Goal: Check status: Check status

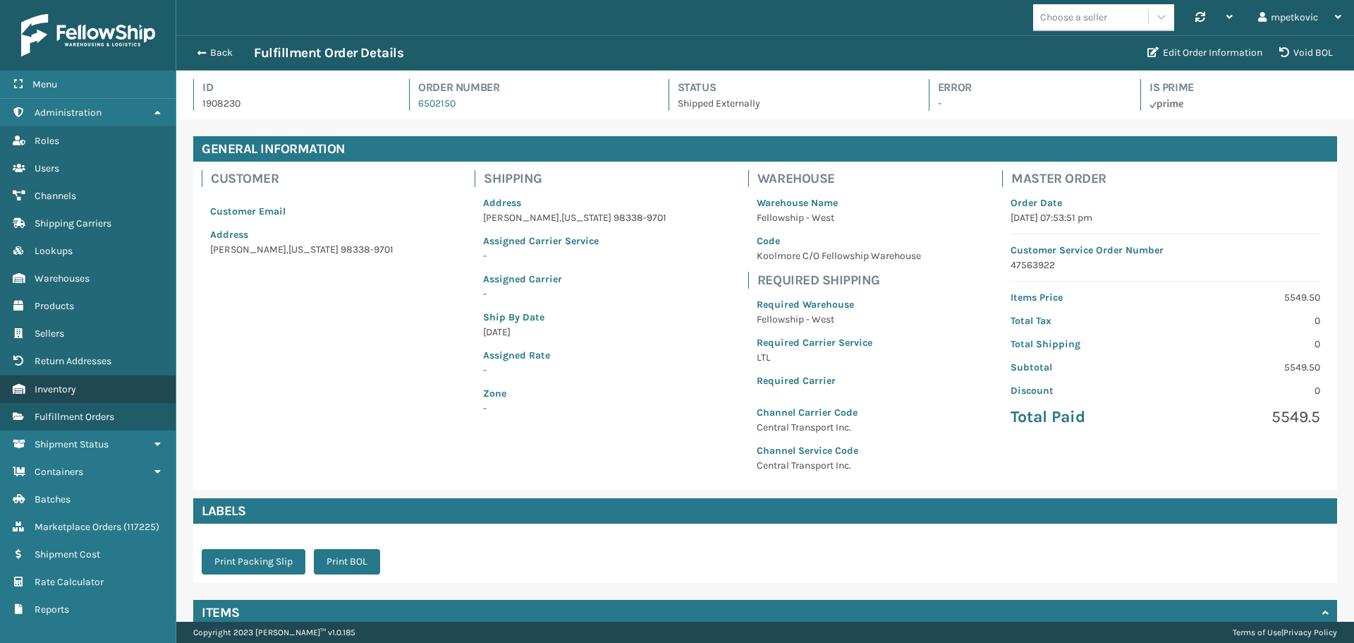
scroll to position [34, 1178]
click at [219, 44] on div "Back Fulfillment Order Details Edit Order Information Void BOL" at bounding box center [765, 52] width 1178 height 35
click at [219, 47] on button "Back" at bounding box center [221, 53] width 65 height 13
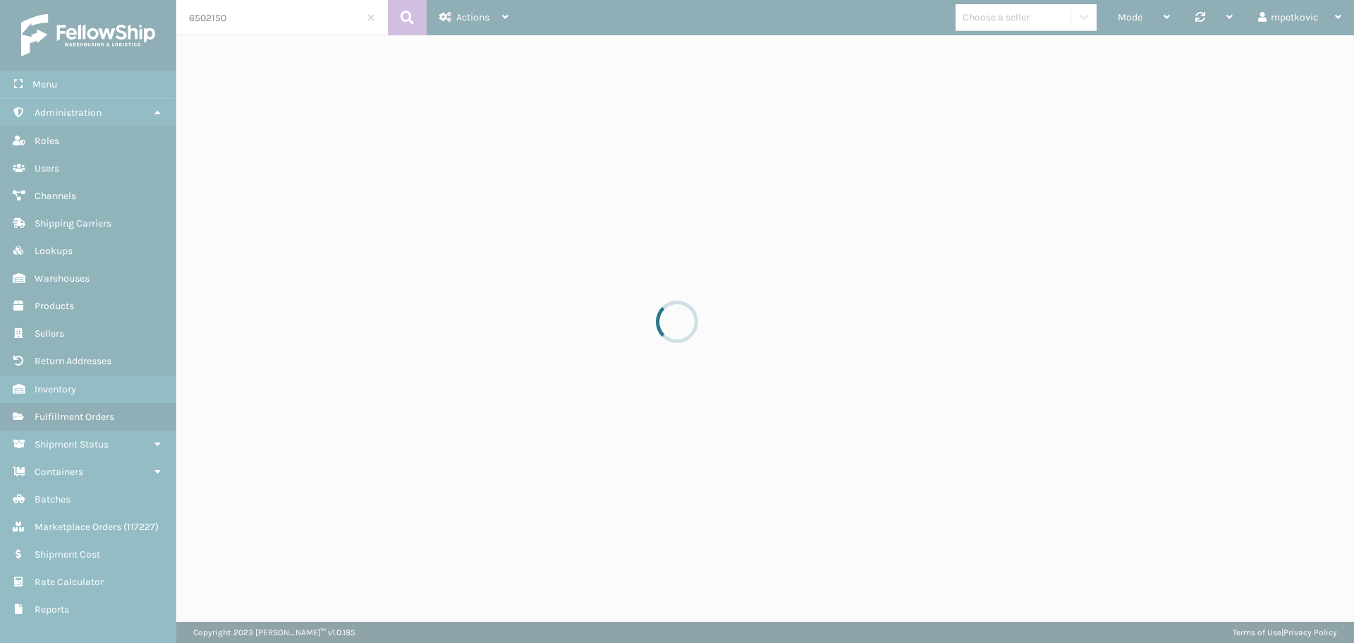
click at [279, 21] on div at bounding box center [677, 321] width 1354 height 643
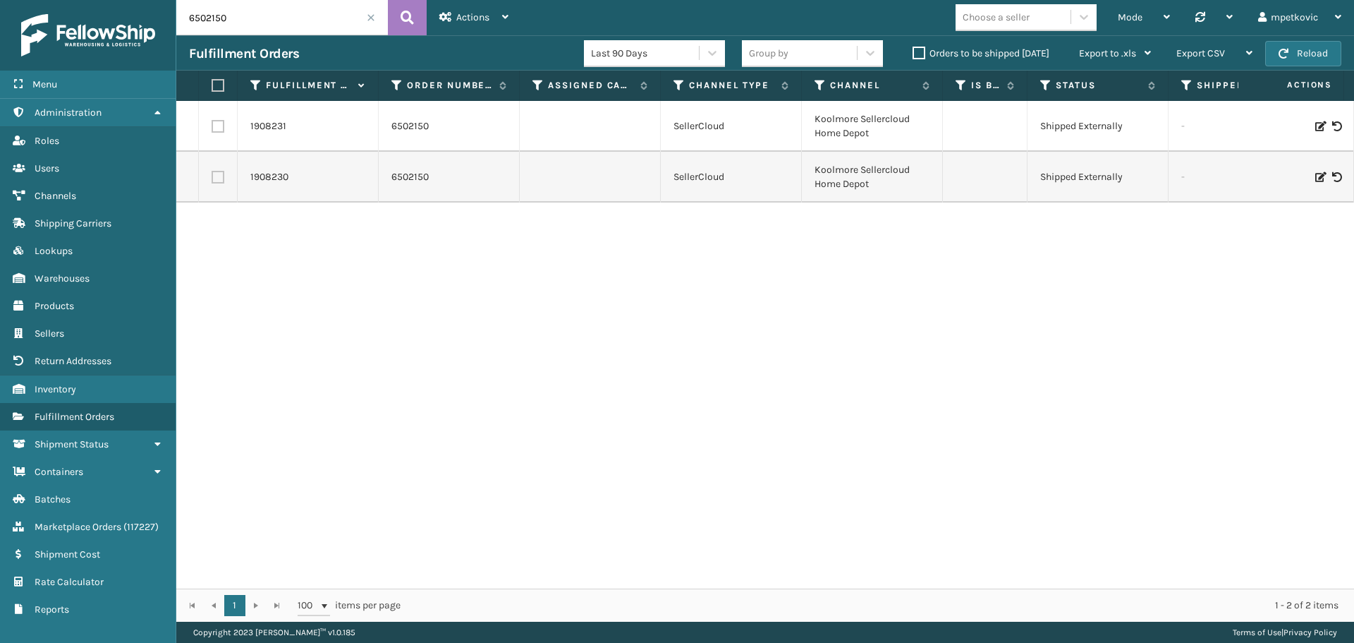
click at [241, 13] on input "6502150" at bounding box center [282, 17] width 212 height 35
paste input "201122"
type input "2011220"
click at [403, 13] on icon at bounding box center [407, 17] width 13 height 21
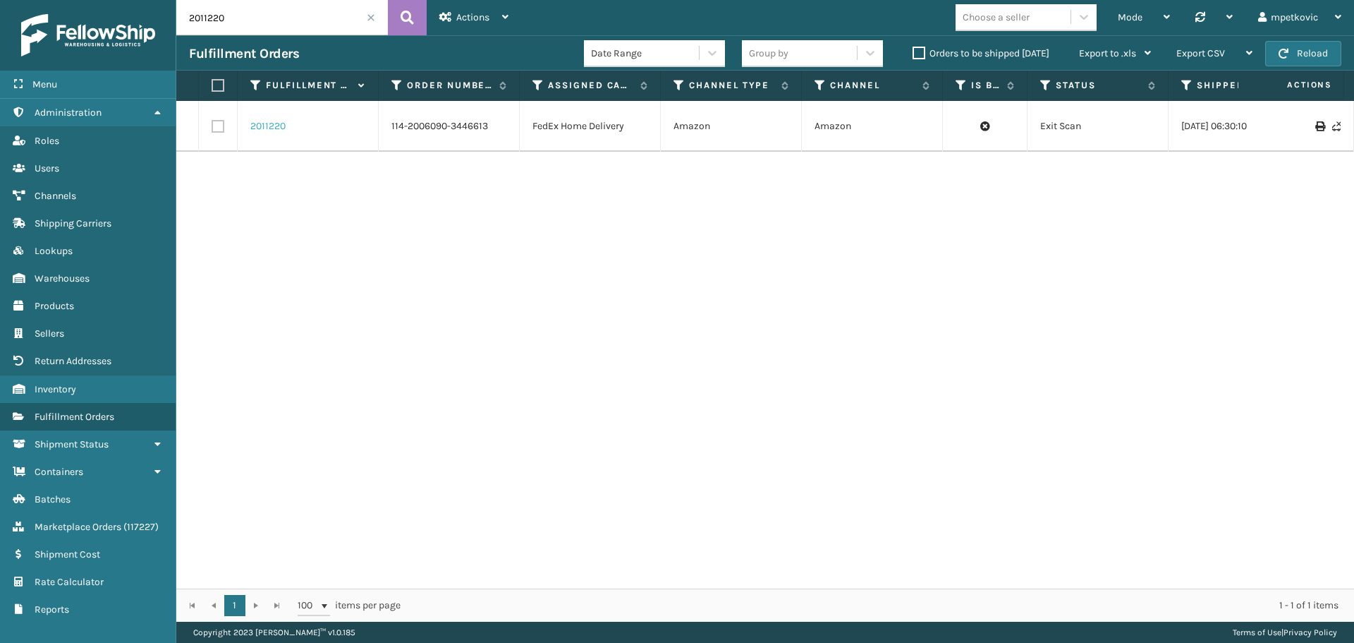
click at [272, 121] on link "2011220" at bounding box center [267, 126] width 35 height 14
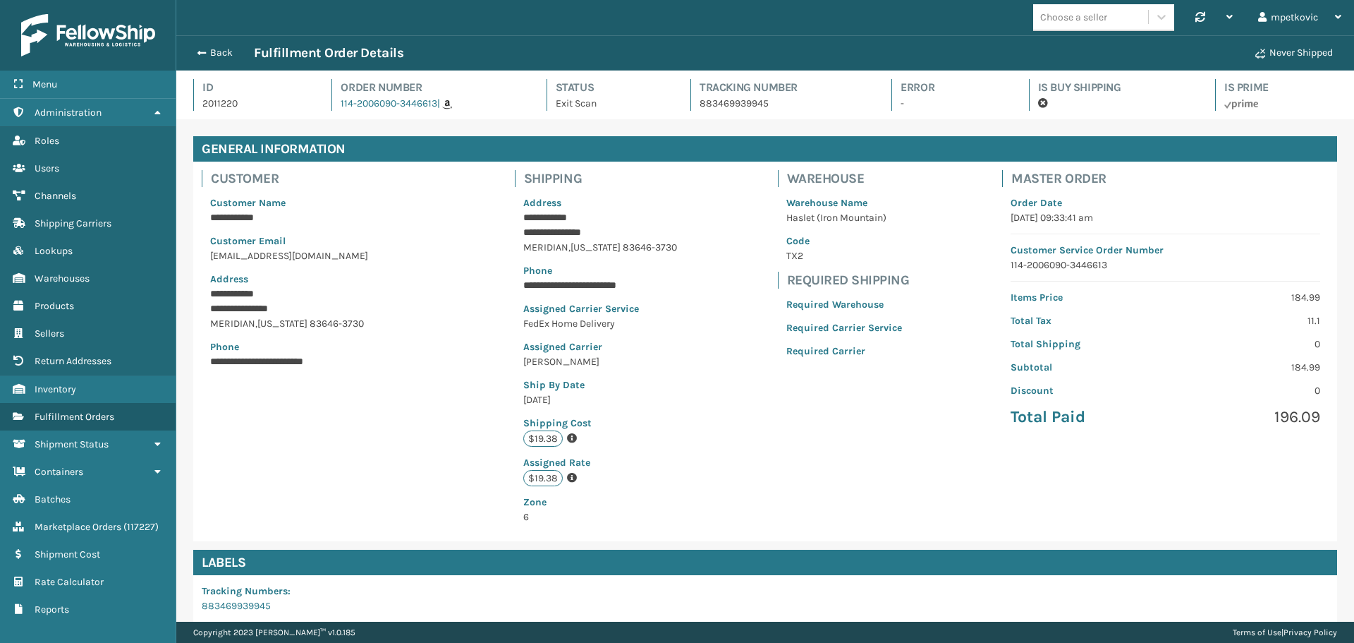
scroll to position [220, 0]
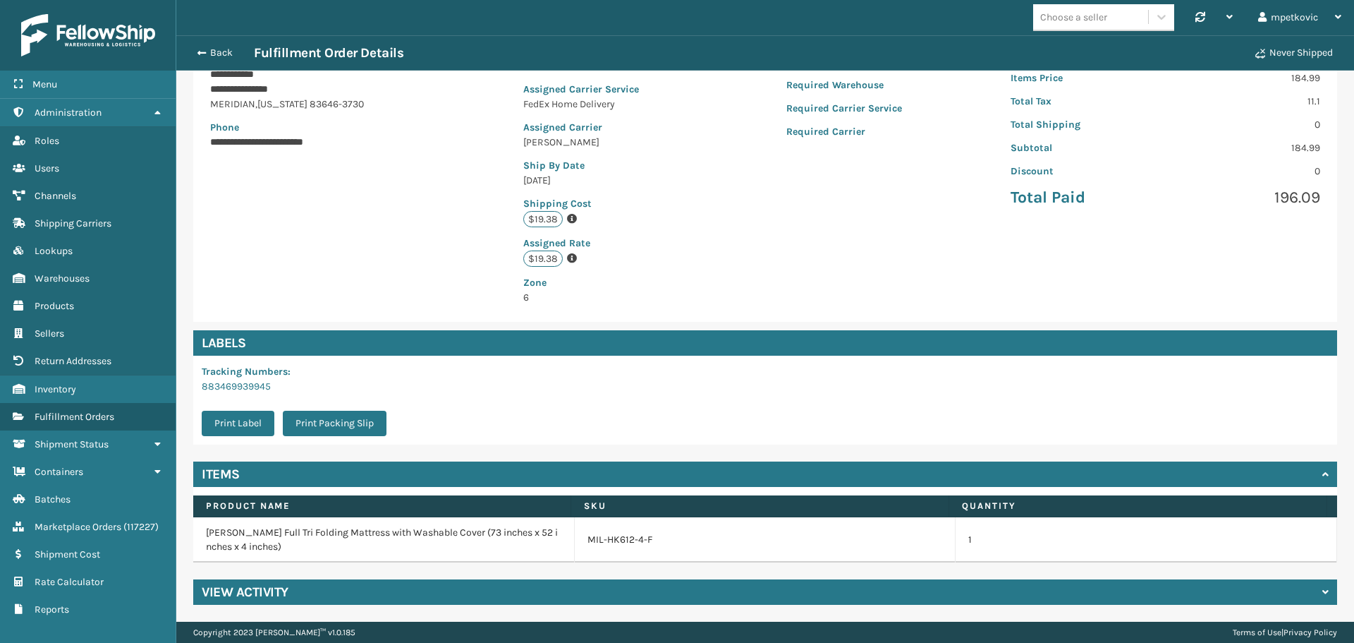
drag, startPoint x: 411, startPoint y: 600, endPoint x: 420, endPoint y: 540, distance: 61.4
click at [411, 600] on div "View Activity" at bounding box center [765, 591] width 1144 height 25
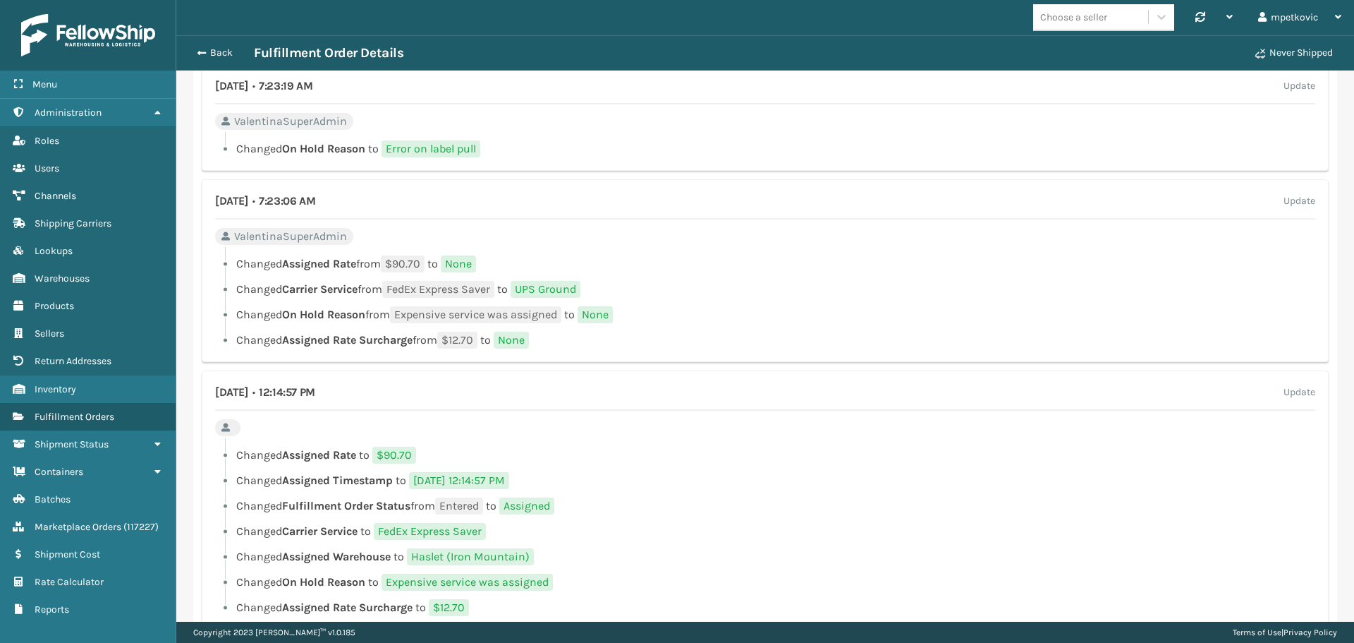
scroll to position [1462, 0]
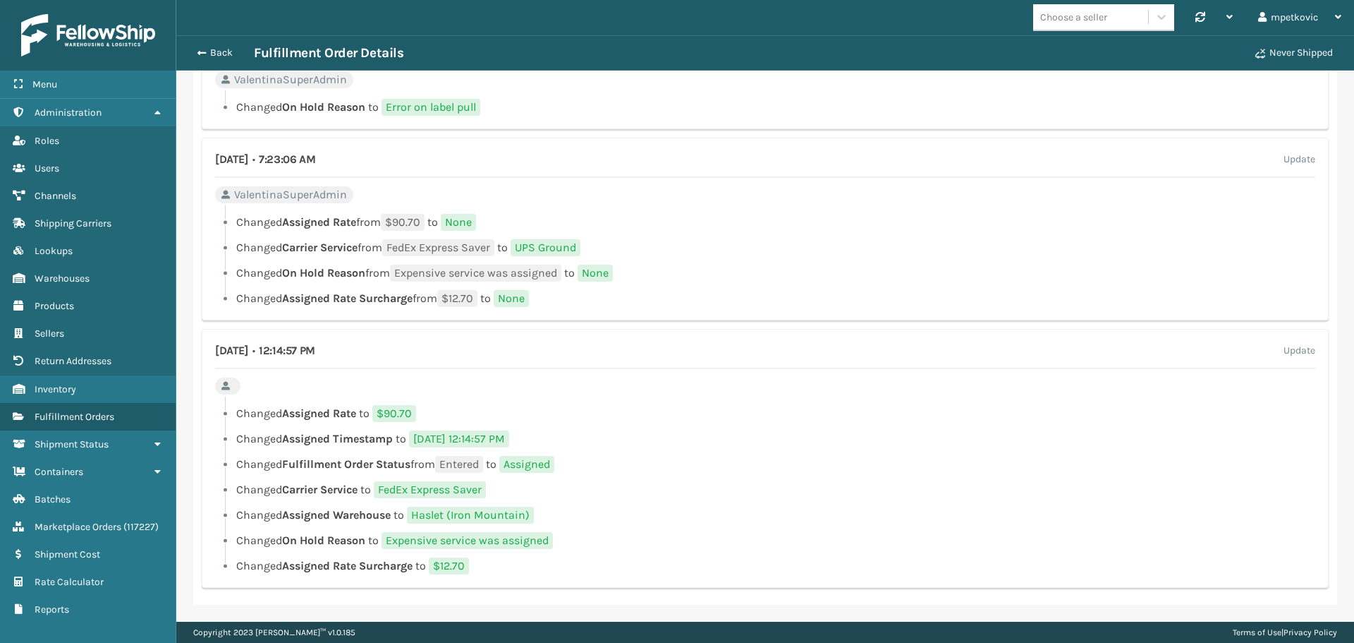
click at [678, 540] on li "Changed On Hold Reason to Expensive service was assigned" at bounding box center [765, 540] width 1100 height 17
drag, startPoint x: 490, startPoint y: 491, endPoint x: 387, endPoint y: 488, distance: 103.0
click at [387, 488] on span "FedEx Express Saver" at bounding box center [430, 489] width 112 height 17
click at [389, 486] on span "FedEx Express Saver" at bounding box center [430, 489] width 112 height 17
click at [312, 536] on span "On Hold Reason" at bounding box center [323, 539] width 83 height 13
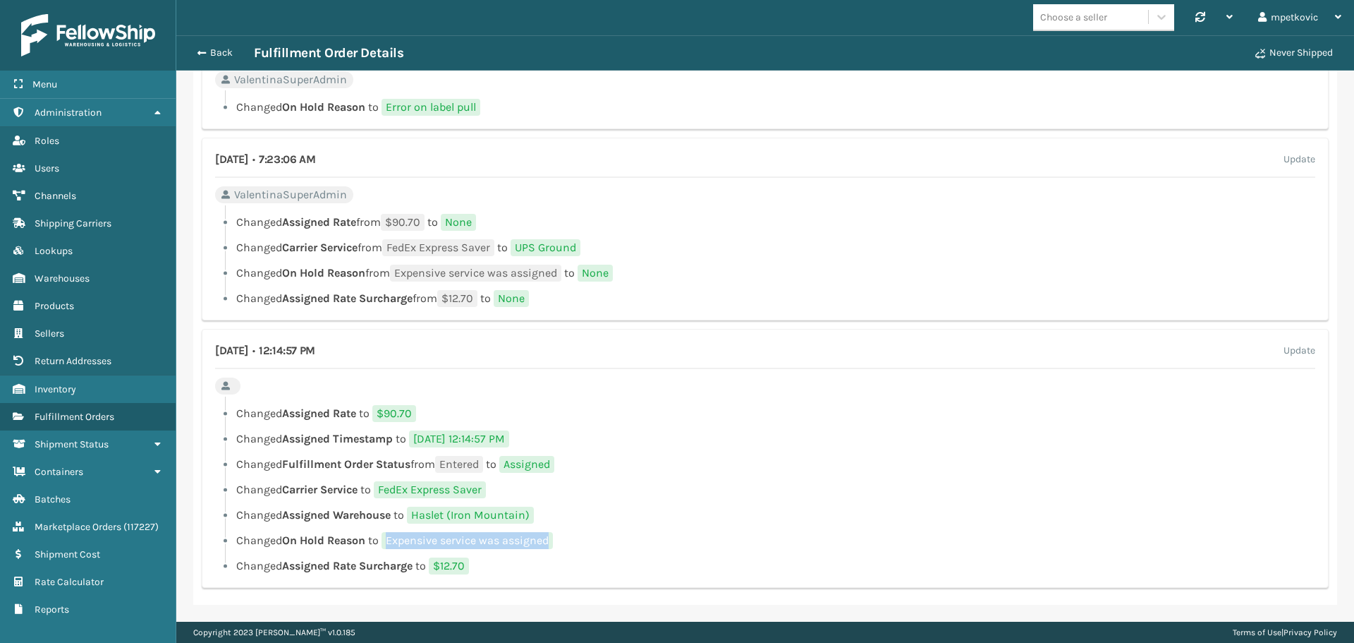
drag, startPoint x: 385, startPoint y: 539, endPoint x: 552, endPoint y: 535, distance: 167.2
click at [552, 535] on span "Expensive service was assigned" at bounding box center [467, 540] width 171 height 17
click at [554, 506] on li "Changed Assigned Warehouse to Haslet ([GEOGRAPHIC_DATA])" at bounding box center [765, 514] width 1100 height 17
drag, startPoint x: 388, startPoint y: 539, endPoint x: 556, endPoint y: 541, distance: 167.9
click at [553, 541] on span "Expensive service was assigned" at bounding box center [467, 540] width 171 height 17
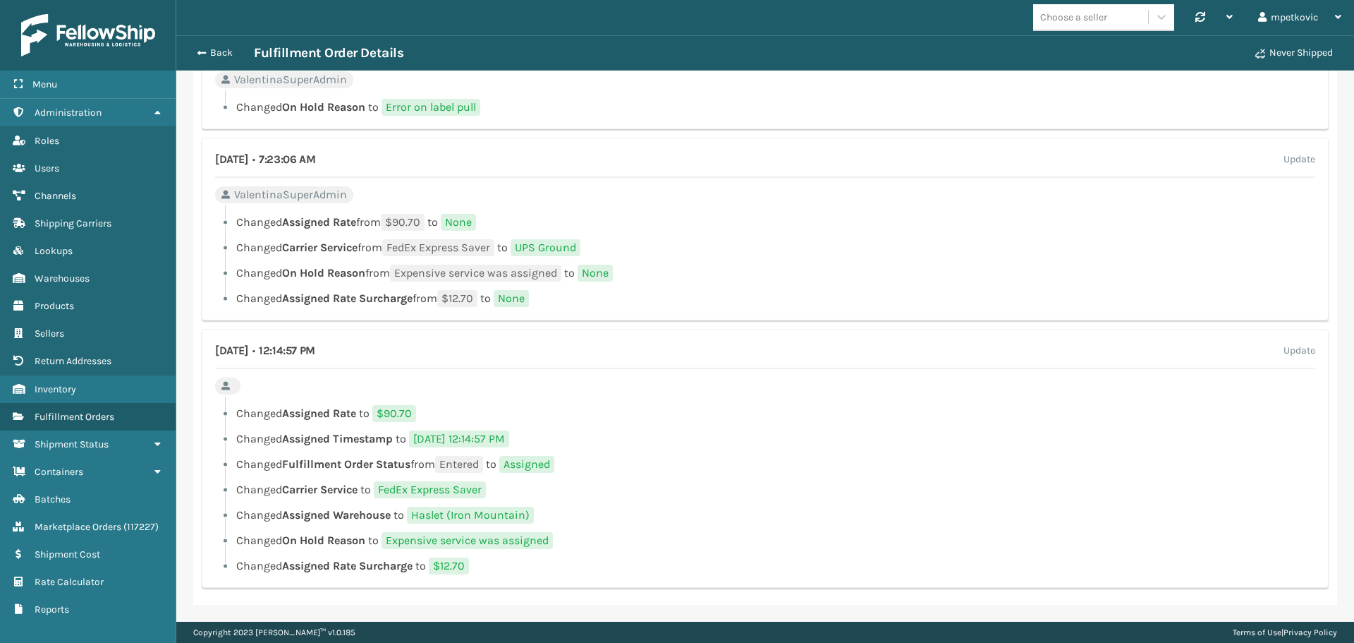
click at [545, 516] on li "Changed Assigned Warehouse to Haslet ([GEOGRAPHIC_DATA])" at bounding box center [765, 514] width 1100 height 17
click at [564, 485] on li "Changed Carrier Service to FedEx Express Saver" at bounding box center [765, 489] width 1100 height 17
drag, startPoint x: 330, startPoint y: 540, endPoint x: 537, endPoint y: 540, distance: 206.7
click at [537, 540] on li "Changed On Hold Reason to Expensive service was assigned" at bounding box center [765, 540] width 1100 height 17
click at [546, 537] on span "Expensive service was assigned" at bounding box center [467, 540] width 171 height 17
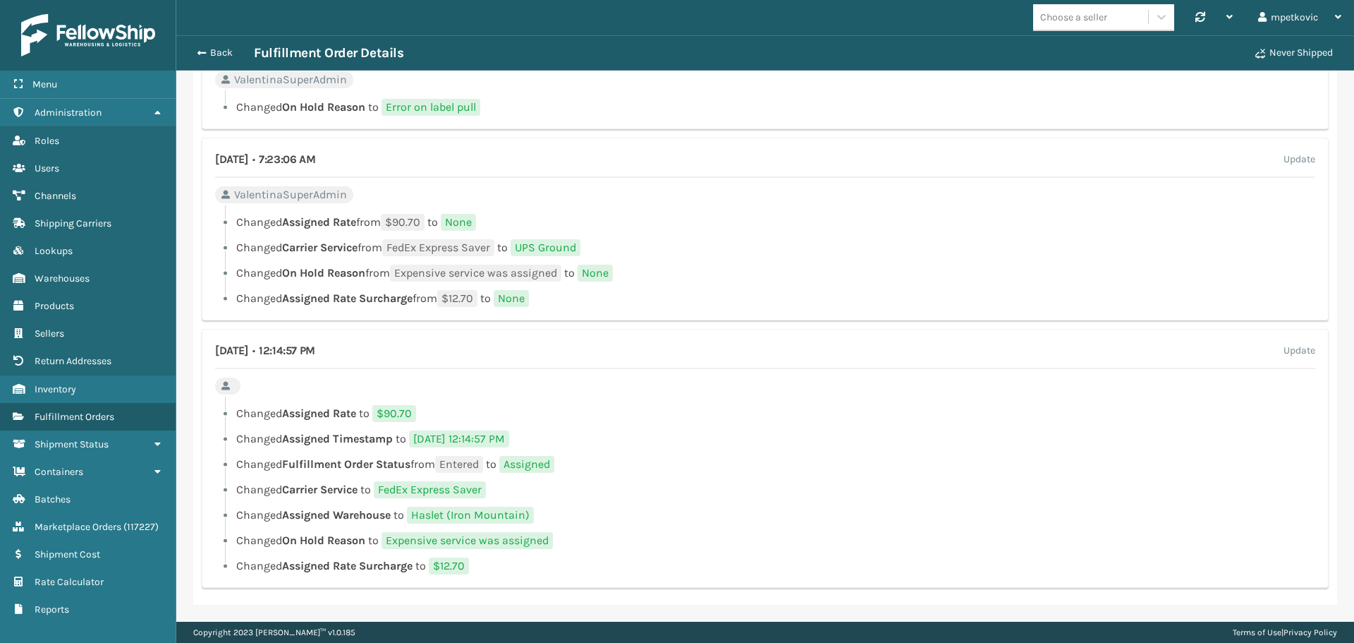
click at [573, 468] on li "Changed Fulfillment Order Status from Entered to Assigned" at bounding box center [765, 464] width 1100 height 17
click at [633, 453] on ul "Changed Assigned Rate to $90.70 Changed Assigned Timestamp to [DATE] 12:14:57 P…" at bounding box center [765, 489] width 1100 height 169
click at [554, 444] on li "Changed Assigned Timestamp to [DATE] 12:14:57 PM" at bounding box center [765, 438] width 1100 height 17
click at [385, 380] on div "[DATE] • 12:14:57 PM Update Changed Assigned Rate to $90.70 Changed Assigned Ti…" at bounding box center [765, 458] width 1127 height 259
click at [327, 385] on div "[DATE] • 12:14:57 PM Update Changed Assigned Rate to $90.70 Changed Assigned Ti…" at bounding box center [765, 458] width 1127 height 259
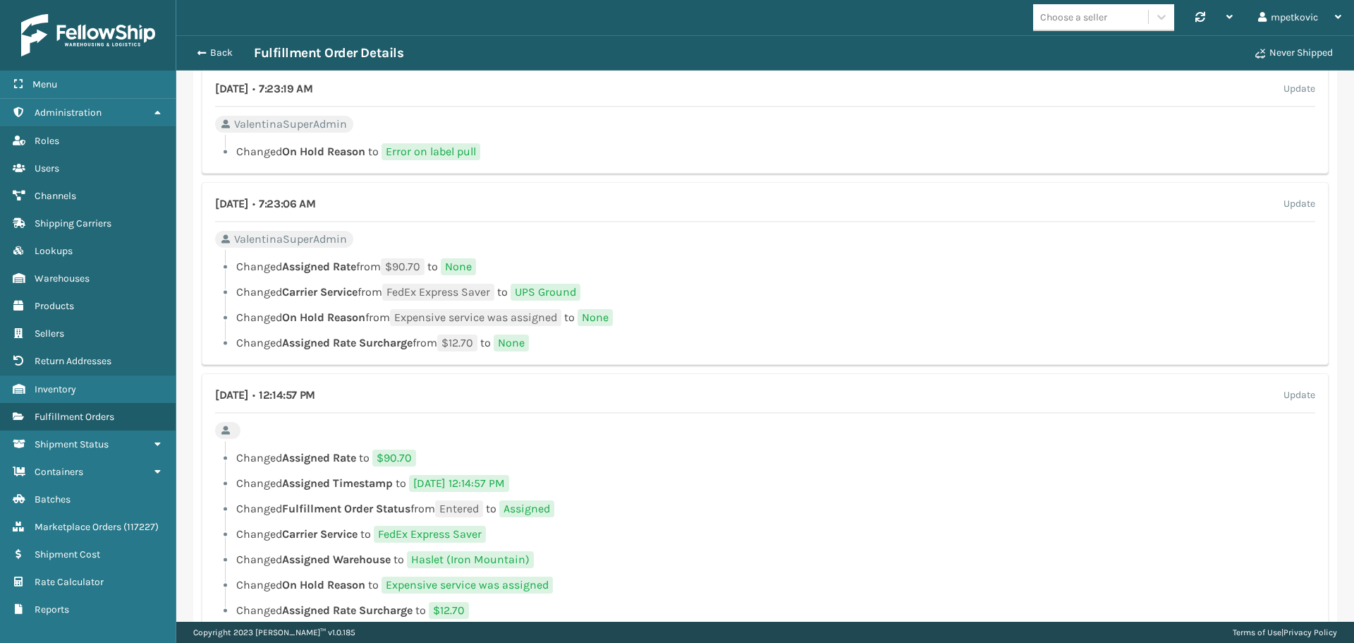
scroll to position [1391, 0]
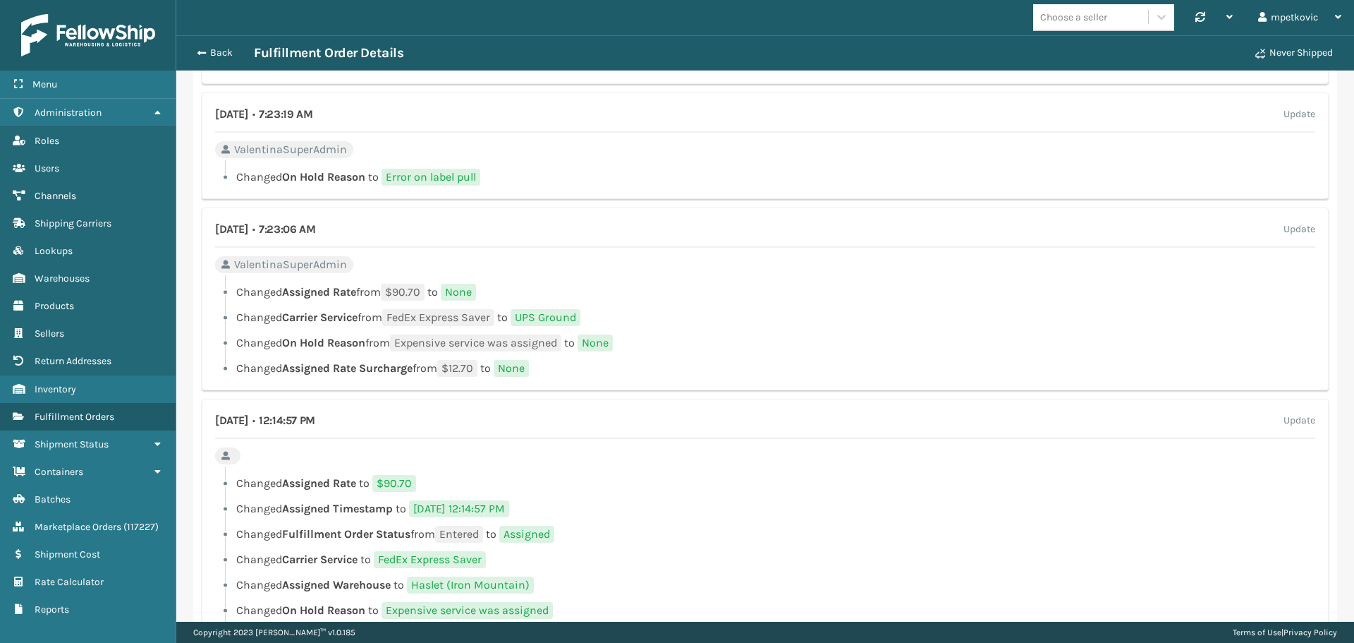
click at [647, 315] on li "Changed Carrier Service from FedEx Express Saver to UPS Ground" at bounding box center [765, 317] width 1100 height 17
click at [638, 316] on li "Changed Carrier Service from FedEx Express Saver to UPS Ground" at bounding box center [765, 317] width 1100 height 17
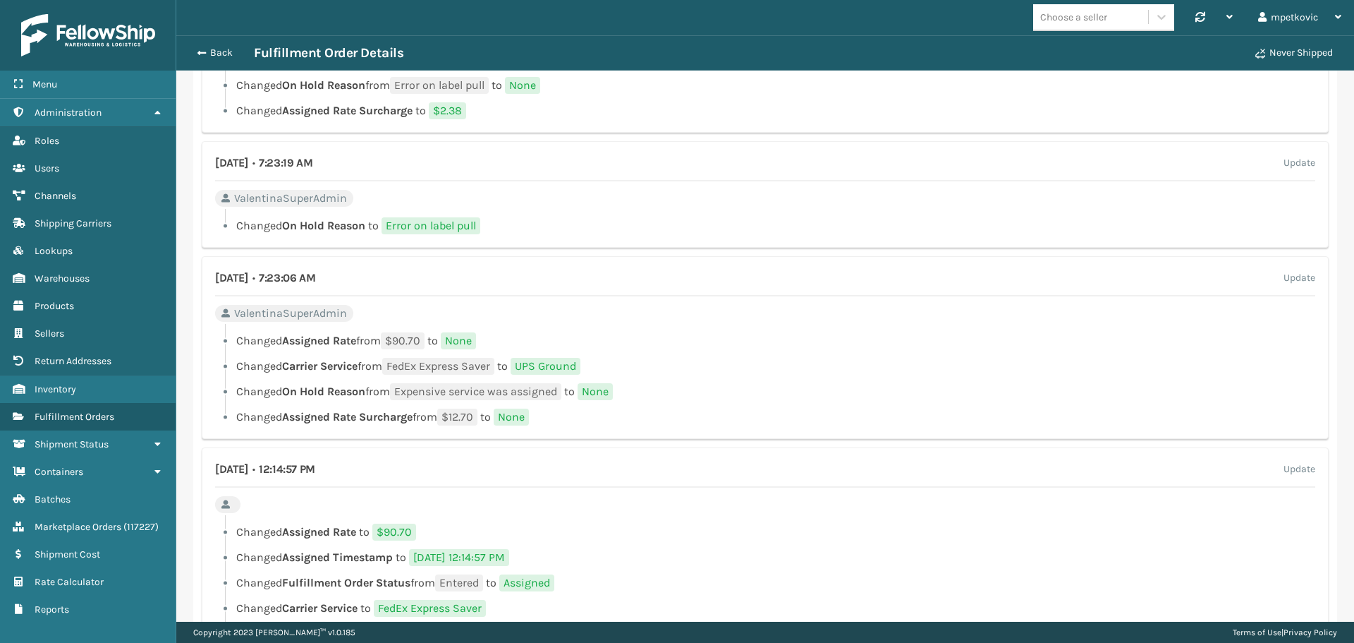
scroll to position [1320, 0]
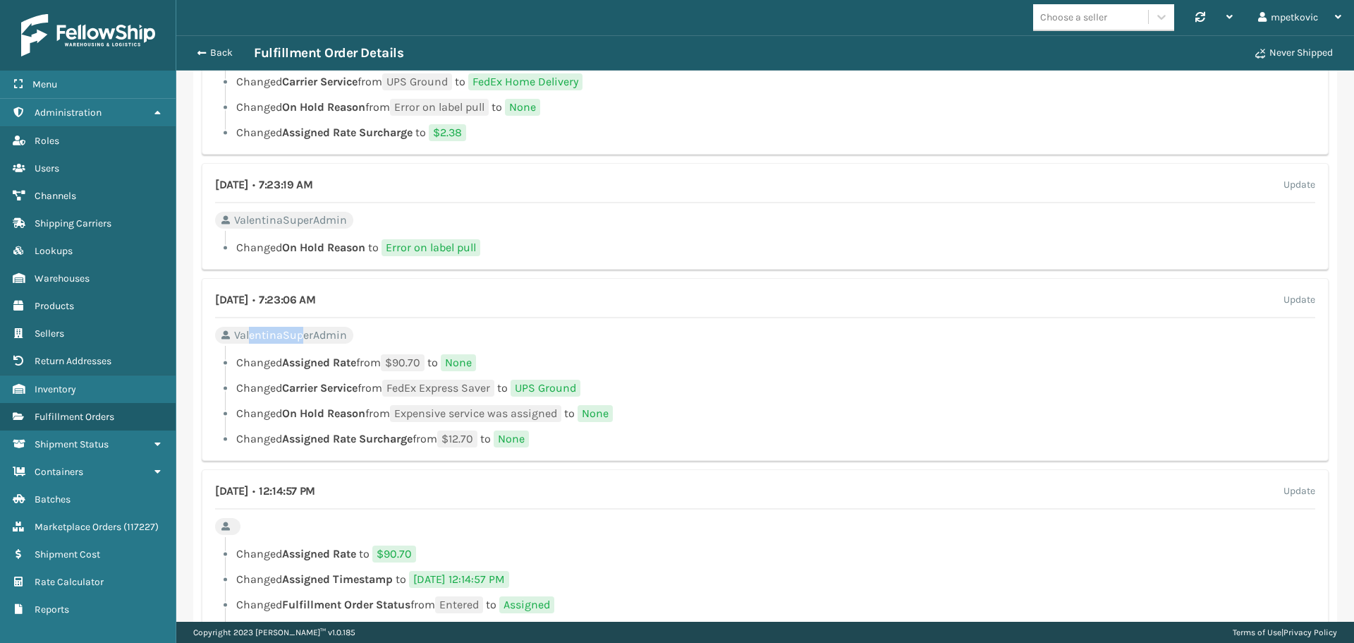
drag, startPoint x: 248, startPoint y: 338, endPoint x: 302, endPoint y: 337, distance: 53.6
click at [302, 337] on span "ValentinaSuperAdmin" at bounding box center [290, 335] width 113 height 17
click at [354, 330] on div "[DATE] • 7:23:06 AM Update ValentinaSuperAdmin Changed Assigned Rate from $90.7…" at bounding box center [765, 369] width 1127 height 183
click at [415, 420] on span "Expensive service was assigned" at bounding box center [475, 413] width 171 height 17
drag, startPoint x: 404, startPoint y: 393, endPoint x: 464, endPoint y: 393, distance: 60.0
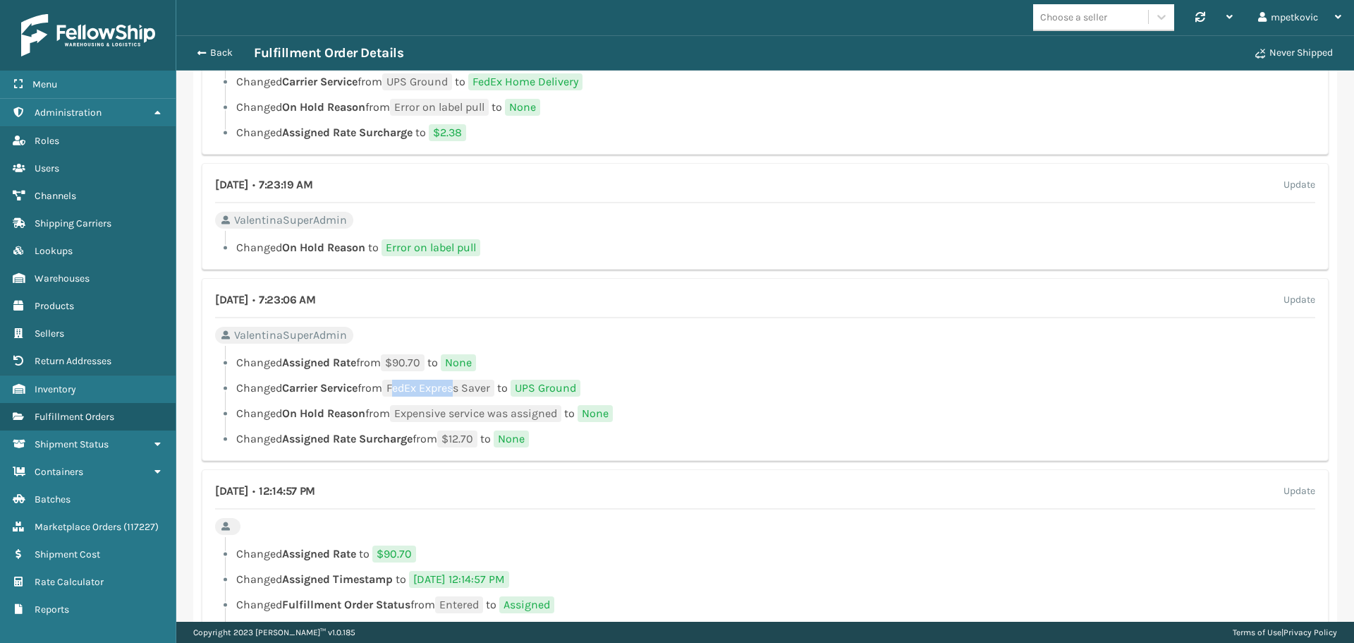
click at [464, 393] on span "FedEx Express Saver" at bounding box center [438, 387] width 112 height 17
click at [538, 390] on span "UPS Ground" at bounding box center [546, 387] width 70 height 17
drag, startPoint x: 527, startPoint y: 388, endPoint x: 606, endPoint y: 387, distance: 79.0
click at [606, 387] on li "Changed Carrier Service from FedEx Express Saver to UPS Ground" at bounding box center [765, 387] width 1100 height 17
click at [417, 365] on span "$90.70" at bounding box center [403, 362] width 44 height 17
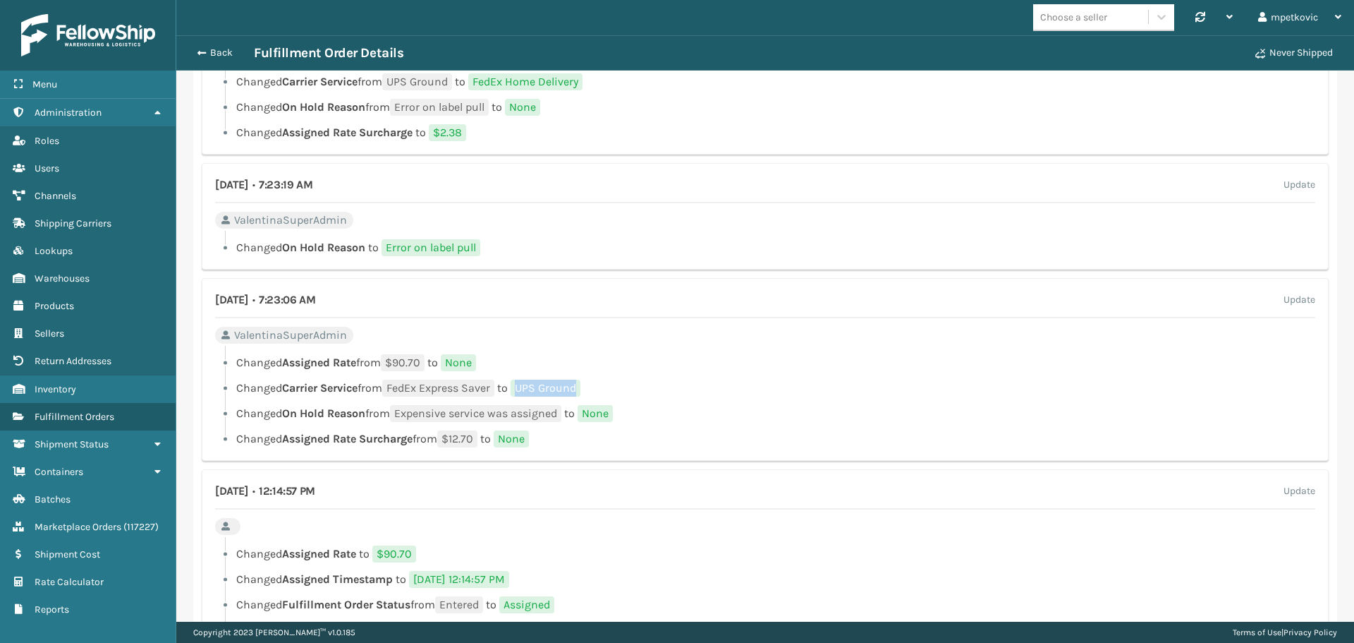
drag, startPoint x: 523, startPoint y: 387, endPoint x: 592, endPoint y: 394, distance: 69.4
click at [592, 394] on li "Changed Carrier Service from FedEx Express Saver to UPS Ground" at bounding box center [765, 387] width 1100 height 17
click at [457, 363] on span "None" at bounding box center [458, 362] width 35 height 17
click at [495, 357] on li "Changed Assigned Rate from $90.70 to None" at bounding box center [765, 362] width 1100 height 17
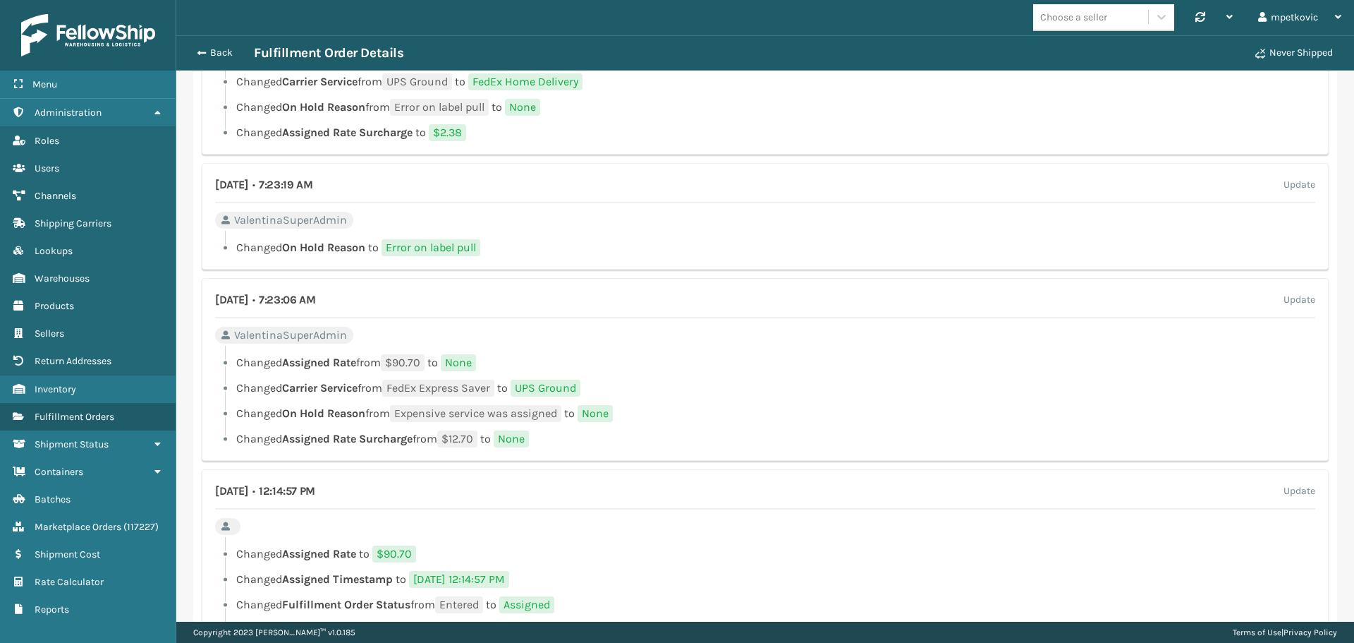
click at [288, 337] on span "ValentinaSuperAdmin" at bounding box center [290, 335] width 113 height 17
click at [370, 336] on div "[DATE] • 7:23:06 AM Update ValentinaSuperAdmin Changed Assigned Rate from $90.7…" at bounding box center [765, 369] width 1127 height 183
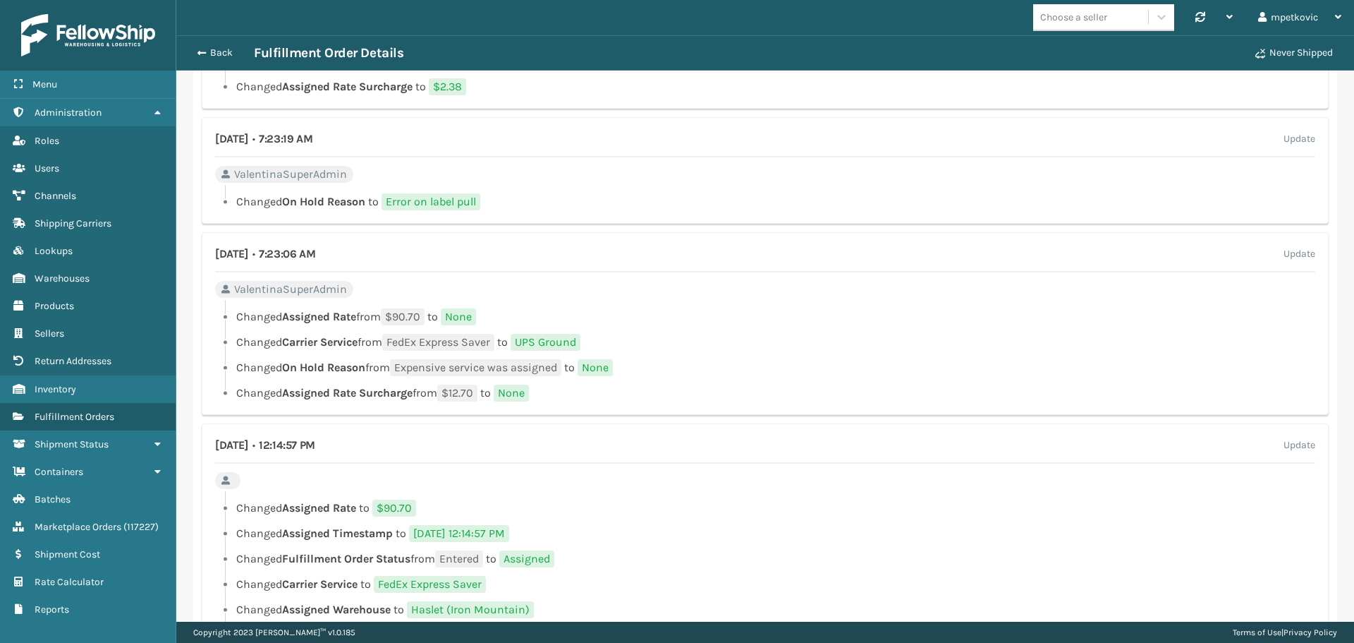
scroll to position [1391, 0]
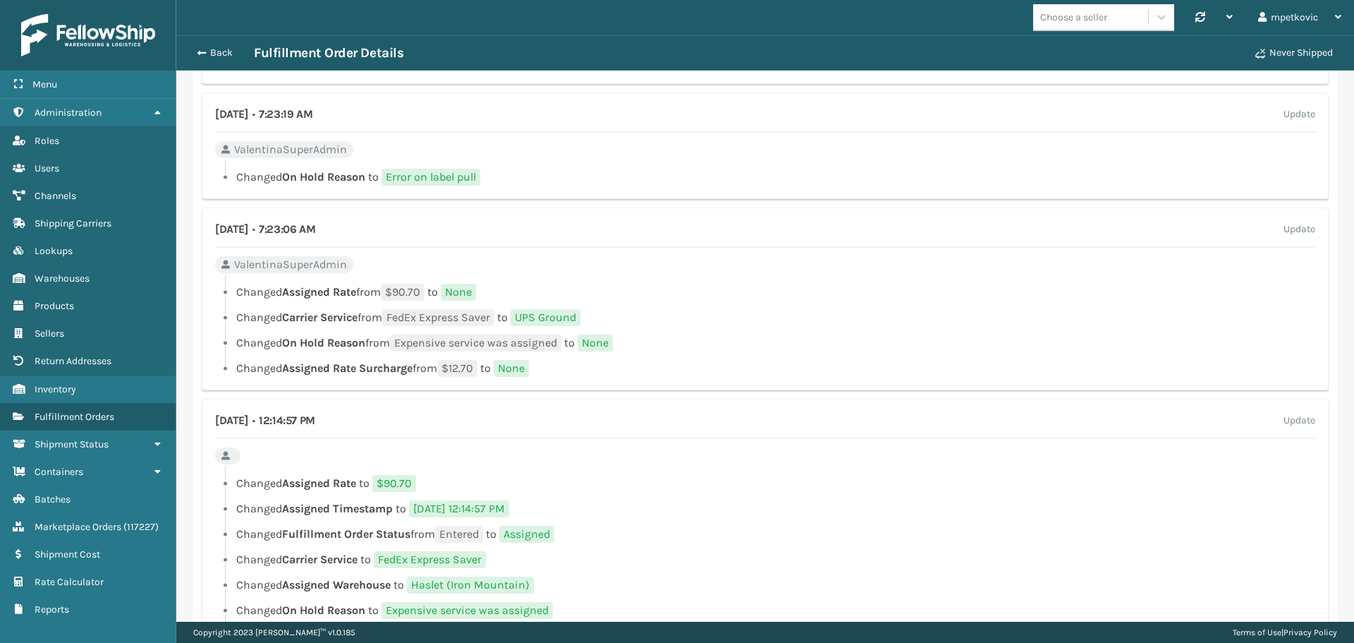
click at [433, 271] on div "[DATE] • 7:23:06 AM Update ValentinaSuperAdmin Changed Assigned Rate from $90.7…" at bounding box center [765, 298] width 1127 height 183
click at [375, 273] on div "[DATE] • 7:23:06 AM Update ValentinaSuperAdmin Changed Assigned Rate from $90.7…" at bounding box center [765, 298] width 1127 height 183
click at [368, 268] on div "[DATE] • 7:23:06 AM Update ValentinaSuperAdmin Changed Assigned Rate from $90.7…" at bounding box center [765, 298] width 1127 height 183
click at [464, 296] on span "None" at bounding box center [458, 292] width 35 height 17
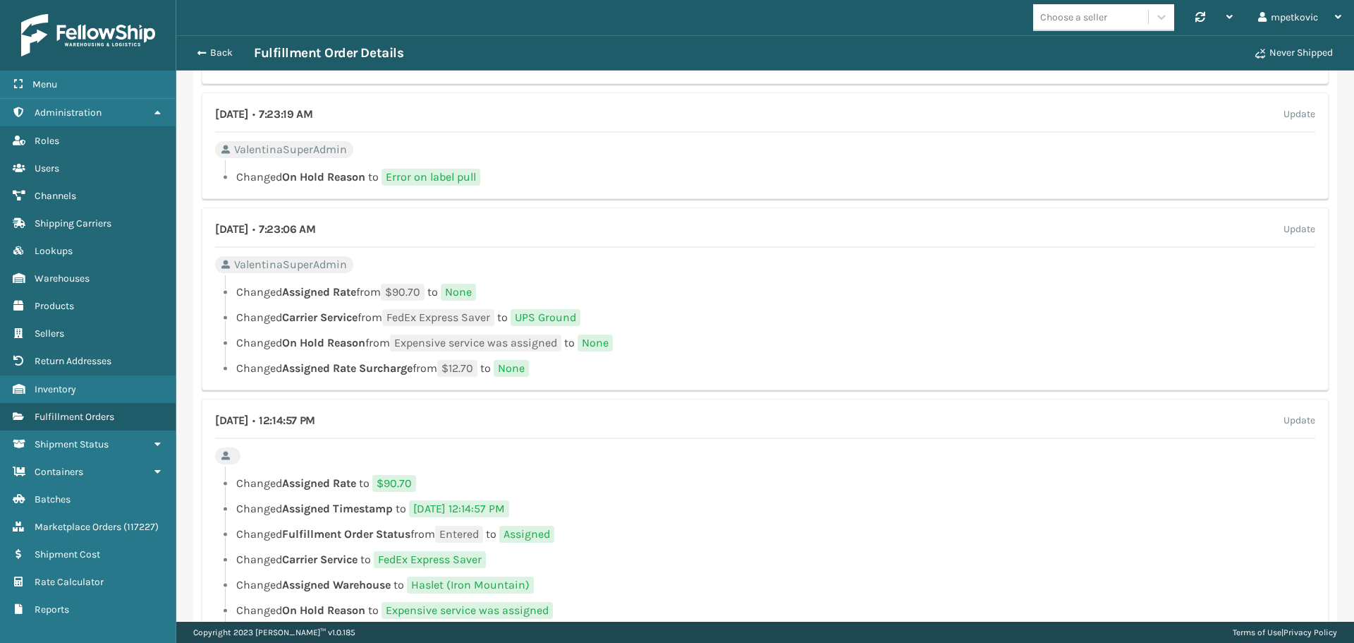
click at [440, 274] on div "[DATE] • 7:23:06 AM Update ValentinaSuperAdmin Changed Assigned Rate from $90.7…" at bounding box center [765, 298] width 1127 height 183
click at [413, 274] on div "[DATE] • 7:23:06 AM Update ValentinaSuperAdmin Changed Assigned Rate from $90.7…" at bounding box center [765, 298] width 1127 height 183
click at [455, 296] on span "None" at bounding box center [458, 292] width 35 height 17
click at [462, 295] on span "None" at bounding box center [458, 292] width 35 height 17
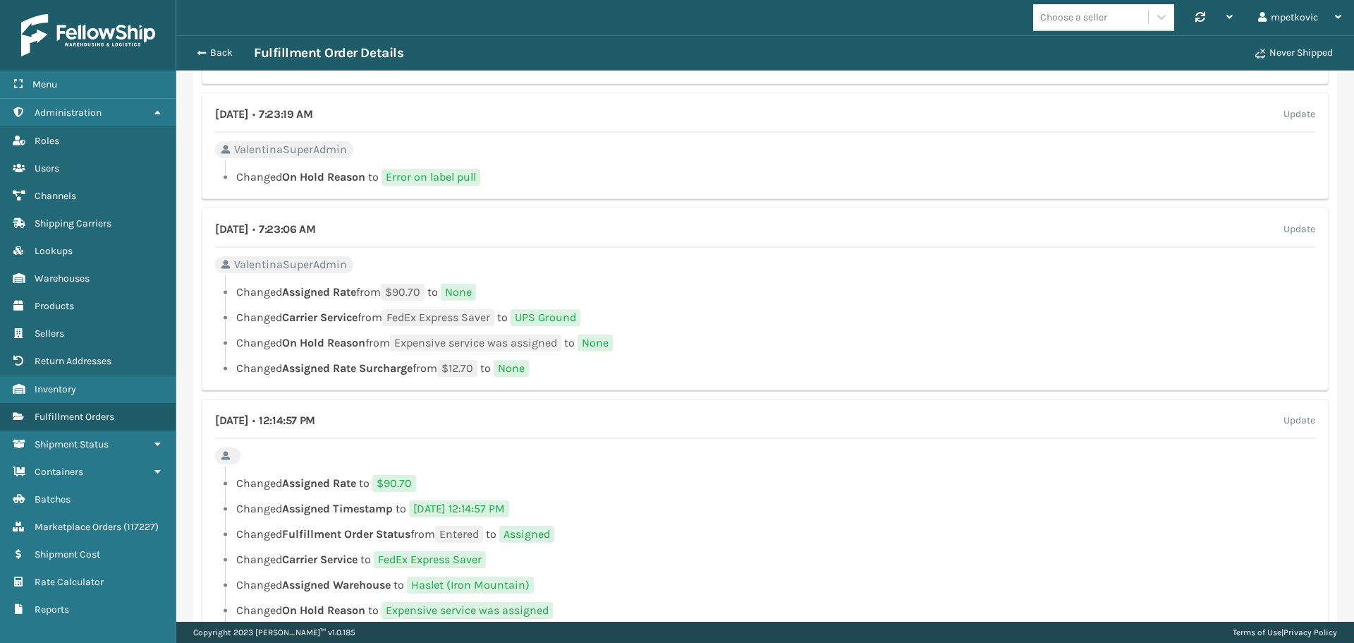
click at [464, 294] on span "None" at bounding box center [458, 292] width 35 height 17
click at [449, 281] on div at bounding box center [770, 279] width 1090 height 8
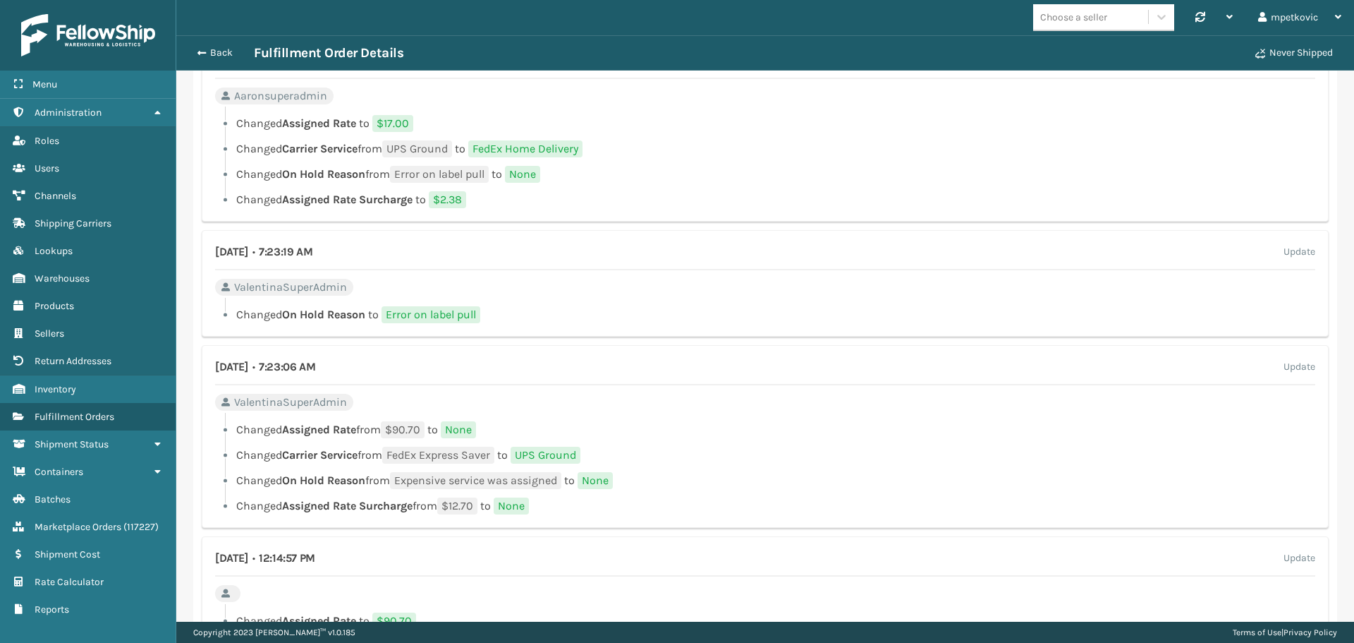
scroll to position [1462, 0]
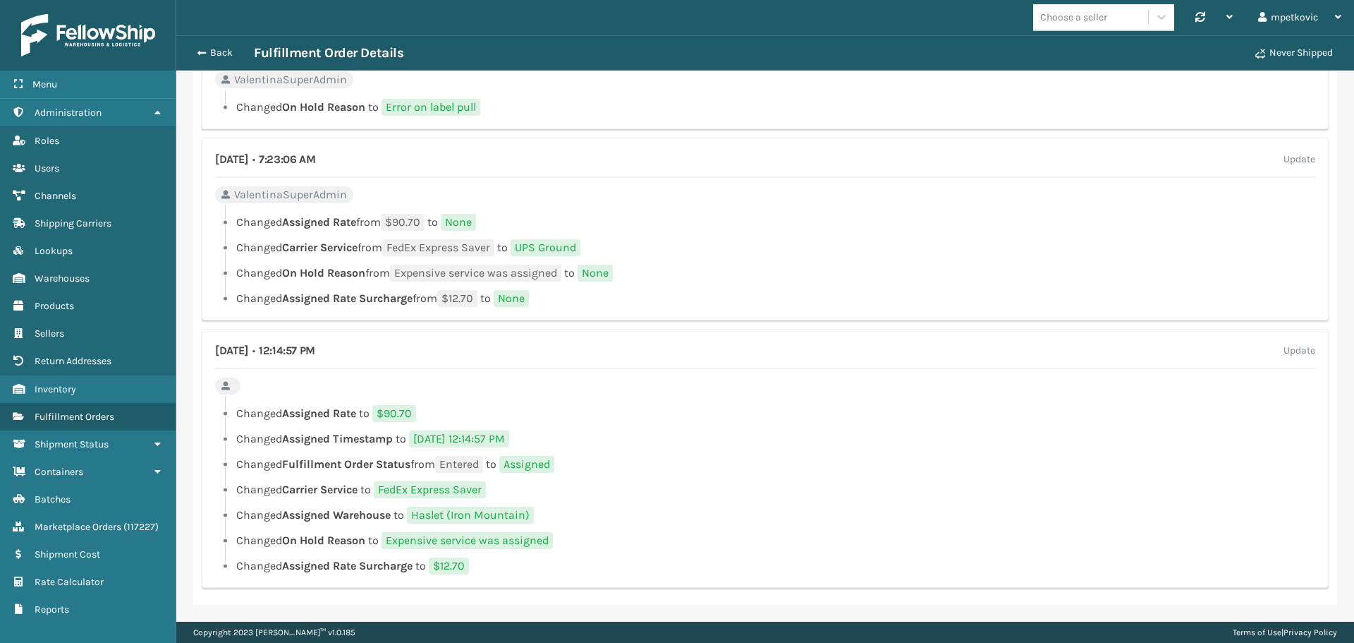
click at [462, 224] on span "None" at bounding box center [458, 222] width 35 height 17
click at [446, 199] on div "[DATE] • 7:23:06 AM Update ValentinaSuperAdmin Changed Assigned Rate from $90.7…" at bounding box center [765, 229] width 1127 height 183
click at [428, 198] on div "[DATE] • 7:23:06 AM Update ValentinaSuperAdmin Changed Assigned Rate from $90.7…" at bounding box center [765, 229] width 1127 height 183
click at [530, 245] on span "UPS Ground" at bounding box center [546, 247] width 70 height 17
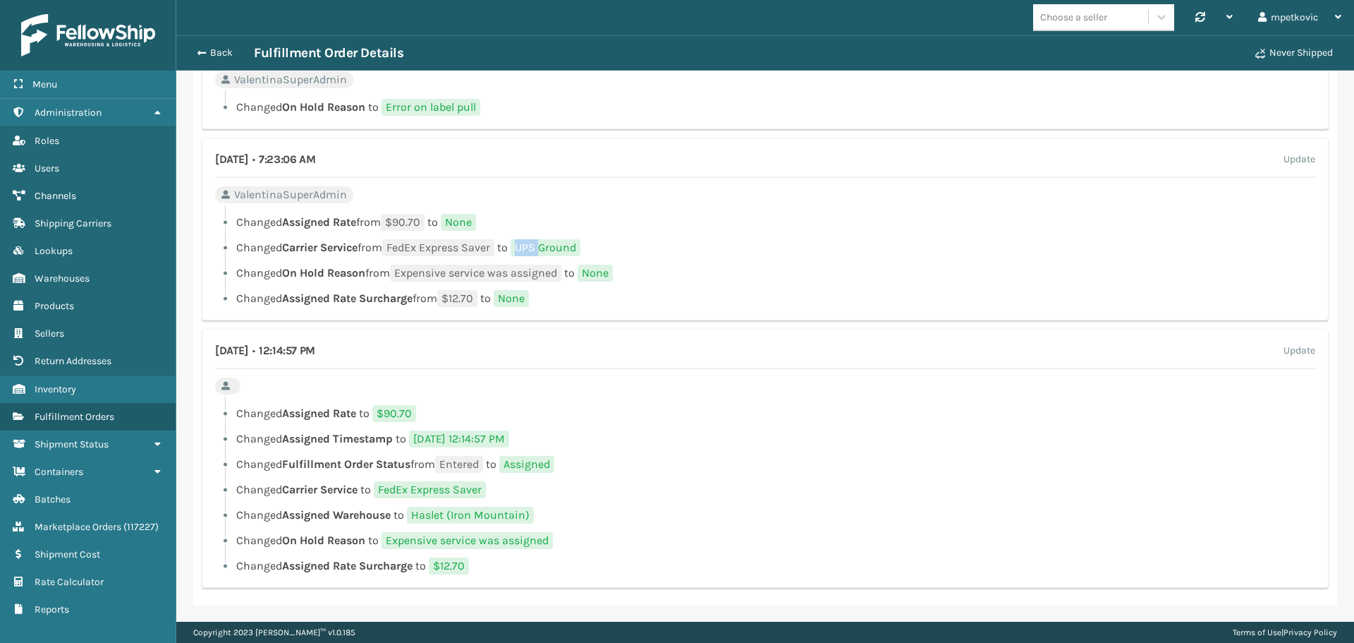
click at [530, 245] on span "UPS Ground" at bounding box center [546, 247] width 70 height 17
click at [530, 226] on li "Changed Assigned Rate from $90.70 to None" at bounding box center [765, 222] width 1100 height 17
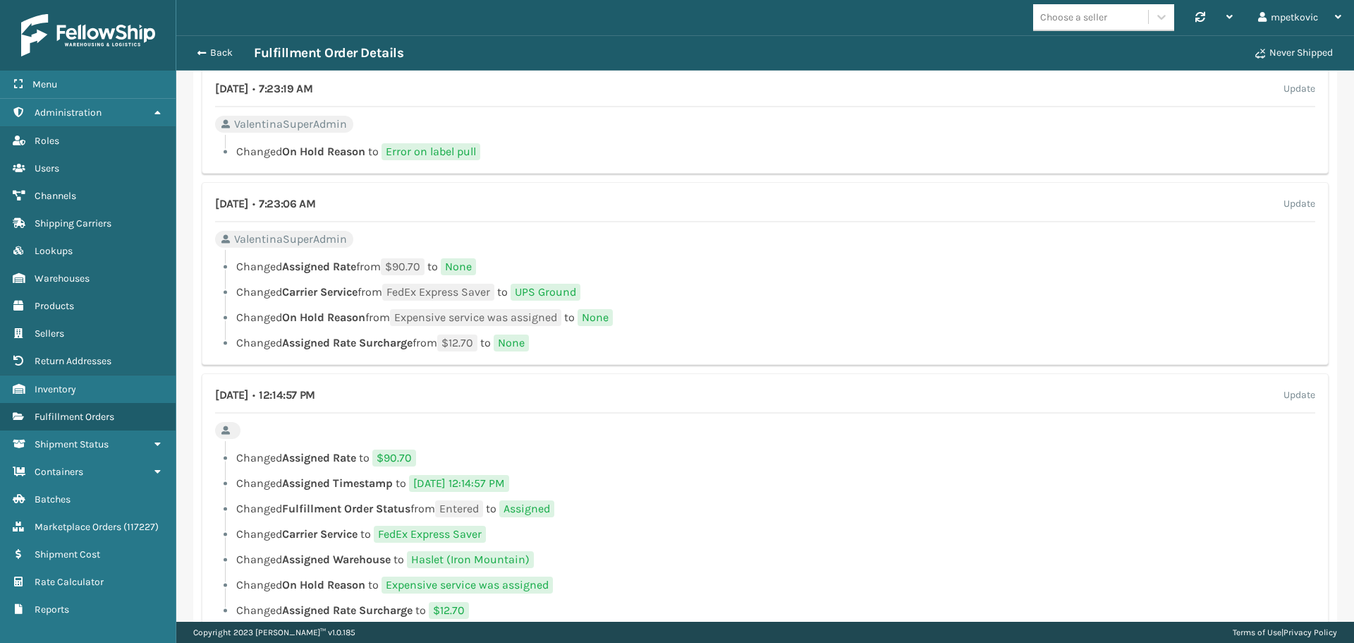
scroll to position [1391, 0]
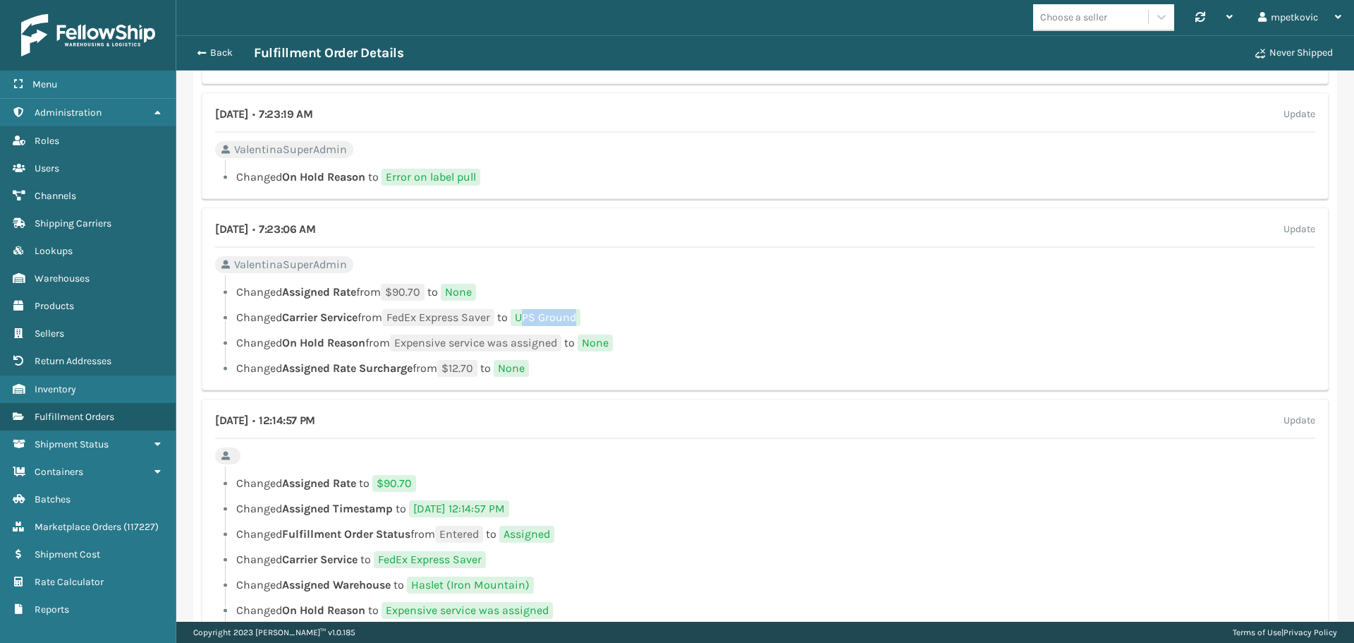
drag, startPoint x: 536, startPoint y: 320, endPoint x: 585, endPoint y: 314, distance: 49.8
click at [581, 314] on span "UPS Ground" at bounding box center [546, 317] width 70 height 17
click at [554, 268] on div "[DATE] • 7:23:06 AM Update ValentinaSuperAdmin Changed Assigned Rate from $90.7…" at bounding box center [765, 298] width 1127 height 183
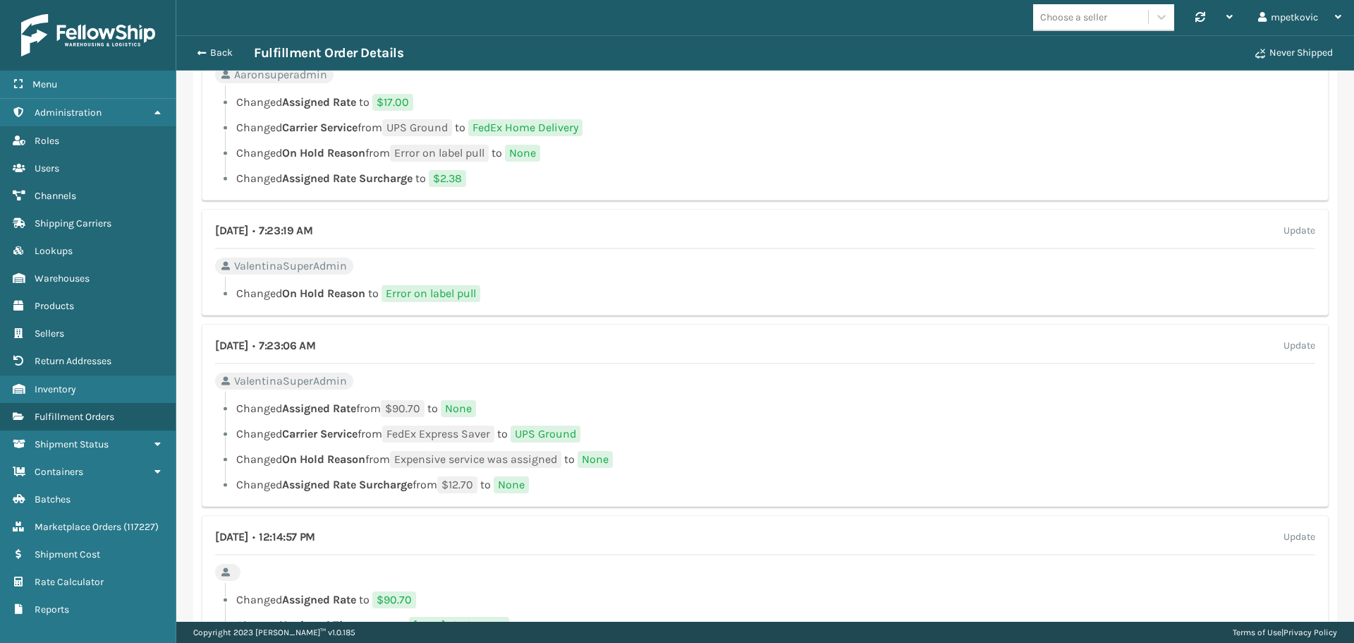
scroll to position [1250, 0]
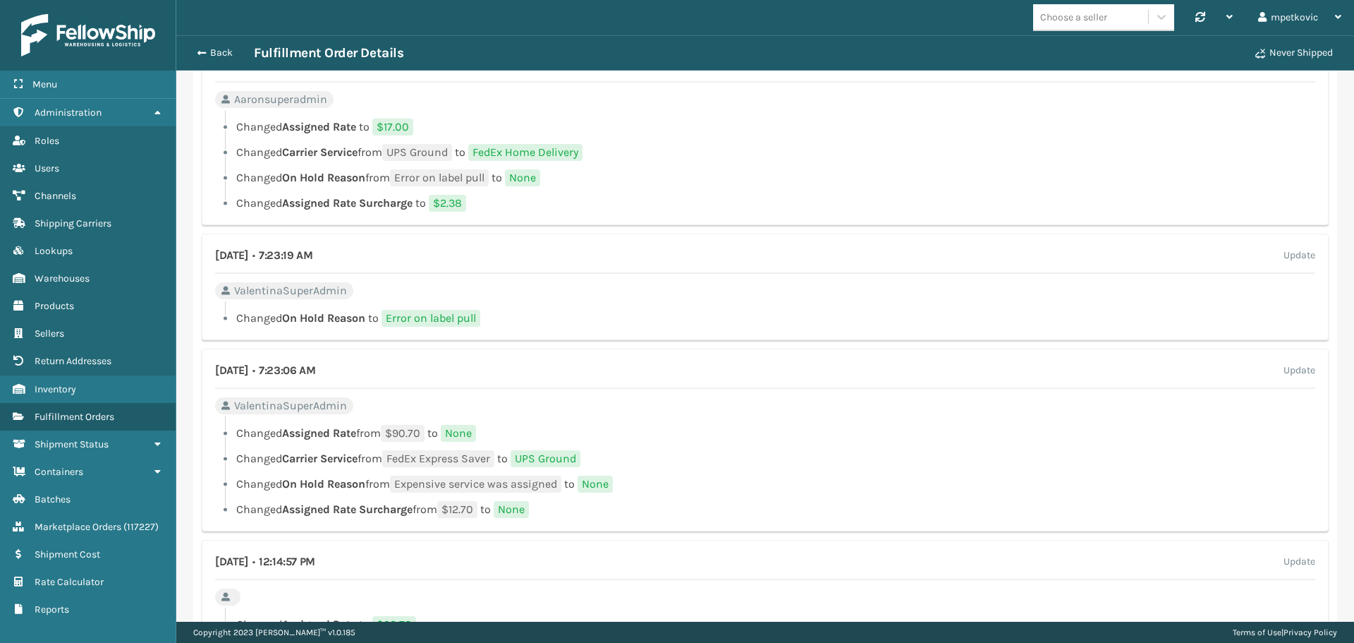
click at [466, 434] on span "None" at bounding box center [458, 433] width 35 height 17
click at [461, 402] on div "[DATE] • 7:23:06 AM Update ValentinaSuperAdmin Changed Assigned Rate from $90.7…" at bounding box center [765, 439] width 1127 height 183
click at [315, 367] on h4 "[DATE] • 7:23:06 AM" at bounding box center [265, 370] width 100 height 17
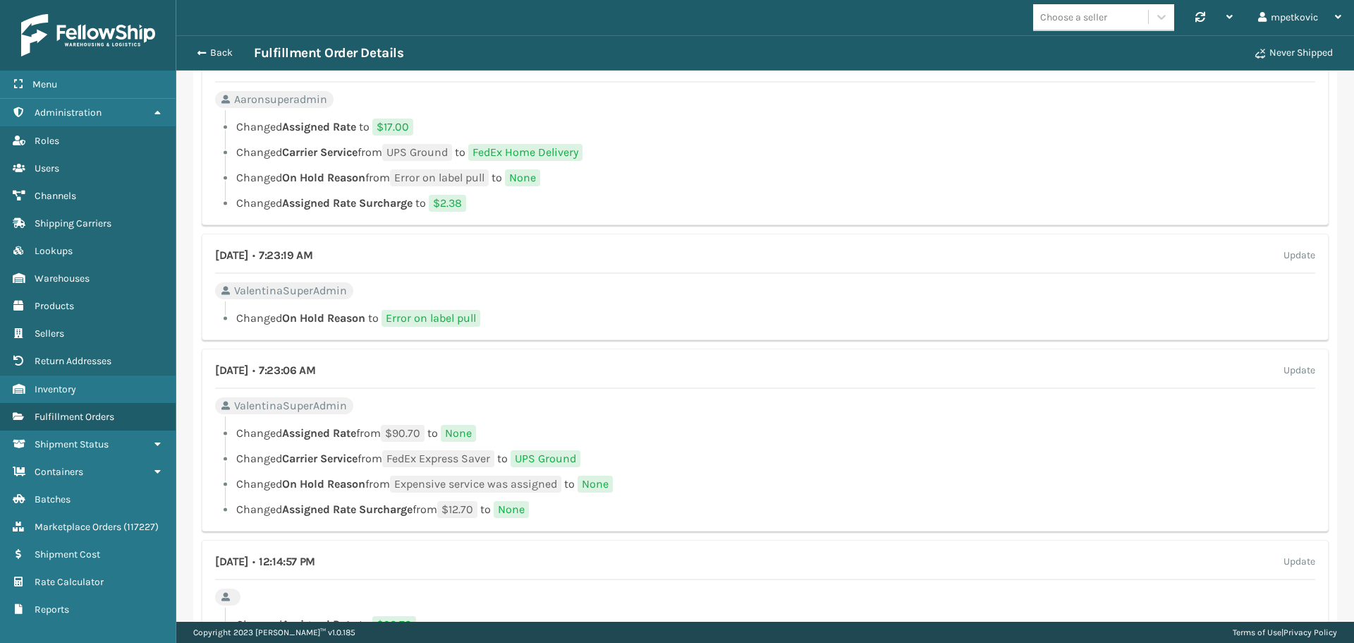
click at [348, 275] on div "[DATE] • 7:23:19 AM Update ValentinaSuperAdmin Changed On Hold Reason to Error …" at bounding box center [765, 286] width 1127 height 107
drag, startPoint x: 395, startPoint y: 318, endPoint x: 499, endPoint y: 320, distance: 104.4
click at [499, 320] on li "Changed On Hold Reason to Error on label pull" at bounding box center [765, 318] width 1100 height 17
click at [469, 326] on span "Error on label pull" at bounding box center [431, 318] width 99 height 17
click at [530, 293] on div "[DATE] • 7:23:19 AM Update ValentinaSuperAdmin Changed On Hold Reason to Error …" at bounding box center [765, 286] width 1127 height 107
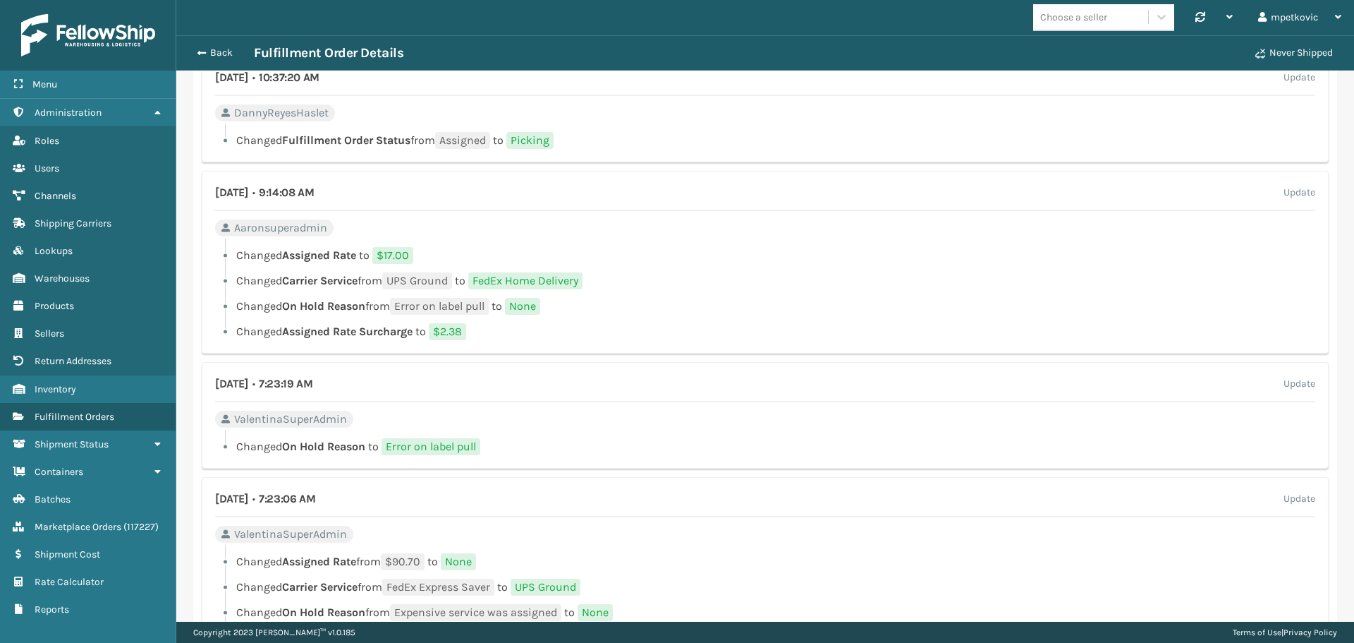
scroll to position [1109, 0]
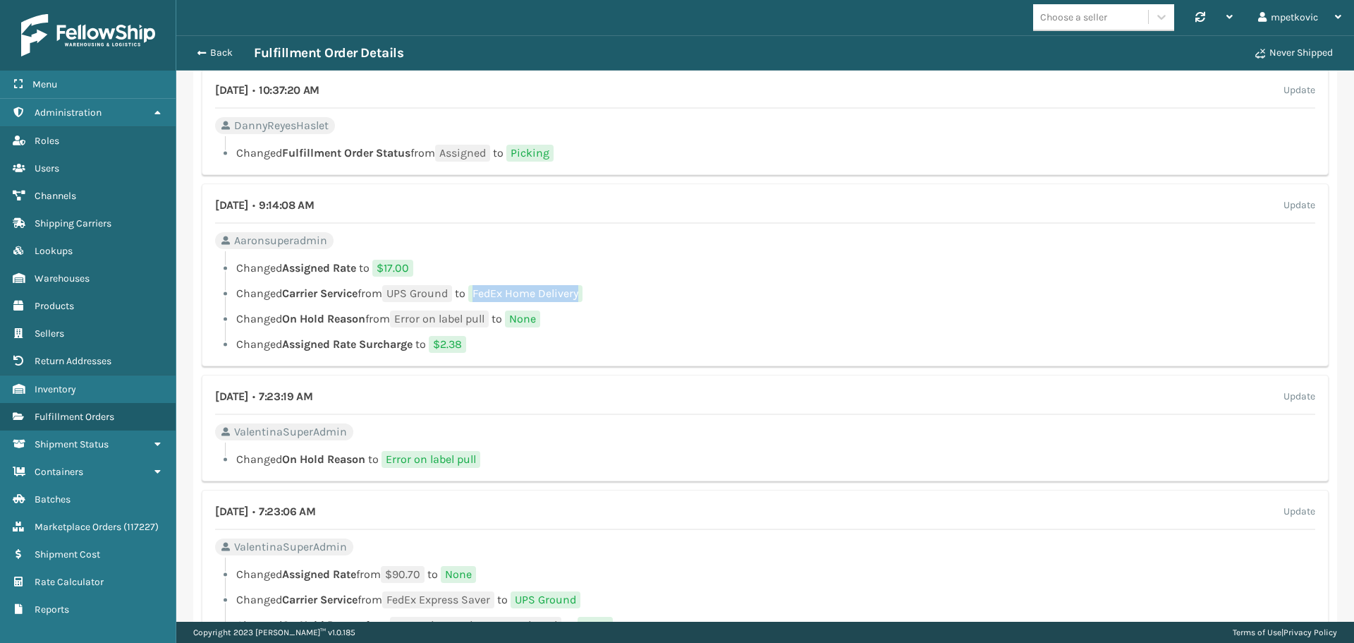
drag, startPoint x: 554, startPoint y: 294, endPoint x: 612, endPoint y: 298, distance: 57.2
click at [612, 298] on li "Changed Carrier Service from UPS Ground to FedEx Home Delivery" at bounding box center [765, 293] width 1100 height 17
click at [550, 262] on li "Changed Assigned Rate to $17.00" at bounding box center [765, 268] width 1100 height 17
click at [397, 270] on span "$17.00" at bounding box center [392, 268] width 41 height 17
click at [530, 315] on span "None" at bounding box center [522, 318] width 35 height 17
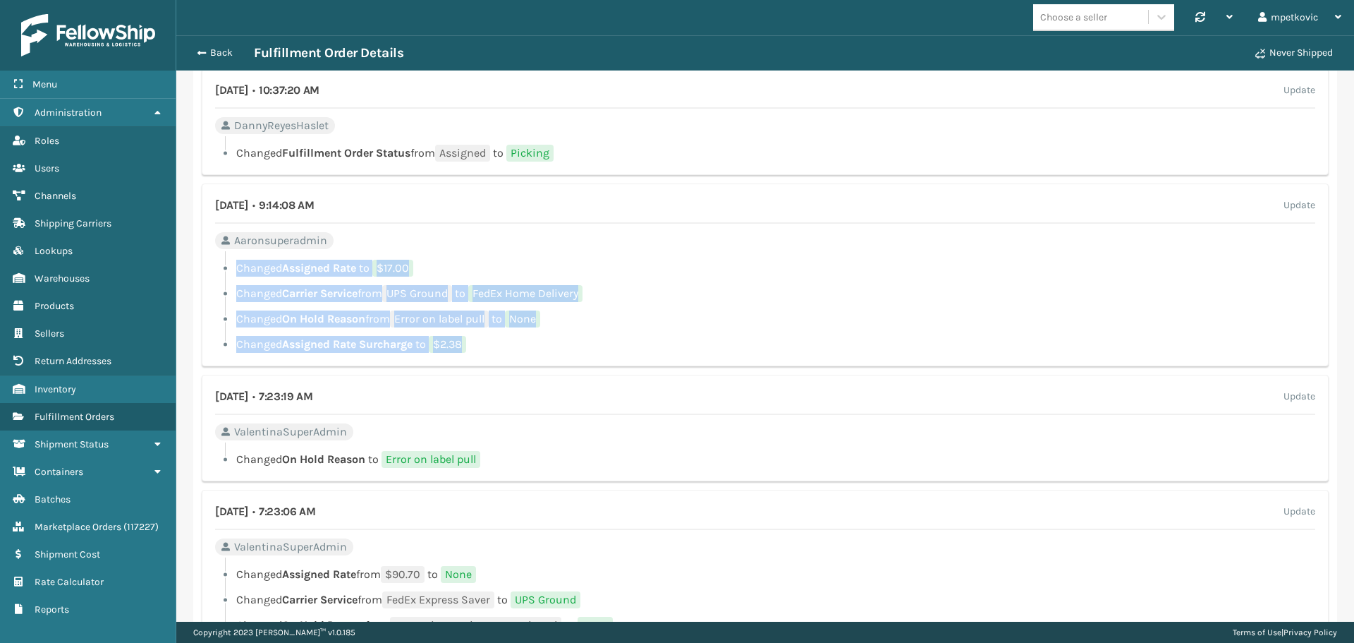
drag, startPoint x: 473, startPoint y: 343, endPoint x: 236, endPoint y: 263, distance: 250.0
click at [236, 263] on ul "Changed Assigned Rate to $17.00 Changed Carrier Service from UPS Ground to FedE…" at bounding box center [765, 306] width 1100 height 93
click at [475, 271] on li "Changed Assigned Rate to $17.00" at bounding box center [765, 268] width 1100 height 17
drag, startPoint x: 480, startPoint y: 344, endPoint x: 235, endPoint y: 267, distance: 256.3
click at [235, 267] on ul "Changed Assigned Rate to $17.00 Changed Carrier Service from UPS Ground to FedE…" at bounding box center [765, 306] width 1100 height 93
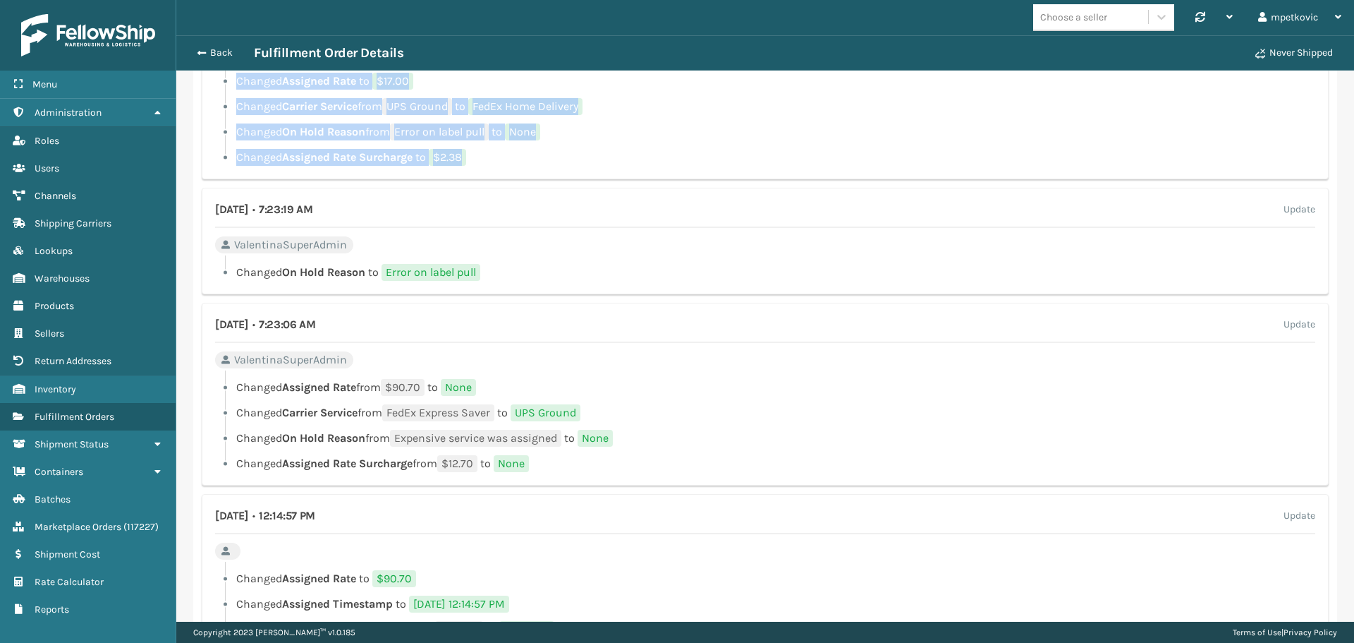
scroll to position [1320, 0]
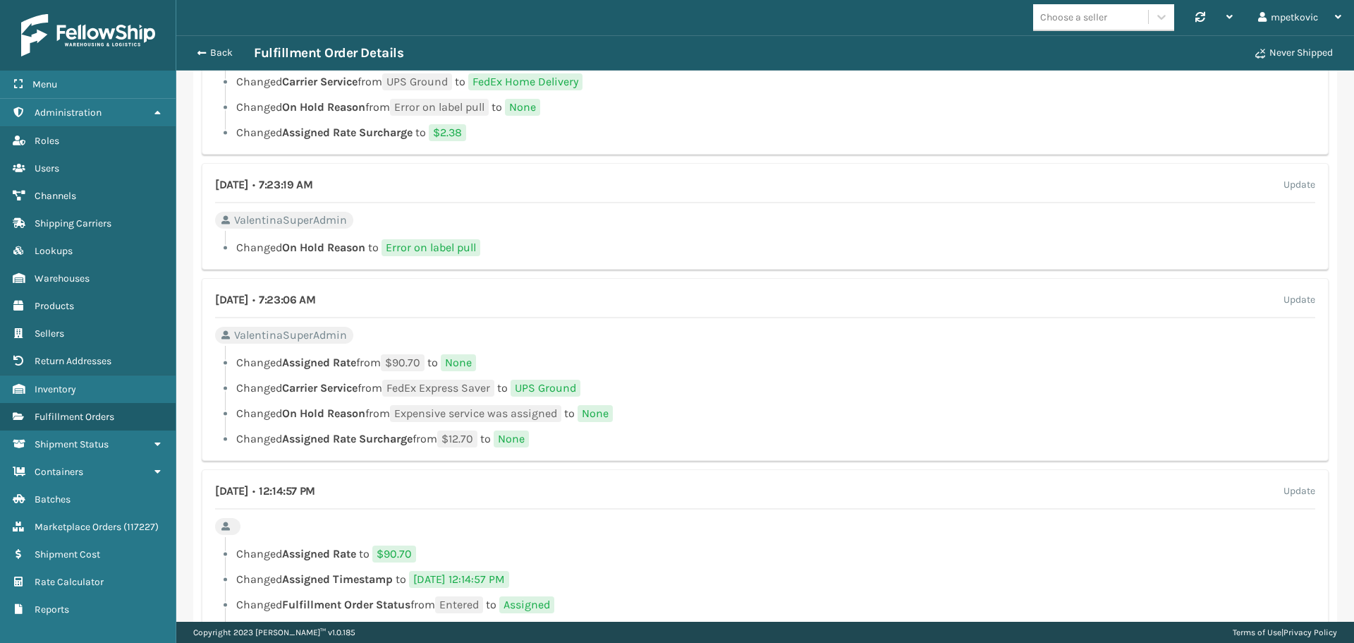
click at [490, 418] on span "Expensive service was assigned" at bounding box center [475, 413] width 171 height 17
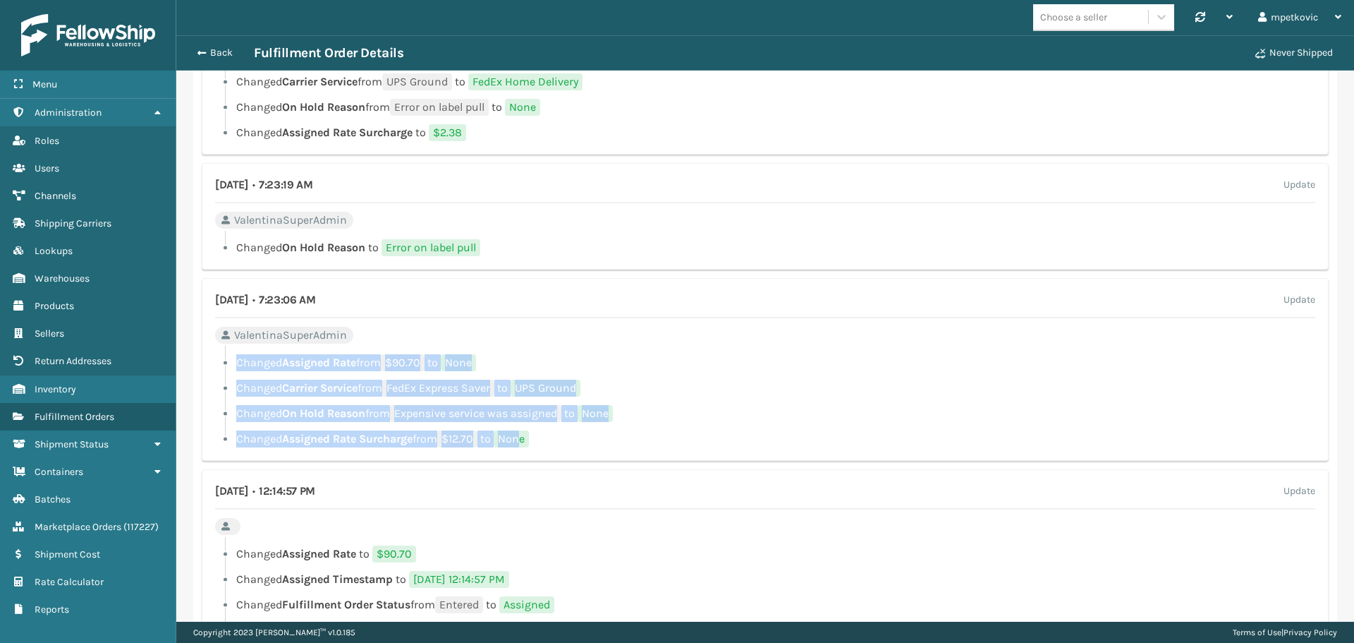
drag, startPoint x: 532, startPoint y: 437, endPoint x: 236, endPoint y: 363, distance: 304.7
click at [236, 363] on ul "Changed Assigned Rate from $90.70 to None Changed Carrier Service from FedEx Ex…" at bounding box center [765, 400] width 1100 height 93
click at [685, 403] on ul "Changed Assigned Rate from $90.70 to None Changed Carrier Service from FedEx Ex…" at bounding box center [765, 400] width 1100 height 93
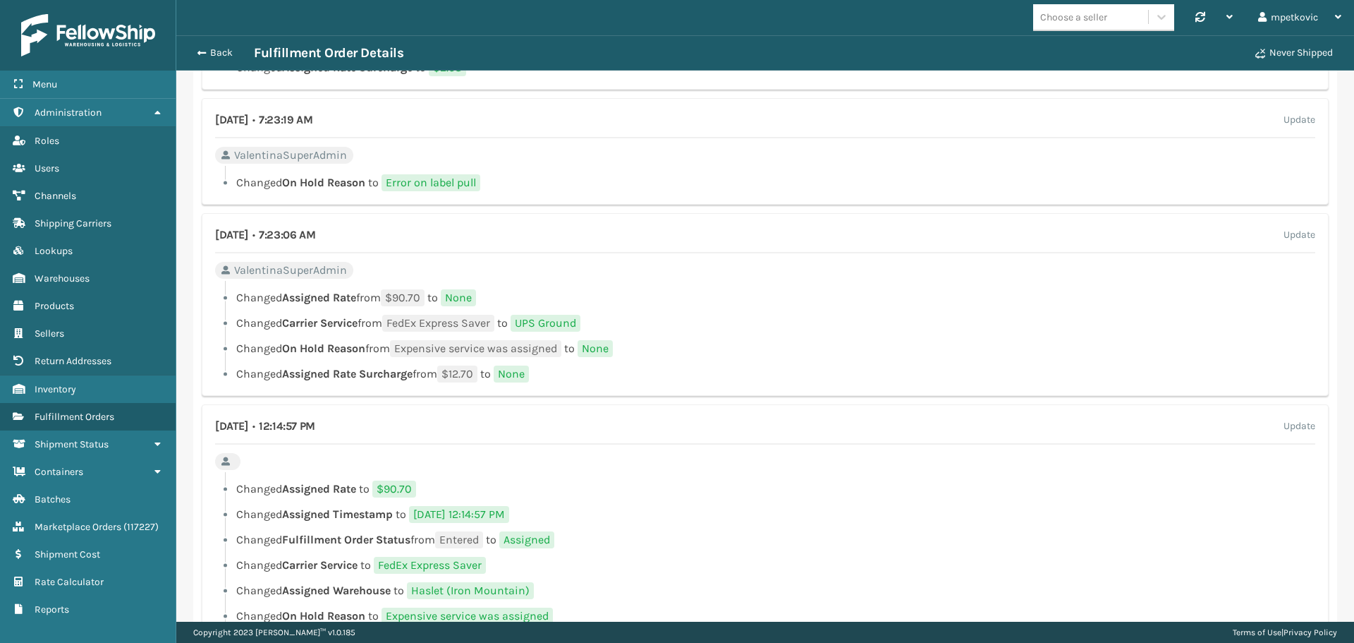
scroll to position [1411, 0]
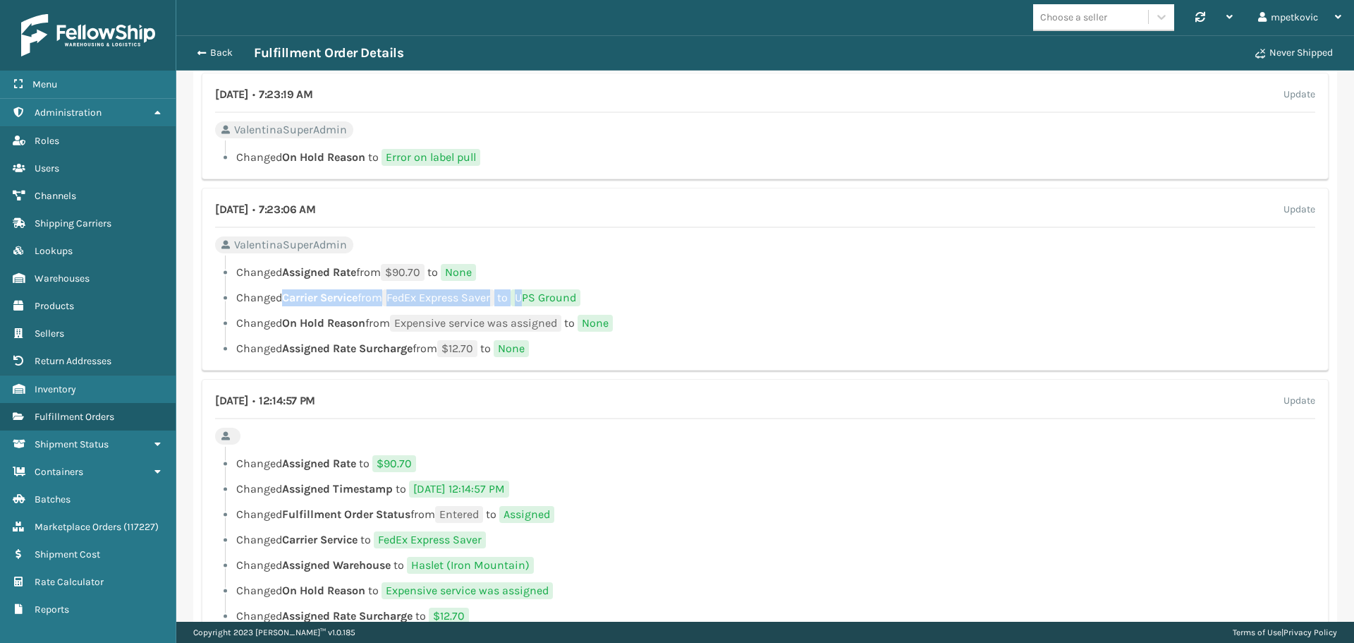
drag, startPoint x: 286, startPoint y: 298, endPoint x: 541, endPoint y: 300, distance: 254.6
click at [540, 300] on li "Changed Carrier Service from FedEx Express Saver to UPS Ground" at bounding box center [765, 297] width 1100 height 17
click at [556, 300] on span "UPS Ground" at bounding box center [546, 297] width 70 height 17
click at [552, 296] on span "UPS Ground" at bounding box center [546, 297] width 70 height 17
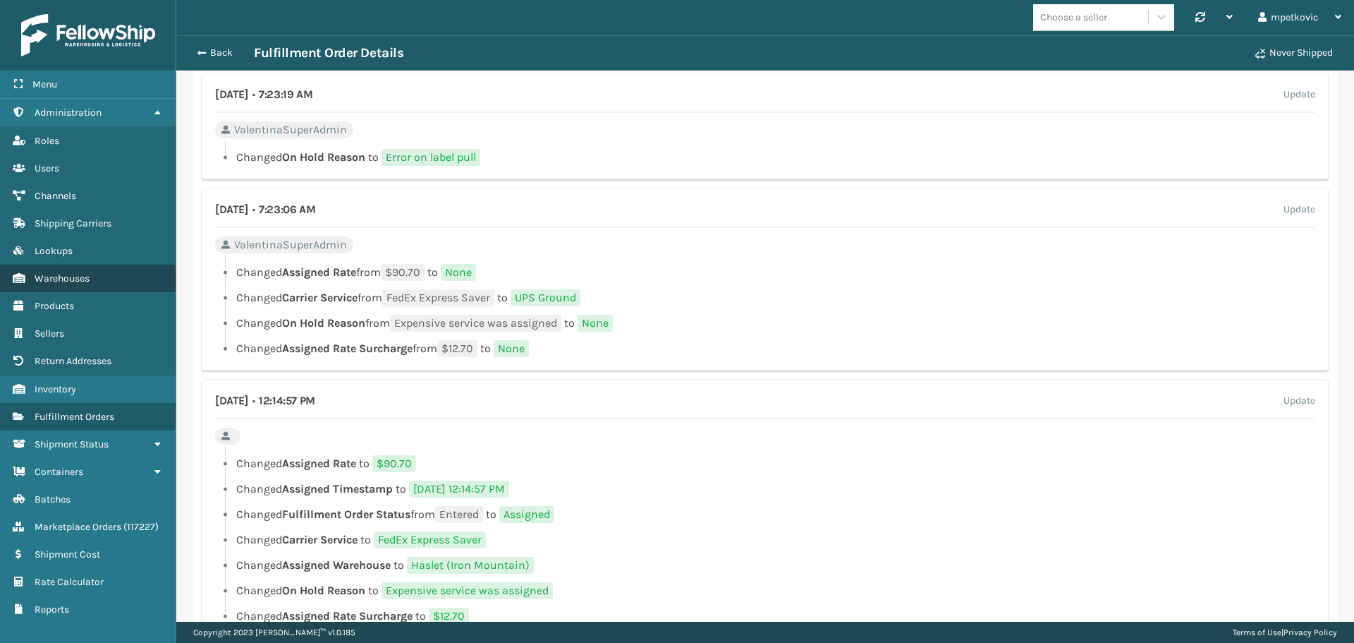
drag, startPoint x: 553, startPoint y: 281, endPoint x: 156, endPoint y: 281, distance: 397.1
click at [552, 281] on ul "Changed Assigned Rate from $90.70 to None Changed Carrier Service from FedEx Ex…" at bounding box center [765, 310] width 1100 height 93
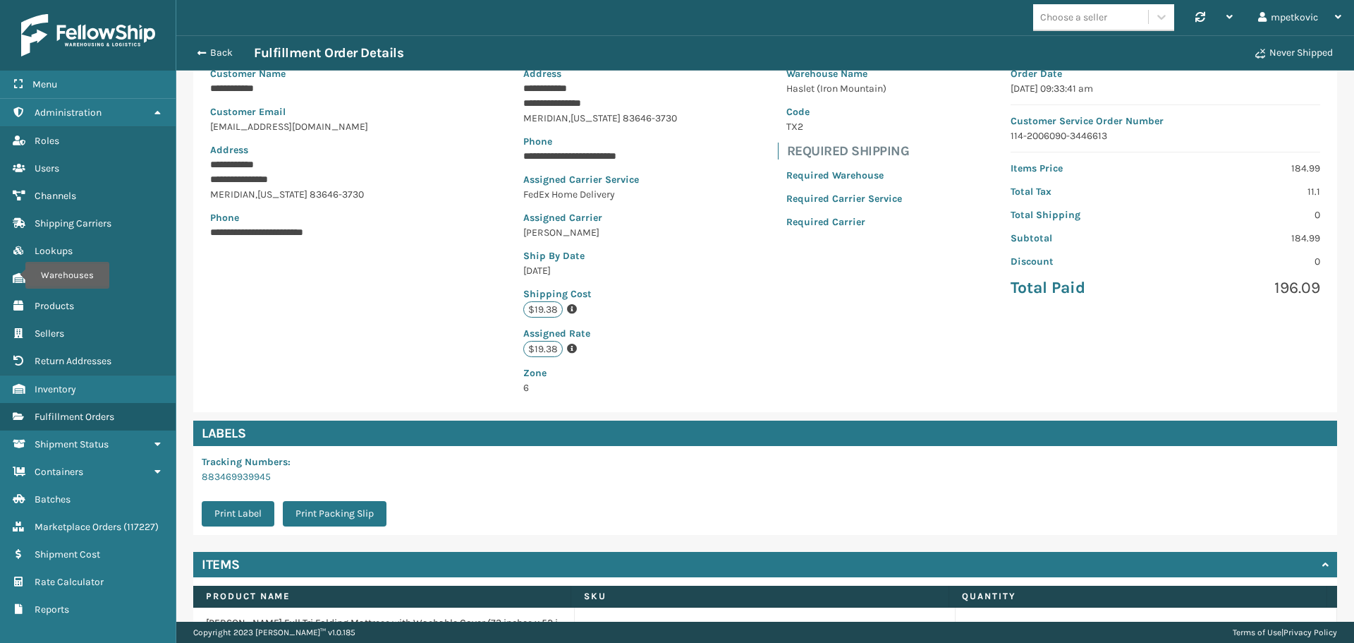
scroll to position [0, 0]
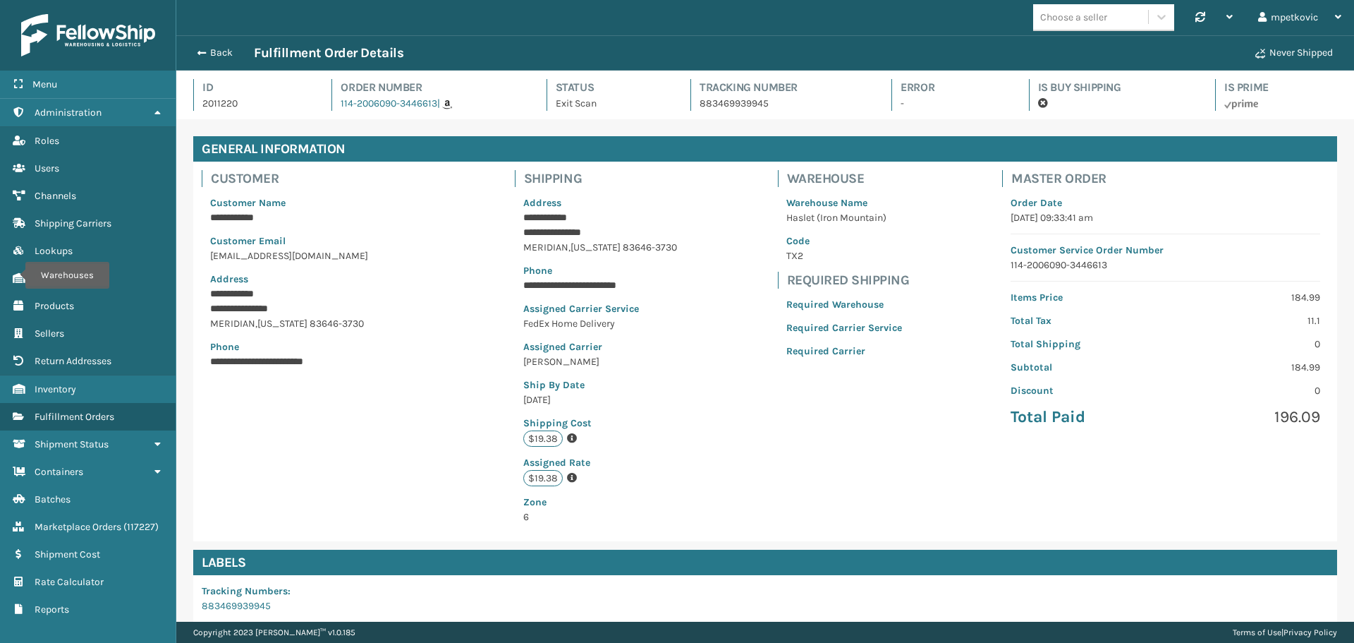
click at [543, 366] on p "[PERSON_NAME]" at bounding box center [600, 361] width 154 height 15
click at [497, 356] on div "**********" at bounding box center [765, 351] width 1144 height 379
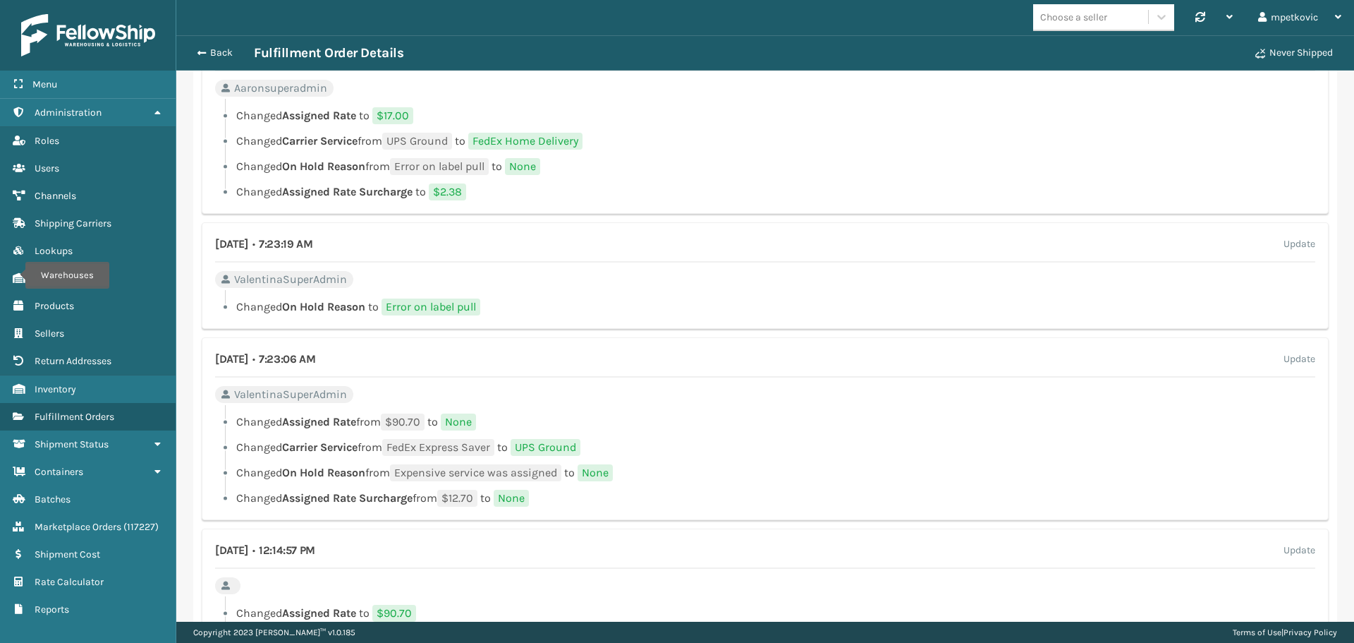
scroll to position [1340, 0]
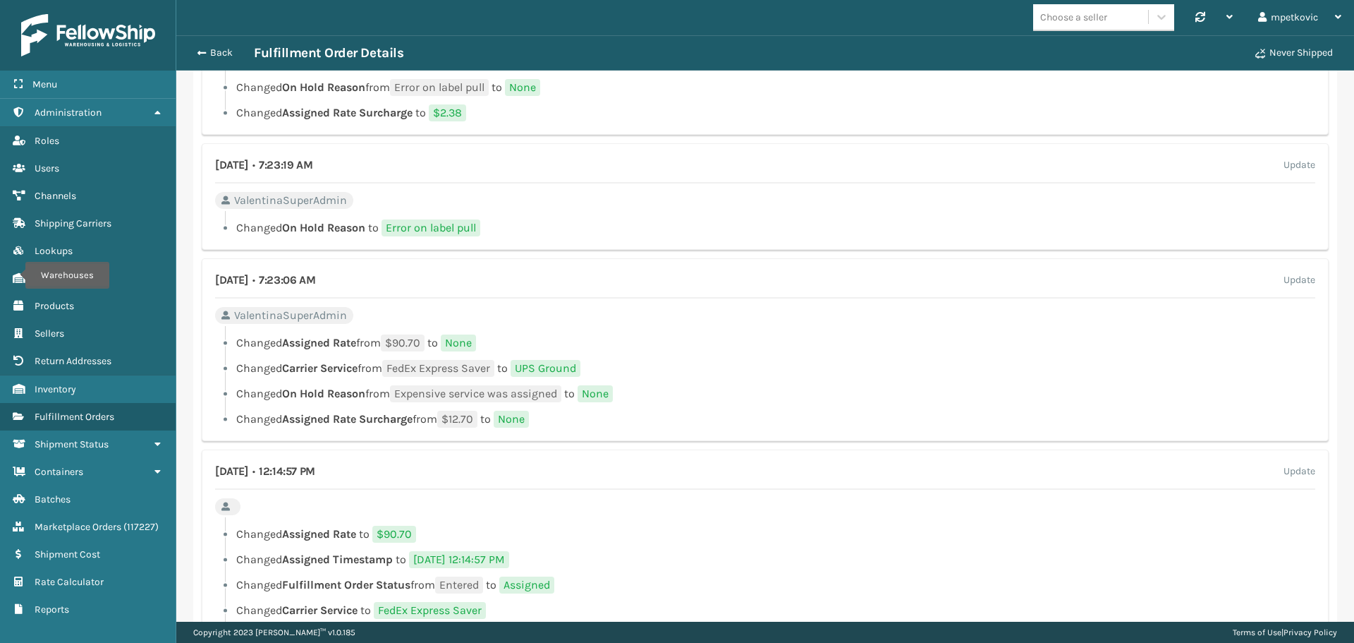
click at [412, 230] on span "Error on label pull" at bounding box center [431, 227] width 99 height 17
drag, startPoint x: 389, startPoint y: 228, endPoint x: 473, endPoint y: 228, distance: 83.2
click at [471, 228] on span "Error on label pull" at bounding box center [431, 227] width 99 height 17
click at [483, 208] on div "[DATE] • 7:23:19 AM Update ValentinaSuperAdmin Changed On Hold Reason to Error …" at bounding box center [765, 196] width 1127 height 107
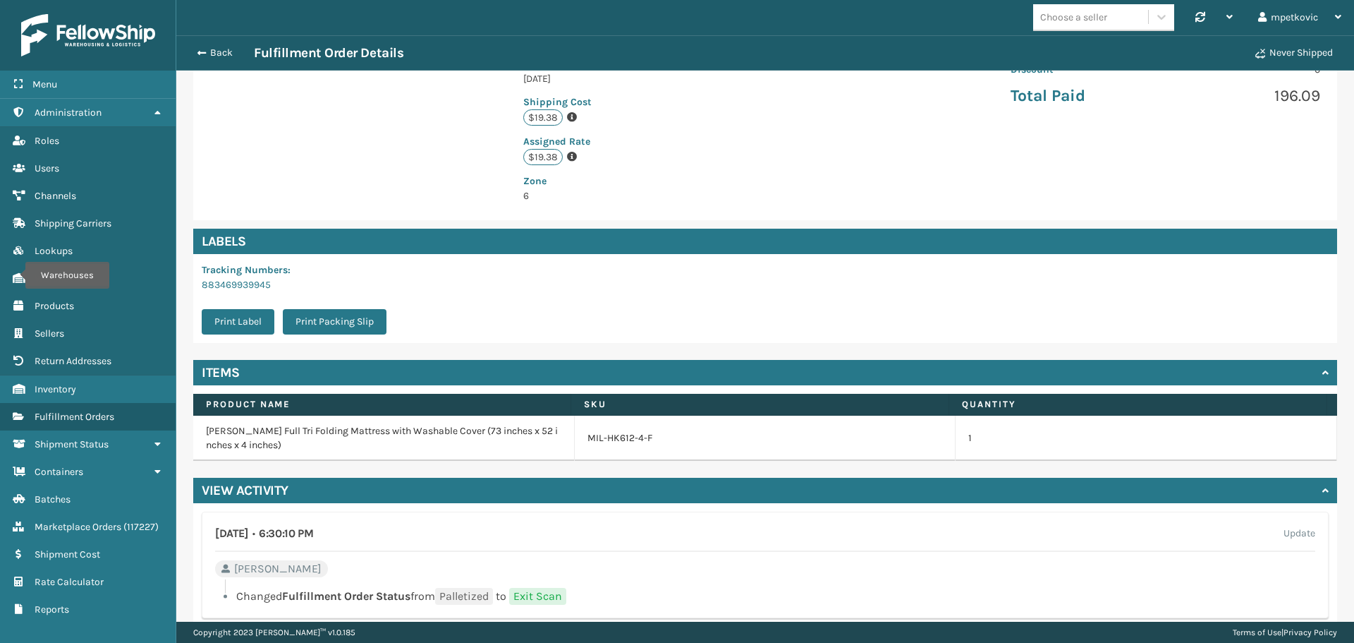
scroll to position [212, 0]
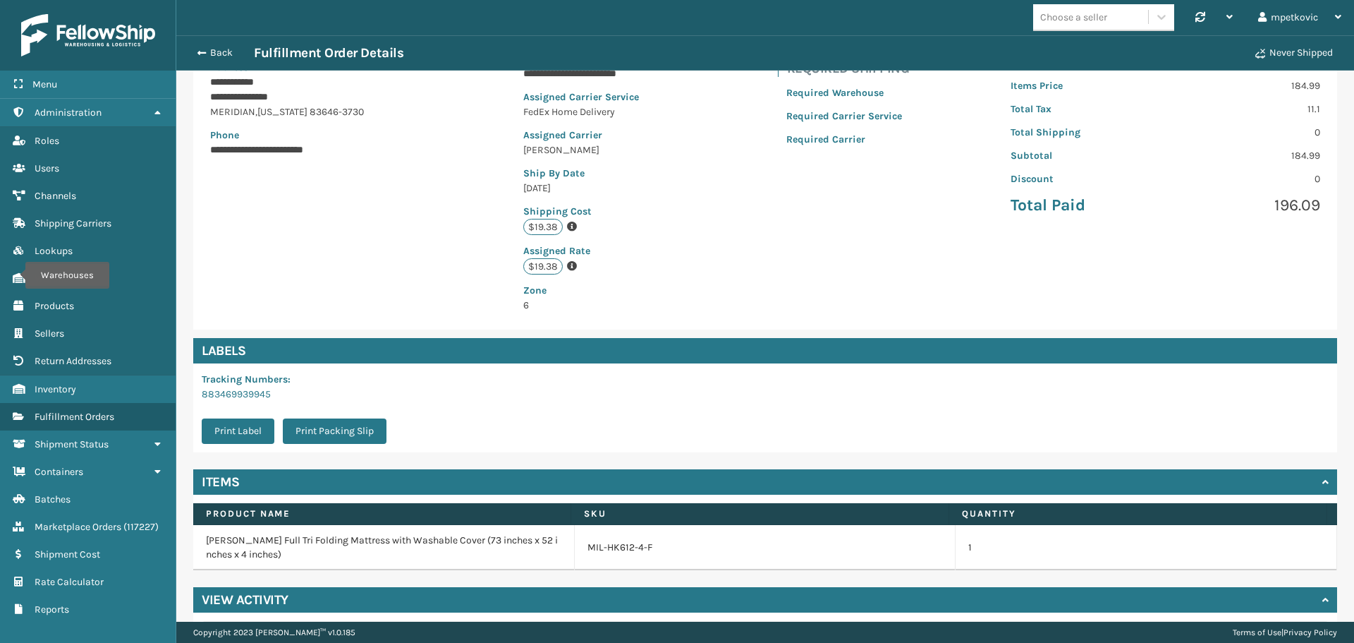
click at [844, 309] on div "**********" at bounding box center [765, 139] width 1144 height 379
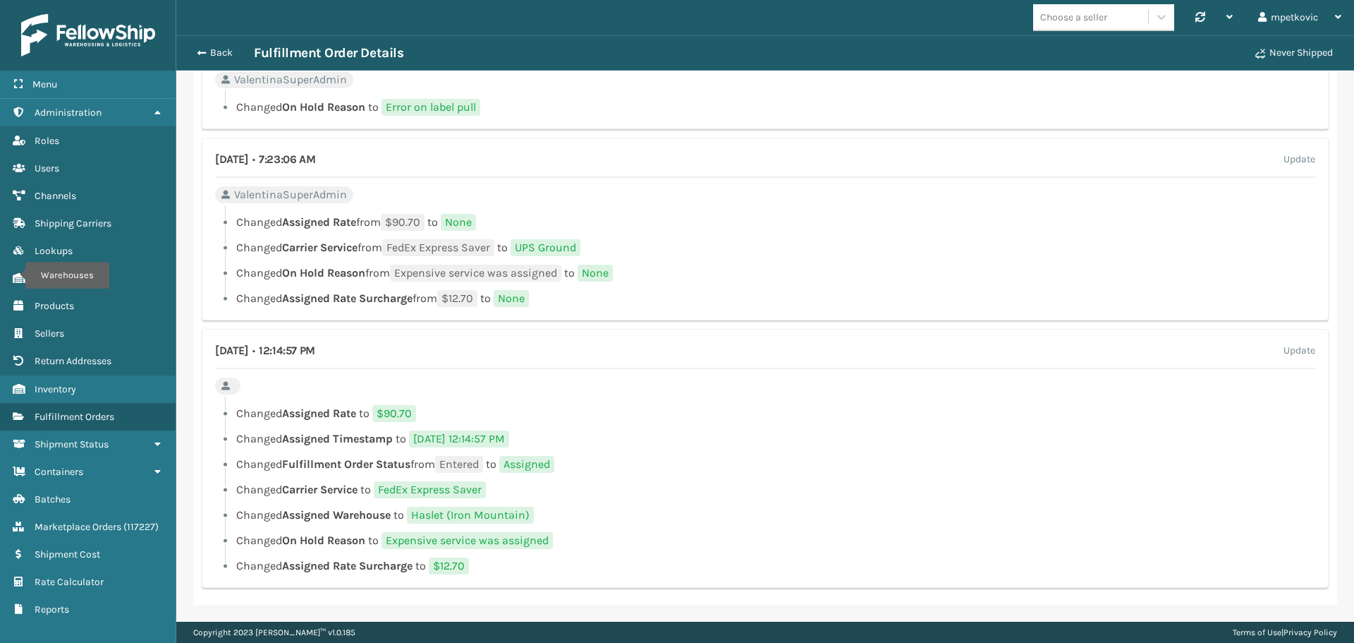
scroll to position [1320, 0]
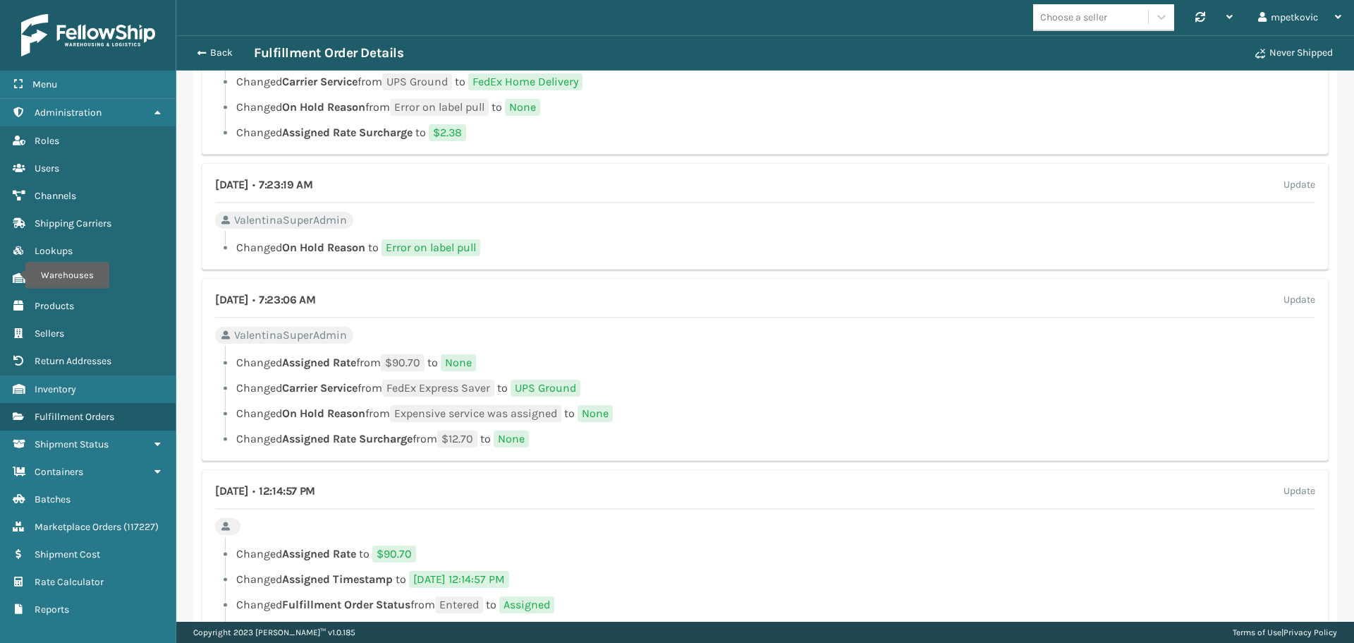
click at [463, 360] on span "None" at bounding box center [458, 362] width 35 height 17
click at [519, 437] on span "None" at bounding box center [511, 438] width 35 height 17
drag, startPoint x: 585, startPoint y: 387, endPoint x: 525, endPoint y: 384, distance: 59.3
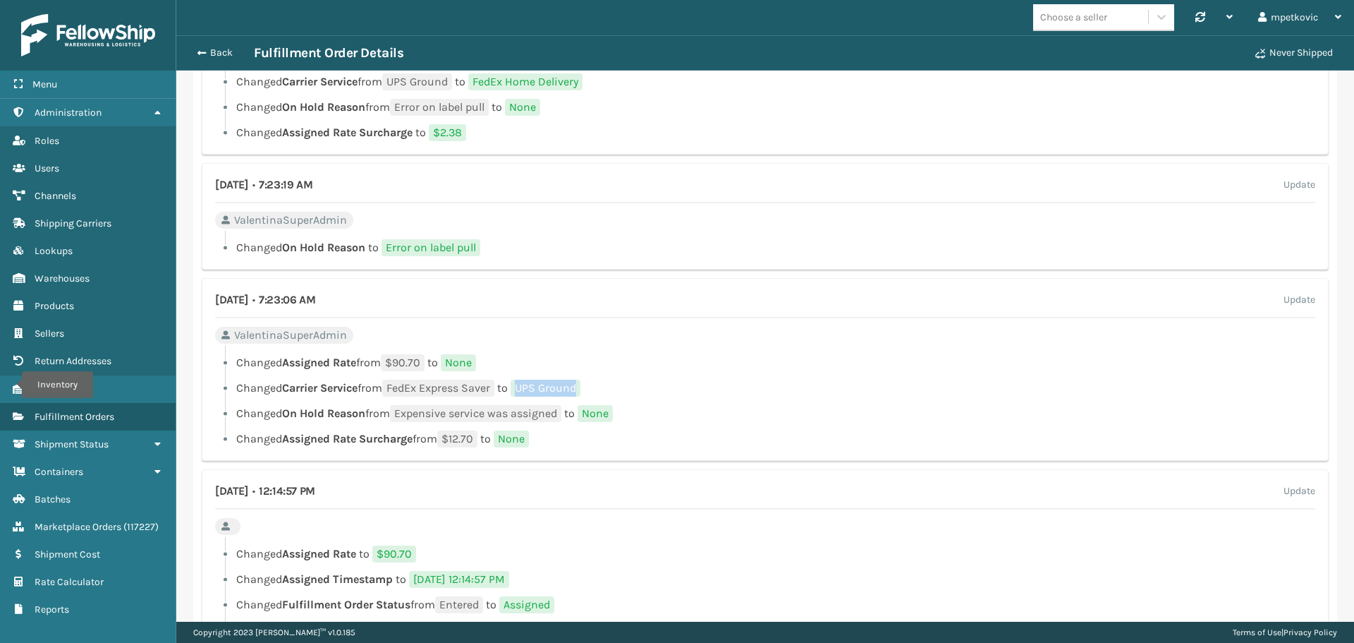
click at [525, 384] on span "UPS Ground" at bounding box center [546, 387] width 70 height 17
click at [522, 370] on li "Changed Assigned Rate from $90.70 to None" at bounding box center [765, 362] width 1100 height 17
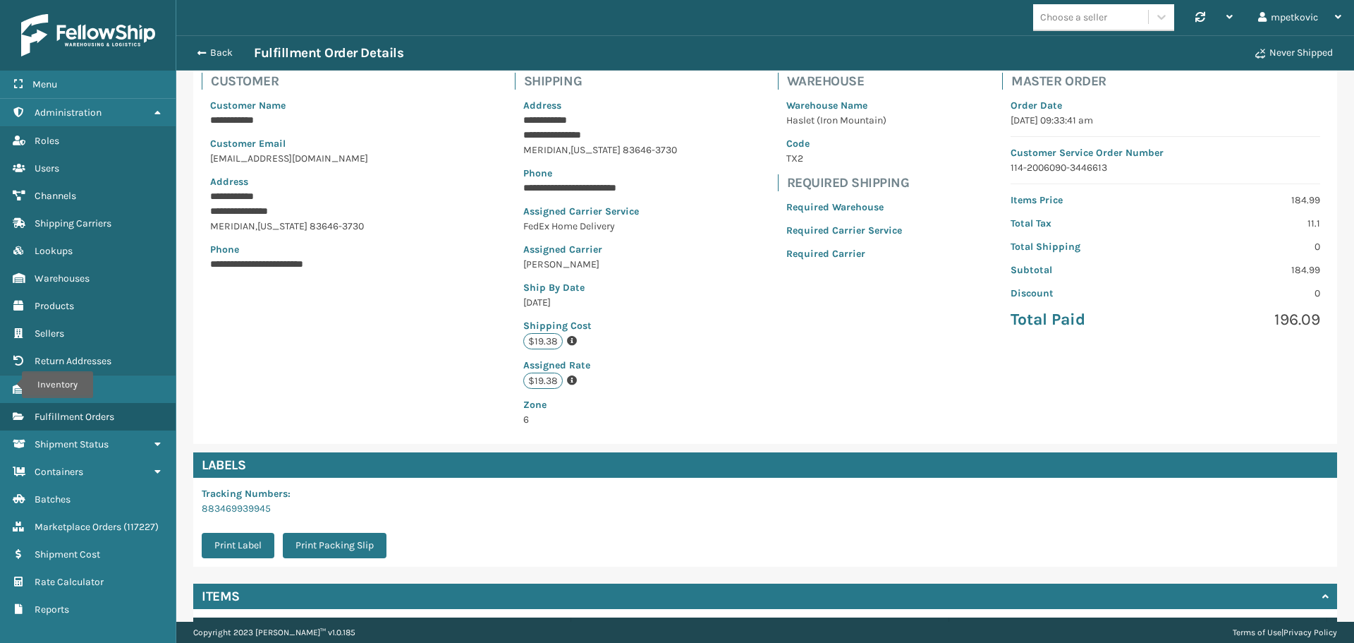
scroll to position [0, 0]
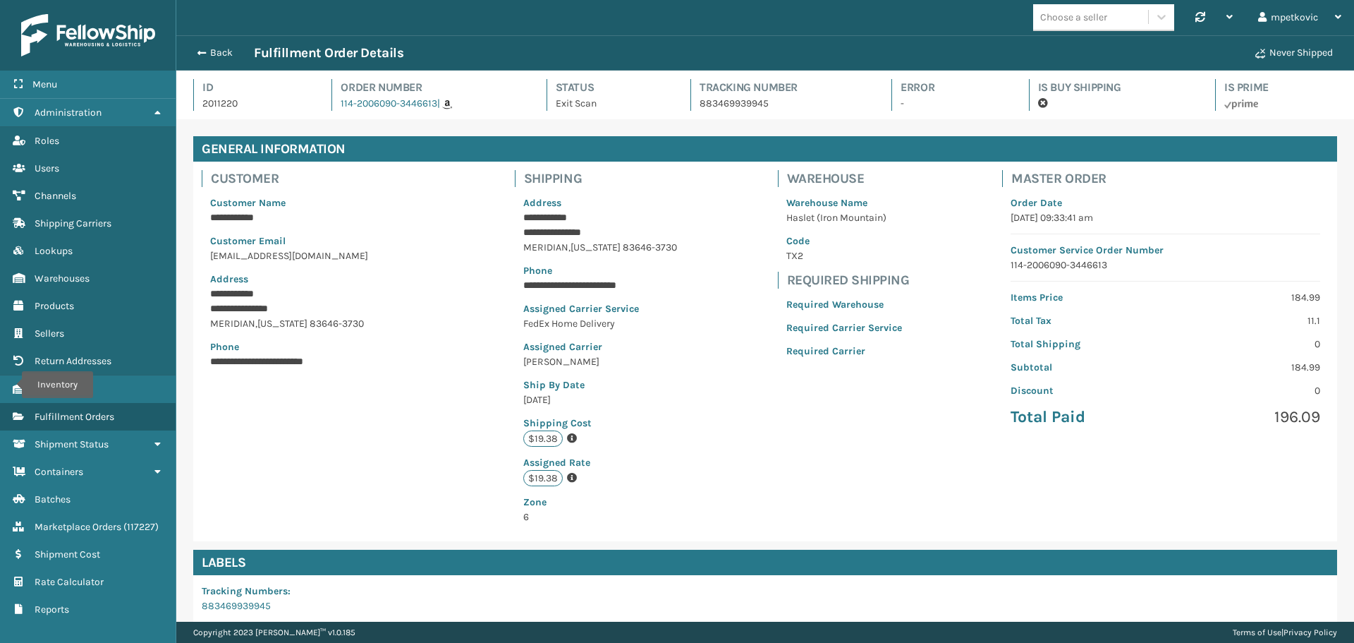
click at [229, 102] on p "2011220" at bounding box center [254, 103] width 104 height 15
click at [222, 102] on p "2011220" at bounding box center [254, 103] width 104 height 15
copy p "2011220"
click at [211, 106] on p "2011220" at bounding box center [254, 103] width 104 height 15
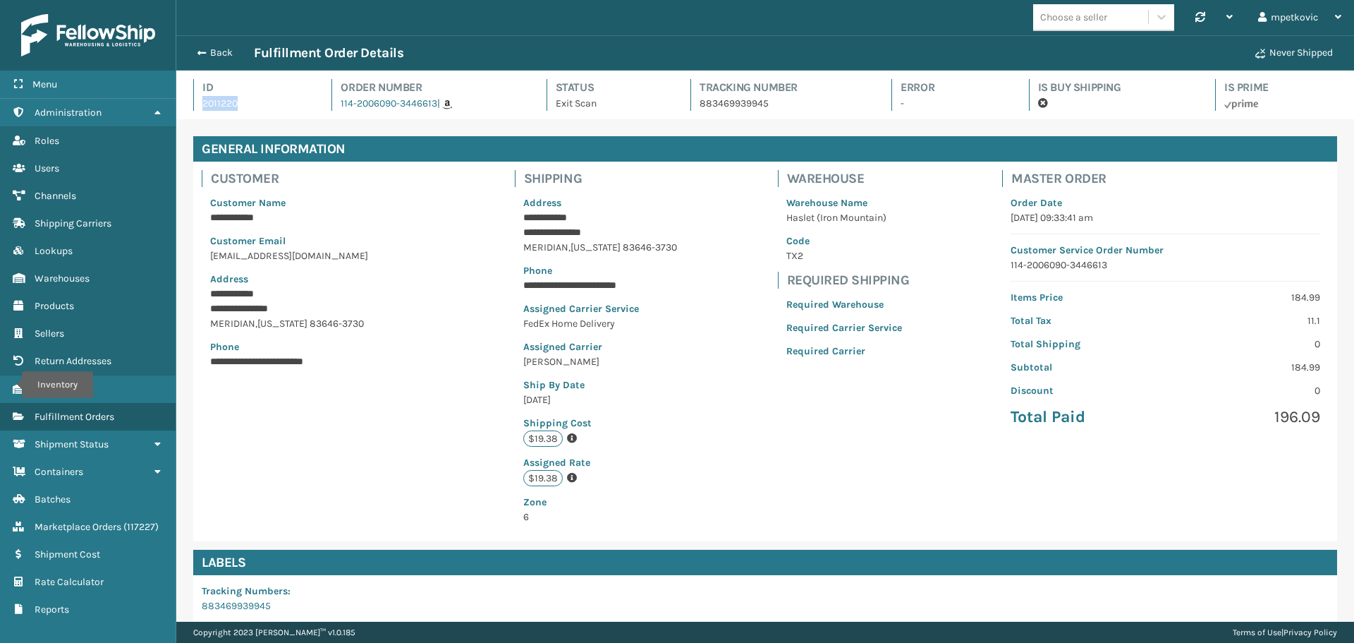
click at [211, 106] on p "2011220" at bounding box center [254, 103] width 104 height 15
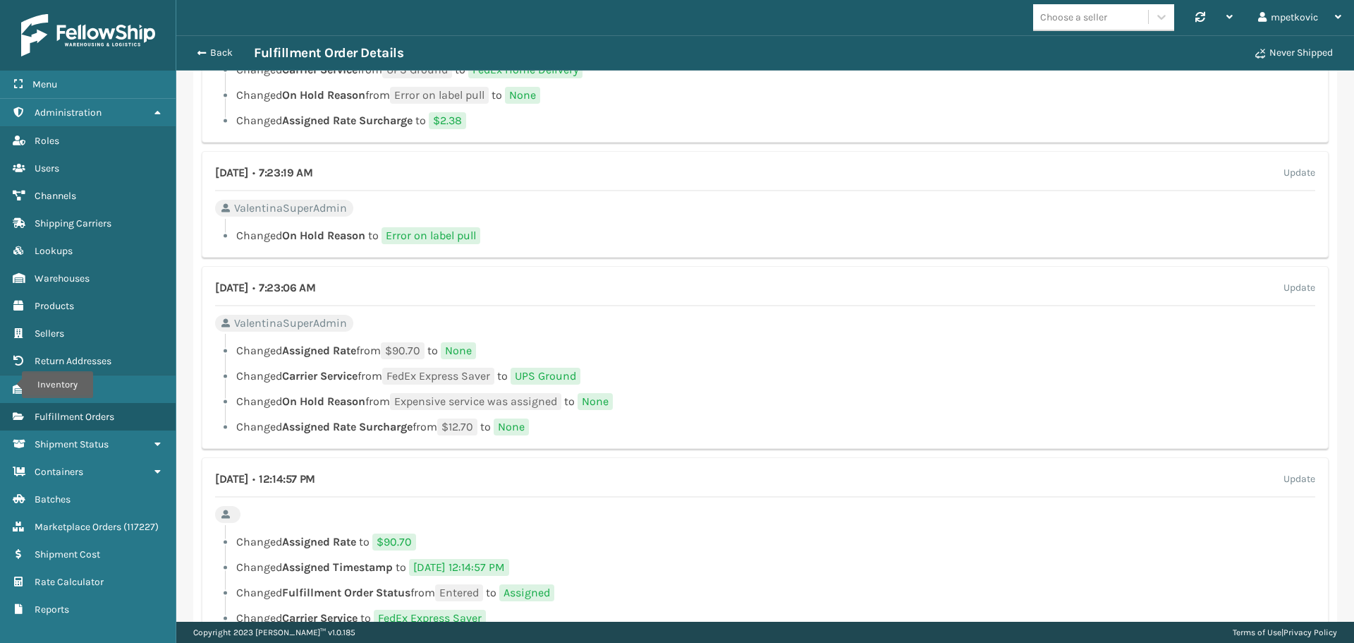
scroll to position [1320, 0]
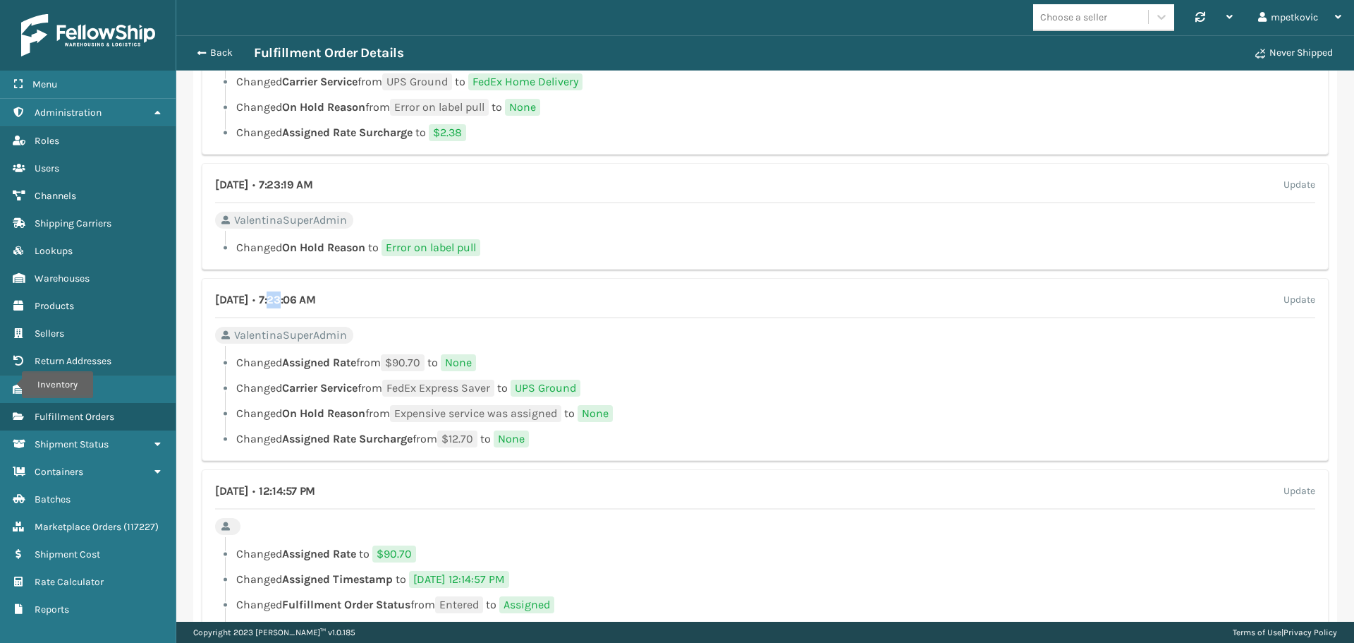
drag, startPoint x: 322, startPoint y: 301, endPoint x: 332, endPoint y: 303, distance: 10.0
click at [315, 303] on h4 "[DATE] • 7:23:06 AM" at bounding box center [265, 299] width 100 height 17
click at [356, 310] on div "[DATE] • 7:23:06 AM Update" at bounding box center [765, 304] width 1100 height 27
drag, startPoint x: 359, startPoint y: 301, endPoint x: 382, endPoint y: 301, distance: 22.6
click at [382, 301] on div "[DATE] • 7:23:06 AM Update" at bounding box center [765, 304] width 1100 height 27
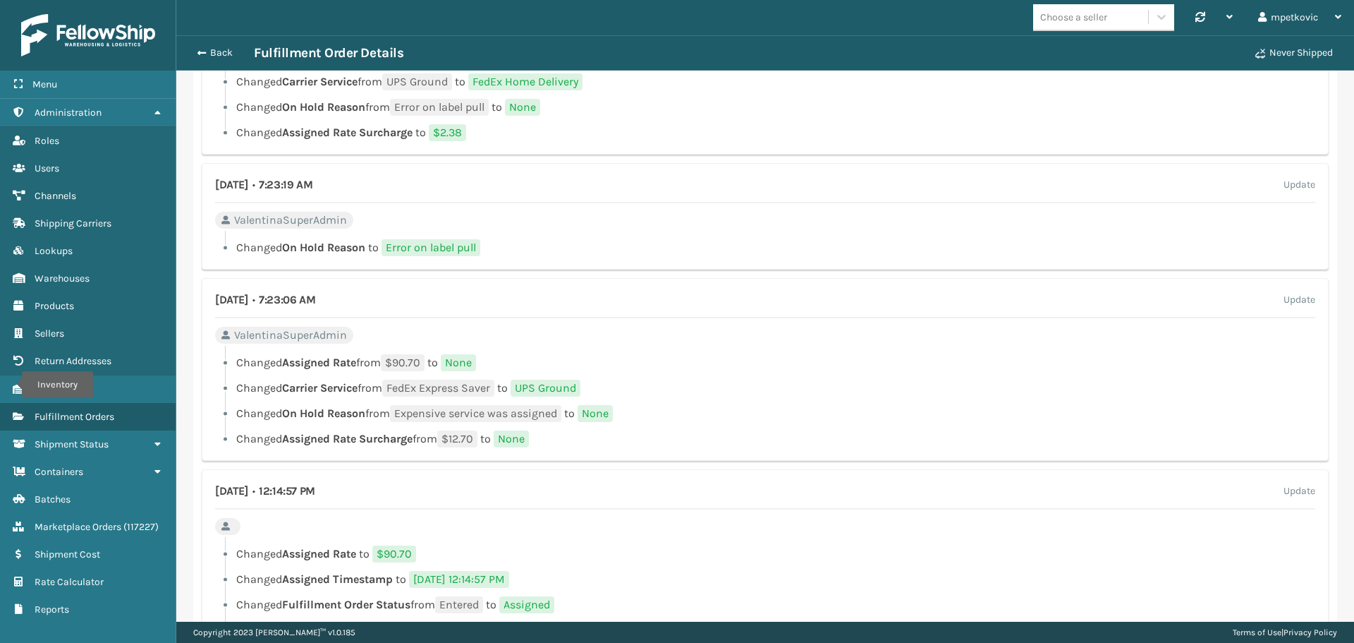
click at [310, 296] on h4 "[DATE] • 7:23:06 AM" at bounding box center [265, 299] width 100 height 17
drag, startPoint x: 310, startPoint y: 298, endPoint x: 363, endPoint y: 299, distance: 52.9
click at [315, 299] on h4 "[DATE] • 7:23:06 AM" at bounding box center [265, 299] width 100 height 17
click at [312, 299] on h4 "[DATE] • 7:23:06 AM" at bounding box center [265, 299] width 100 height 17
drag, startPoint x: 321, startPoint y: 298, endPoint x: 332, endPoint y: 300, distance: 10.8
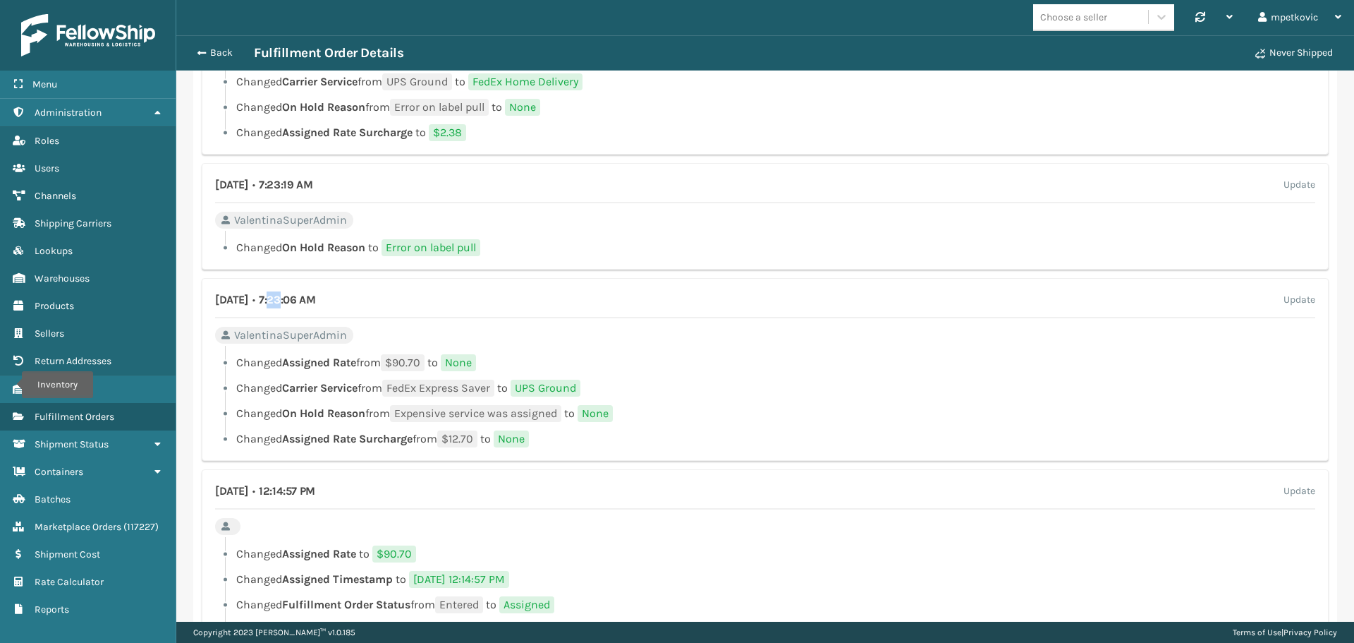
click at [315, 300] on h4 "[DATE] • 7:23:06 AM" at bounding box center [265, 299] width 100 height 17
click at [531, 365] on li "Changed Assigned Rate from $90.70 to None" at bounding box center [765, 362] width 1100 height 17
click at [363, 351] on div at bounding box center [770, 350] width 1090 height 8
click at [397, 406] on li "Changed On Hold Reason from Expensive service was assigned to None" at bounding box center [765, 413] width 1100 height 17
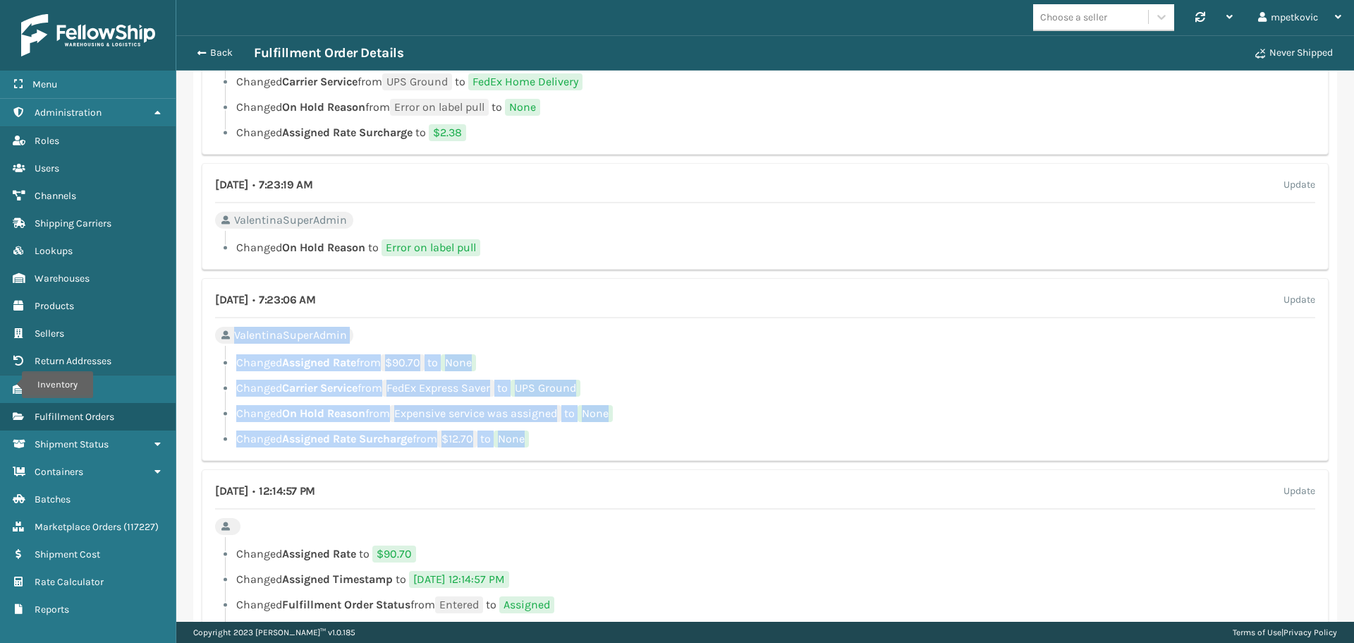
drag, startPoint x: 551, startPoint y: 441, endPoint x: 226, endPoint y: 339, distance: 340.9
click at [226, 339] on div "[DATE] • 7:23:06 AM Update ValentinaSuperAdmin Changed Assigned Rate from $90.7…" at bounding box center [765, 369] width 1127 height 183
click at [296, 339] on span "ValentinaSuperAdmin" at bounding box center [290, 335] width 113 height 17
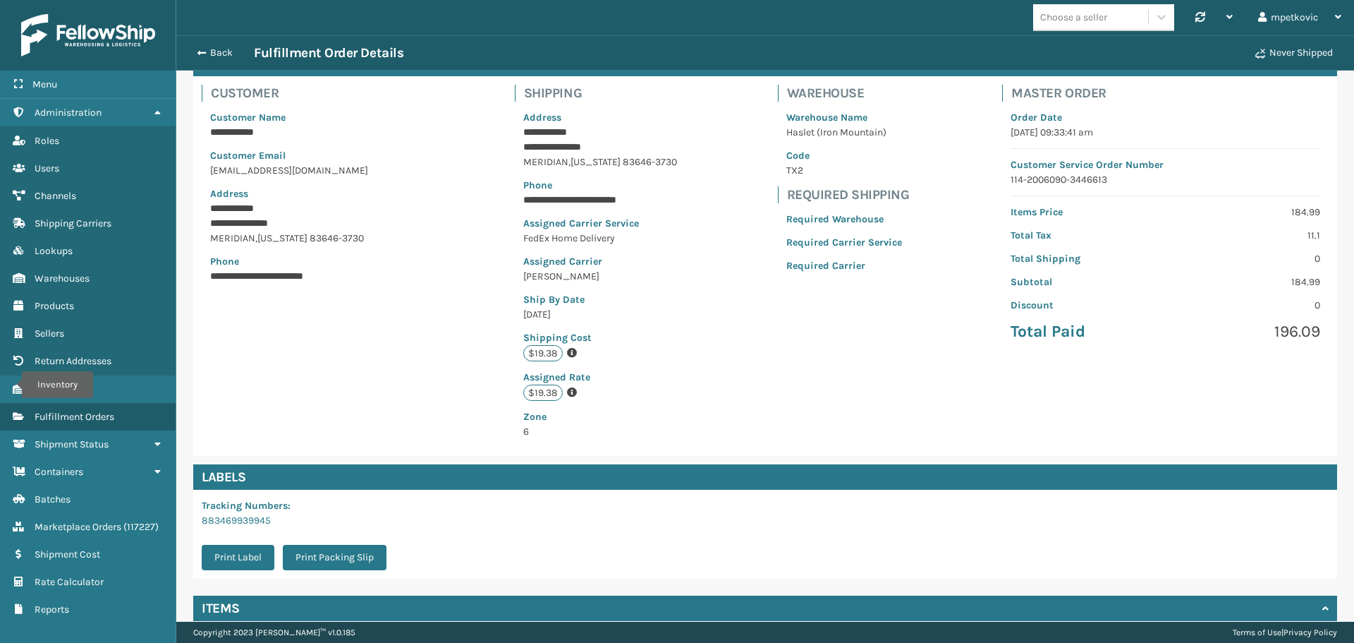
scroll to position [0, 0]
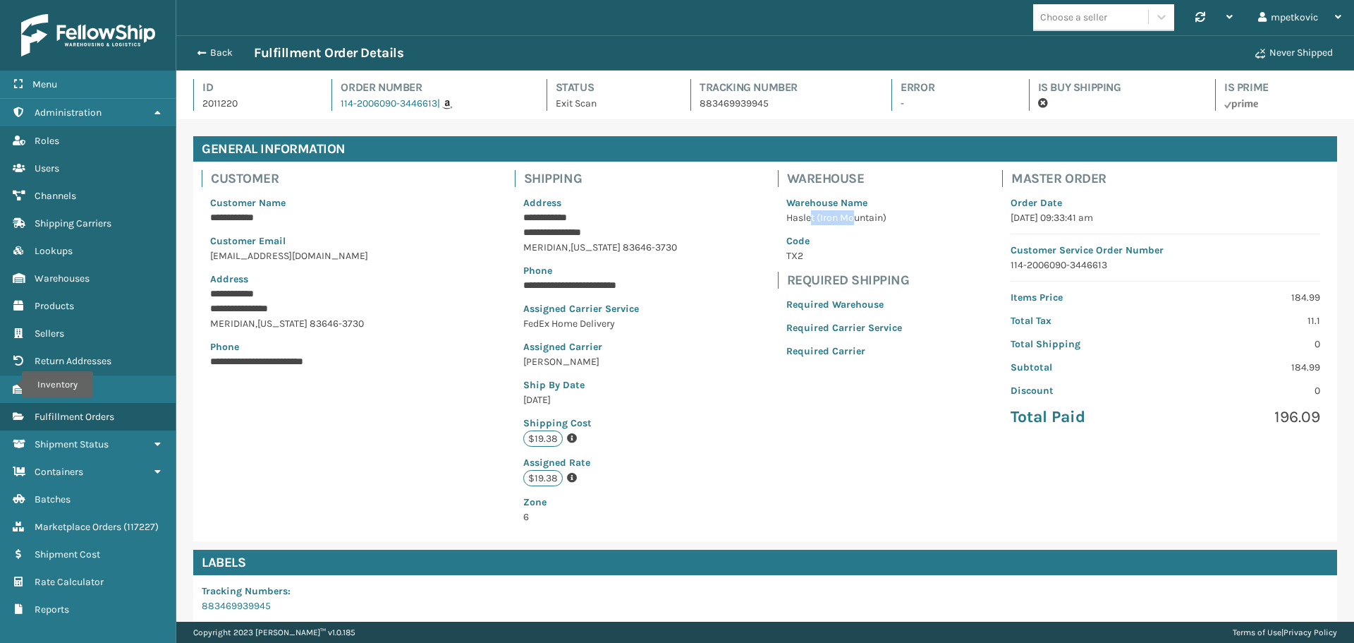
drag, startPoint x: 798, startPoint y: 219, endPoint x: 842, endPoint y: 219, distance: 43.7
click at [842, 219] on p "Haslet (Iron Mountain)" at bounding box center [844, 217] width 116 height 15
click at [747, 359] on div "**********" at bounding box center [765, 351] width 1144 height 379
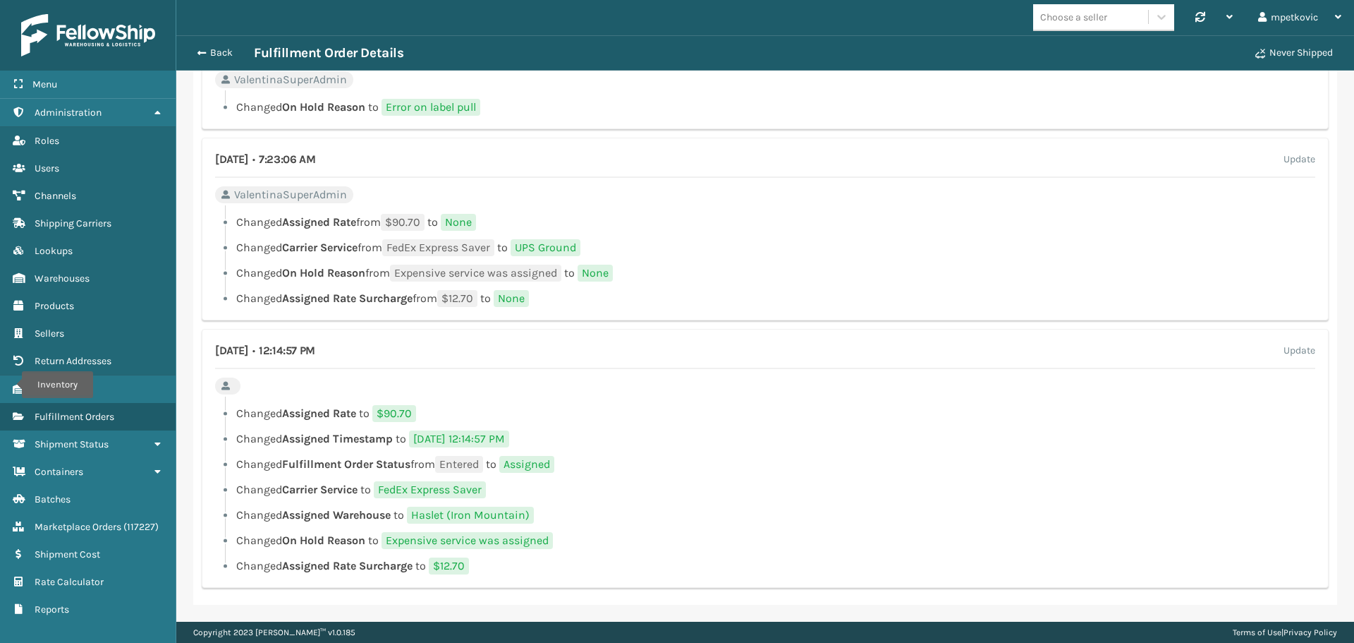
scroll to position [1320, 0]
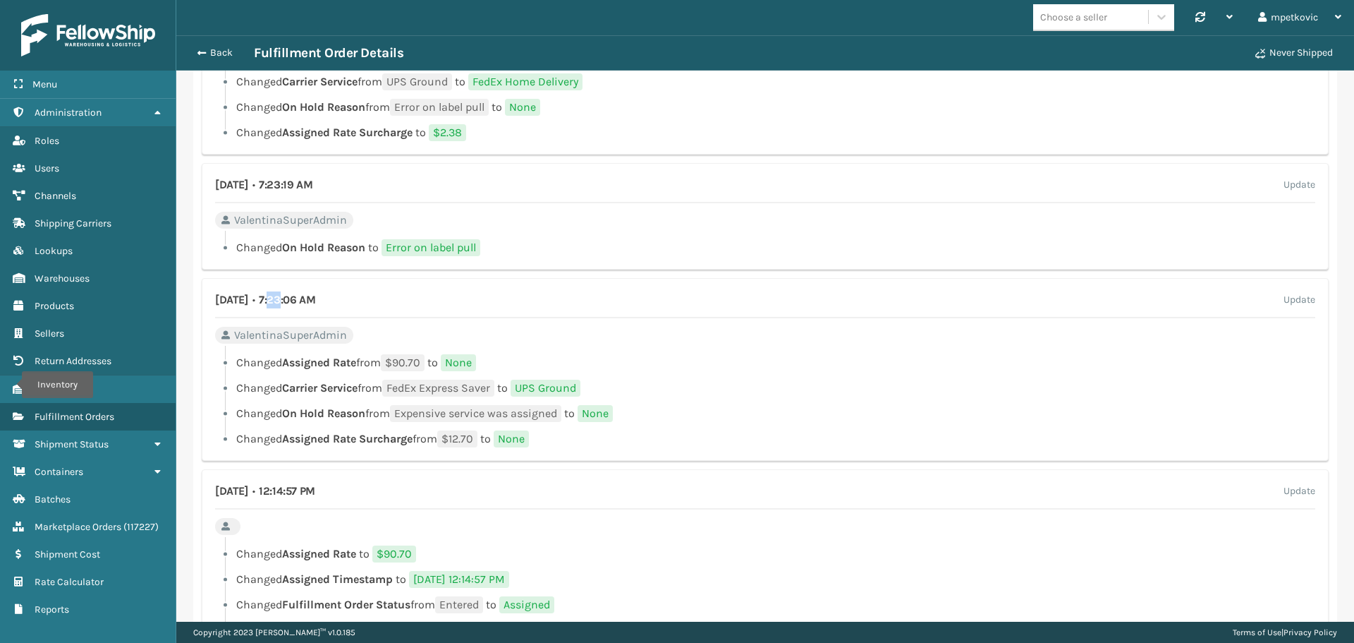
drag, startPoint x: 323, startPoint y: 303, endPoint x: 353, endPoint y: 272, distance: 42.9
click at [315, 302] on h4 "[DATE] • 7:23:06 AM" at bounding box center [265, 299] width 100 height 17
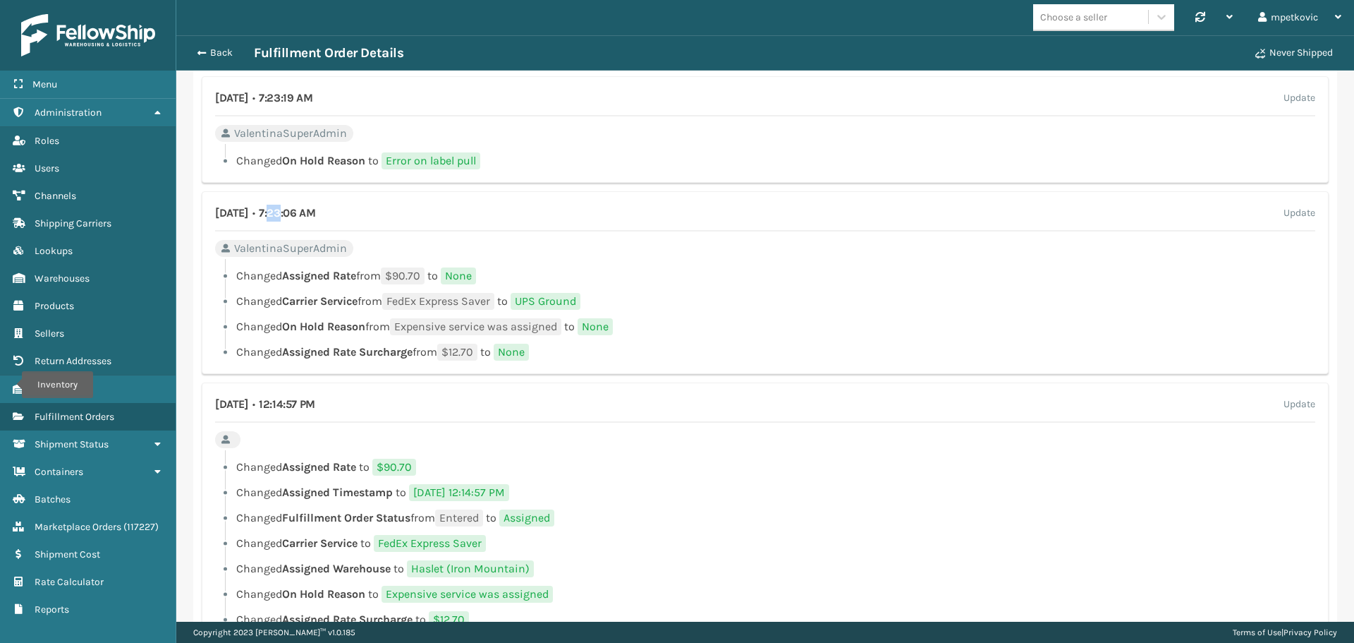
scroll to position [1462, 0]
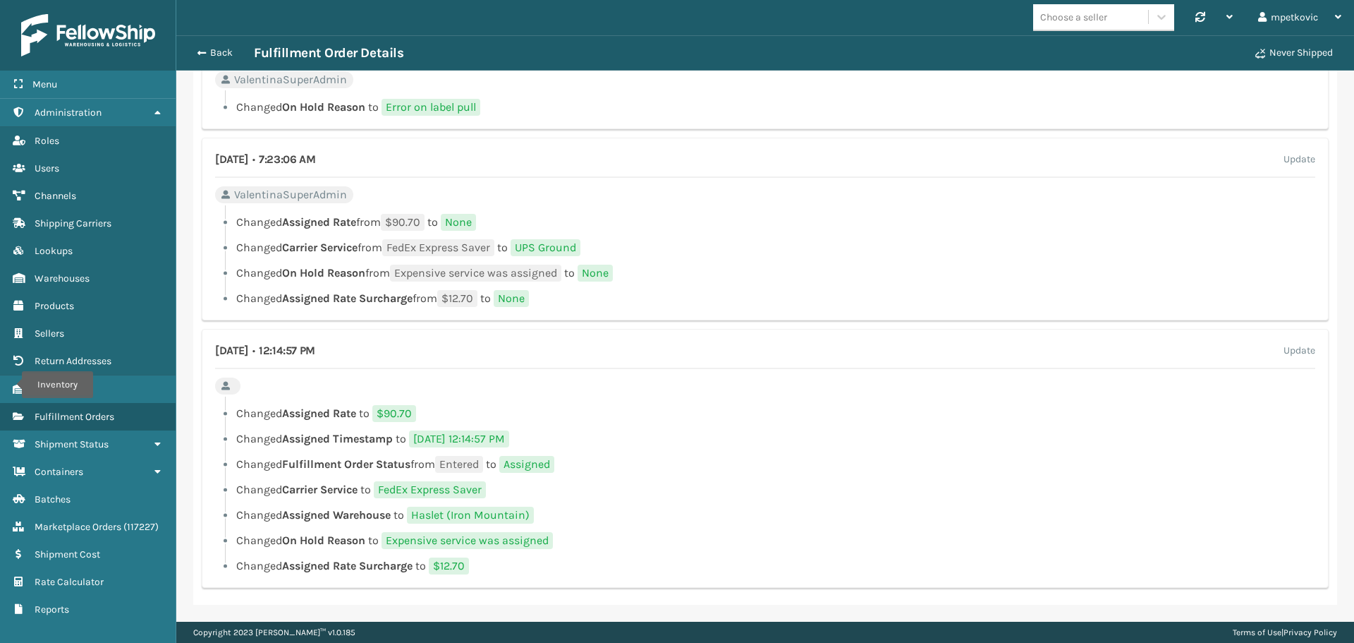
click at [669, 224] on li "Changed Assigned Rate from $90.70 to None" at bounding box center [765, 222] width 1100 height 17
click at [631, 222] on li "Changed Assigned Rate from $90.70 to None" at bounding box center [765, 222] width 1100 height 17
drag, startPoint x: 631, startPoint y: 487, endPoint x: 683, endPoint y: 418, distance: 86.1
click at [660, 473] on ul "Changed Assigned Rate to $90.70 Changed Assigned Timestamp to [DATE] 12:14:57 P…" at bounding box center [765, 489] width 1100 height 169
click at [669, 410] on li "Changed Assigned Rate to $90.70" at bounding box center [765, 413] width 1100 height 17
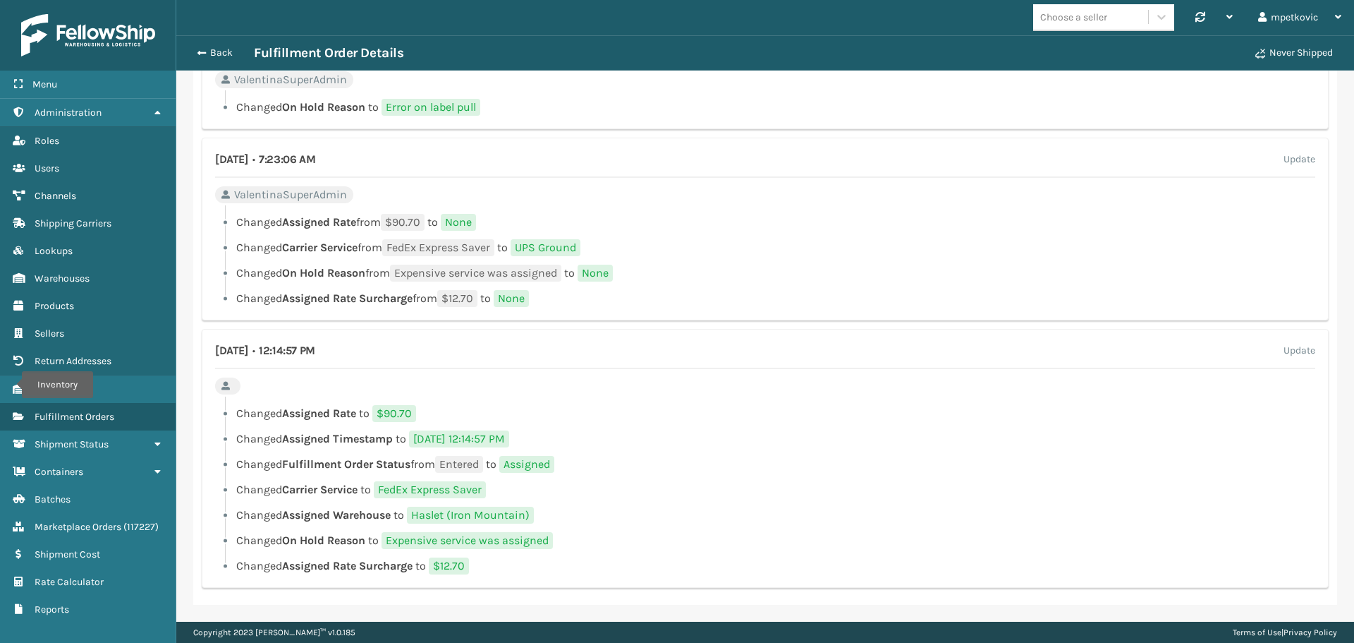
click at [669, 410] on li "Changed Assigned Rate to $90.70" at bounding box center [765, 413] width 1100 height 17
click at [696, 402] on div at bounding box center [770, 400] width 1090 height 8
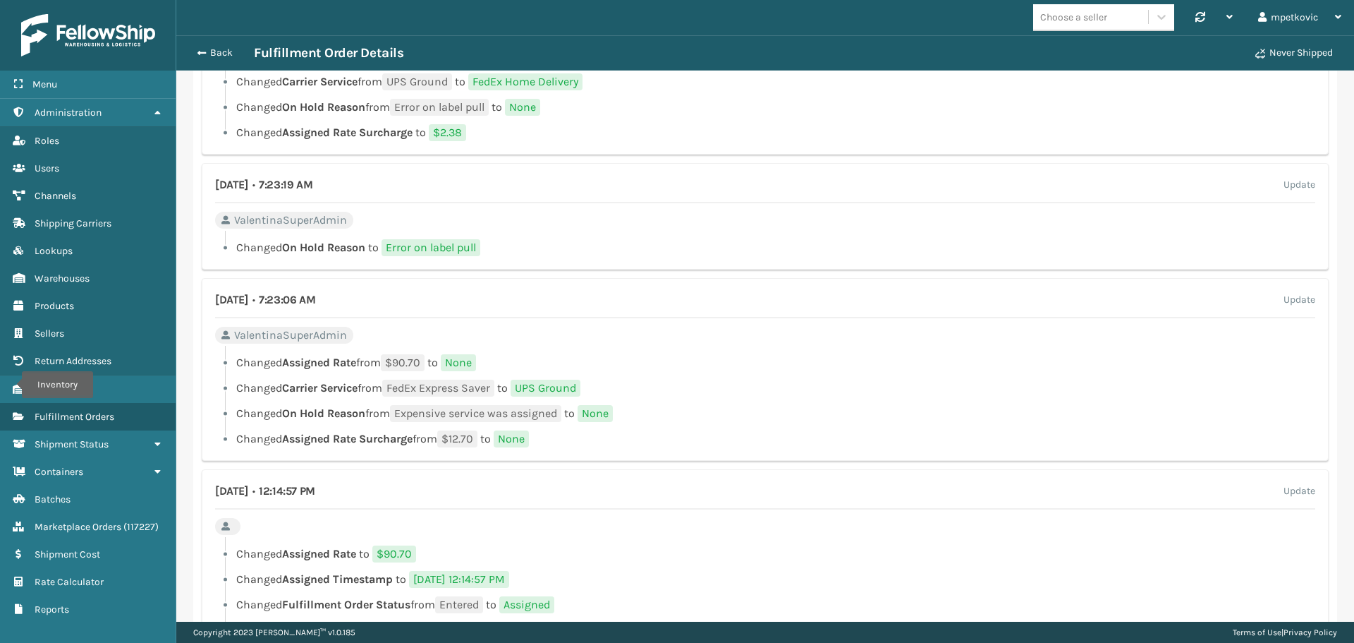
click at [652, 386] on li "Changed Carrier Service from FedEx Express Saver to UPS Ground" at bounding box center [765, 387] width 1100 height 17
click at [600, 344] on div "[DATE] • 7:23:06 AM Update ValentinaSuperAdmin Changed Assigned Rate from $90.7…" at bounding box center [765, 369] width 1127 height 183
drag, startPoint x: 604, startPoint y: 336, endPoint x: 524, endPoint y: 334, distance: 79.7
click at [595, 334] on div "[DATE] • 7:23:06 AM Update ValentinaSuperAdmin Changed Assigned Rate from $90.7…" at bounding box center [765, 369] width 1127 height 183
click at [464, 341] on div "[DATE] • 7:23:06 AM Update ValentinaSuperAdmin Changed Assigned Rate from $90.7…" at bounding box center [765, 369] width 1127 height 183
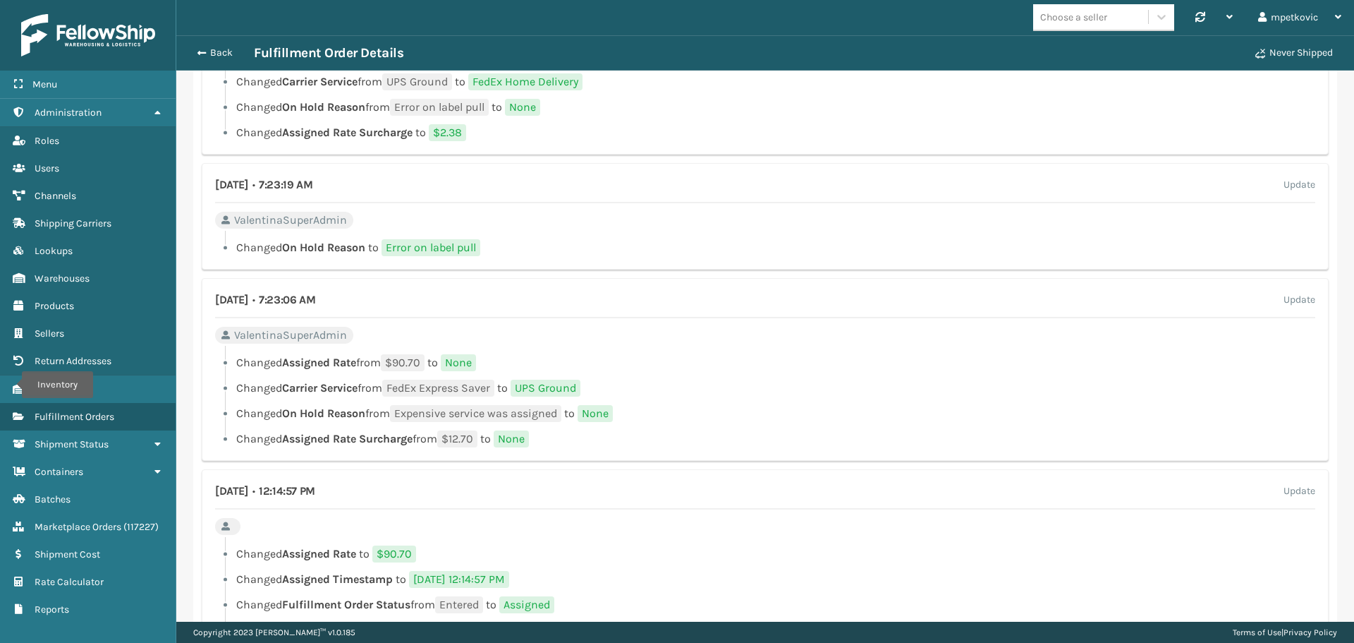
click at [374, 342] on div "[DATE] • 7:23:06 AM Update ValentinaSuperAdmin Changed Assigned Rate from $90.7…" at bounding box center [765, 369] width 1127 height 183
click at [704, 218] on div "[DATE] • 7:23:19 AM Update ValentinaSuperAdmin Changed On Hold Reason to Error …" at bounding box center [765, 216] width 1127 height 107
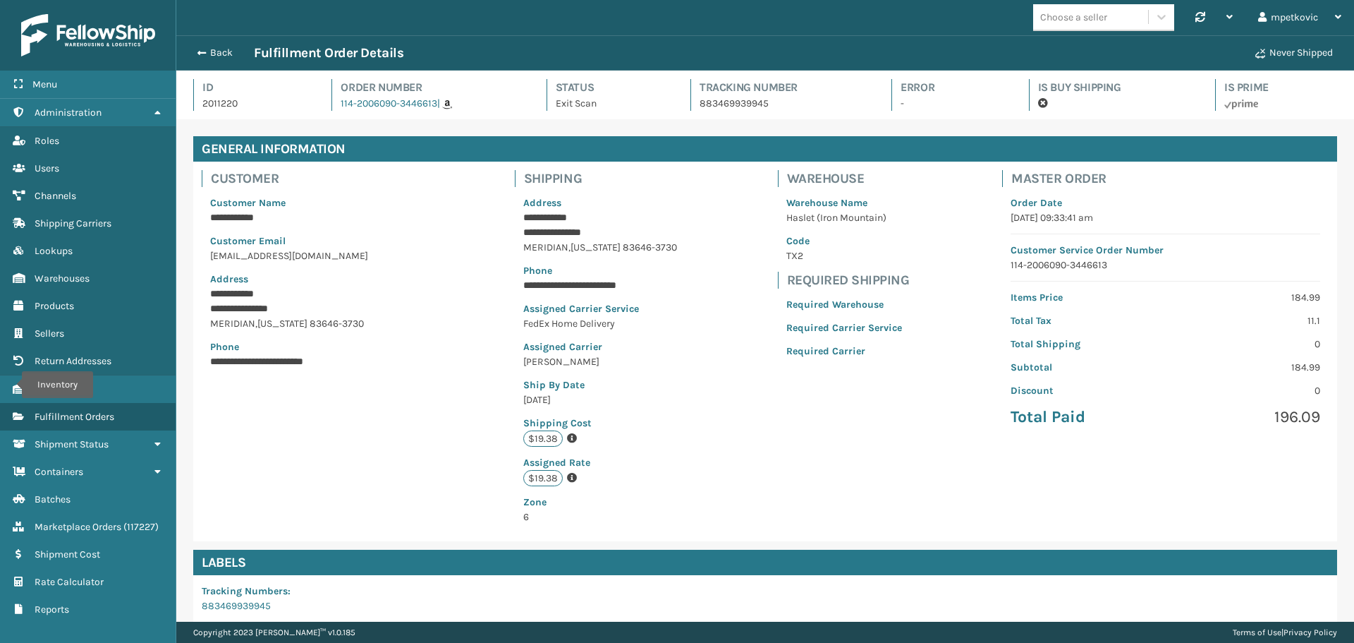
click at [222, 101] on p "2011220" at bounding box center [254, 103] width 104 height 15
copy p "2011220"
click at [430, 294] on div "**********" at bounding box center [312, 274] width 238 height 224
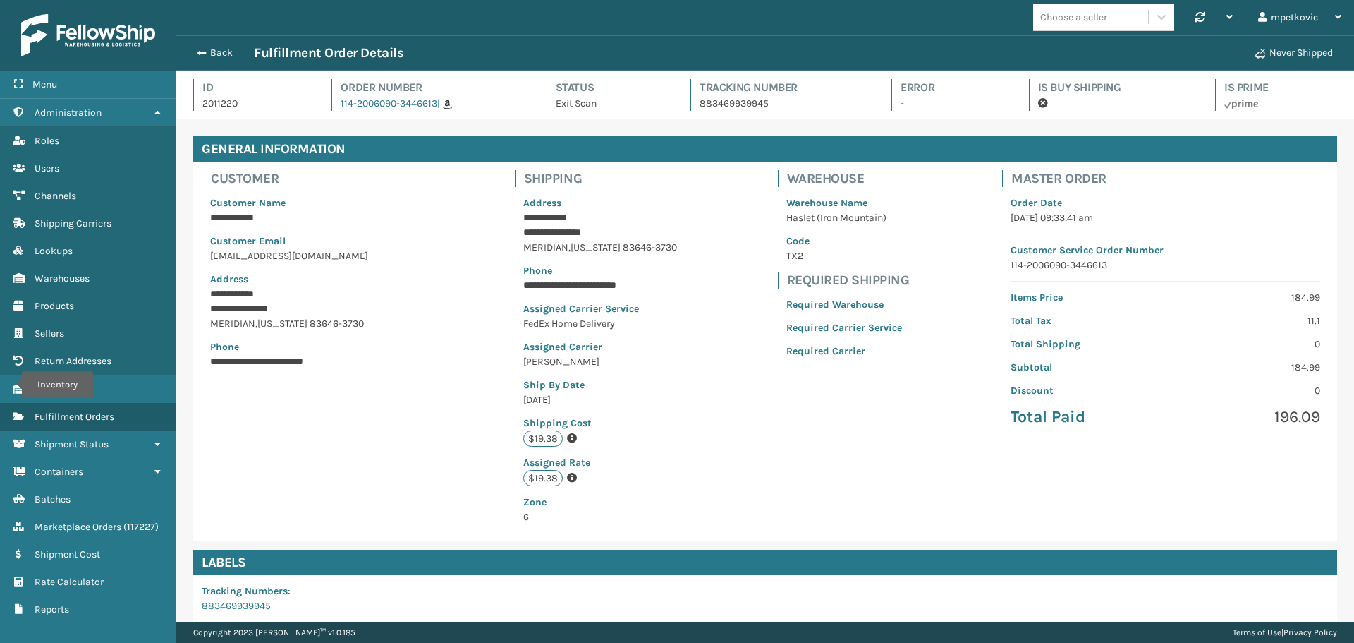
click at [480, 234] on div "**********" at bounding box center [765, 351] width 1144 height 379
click at [504, 217] on div "**********" at bounding box center [765, 351] width 1144 height 379
click at [503, 205] on div "**********" at bounding box center [765, 351] width 1144 height 379
click at [374, 198] on p "Customer Name" at bounding box center [312, 202] width 204 height 15
click at [467, 374] on div "**********" at bounding box center [765, 351] width 1144 height 379
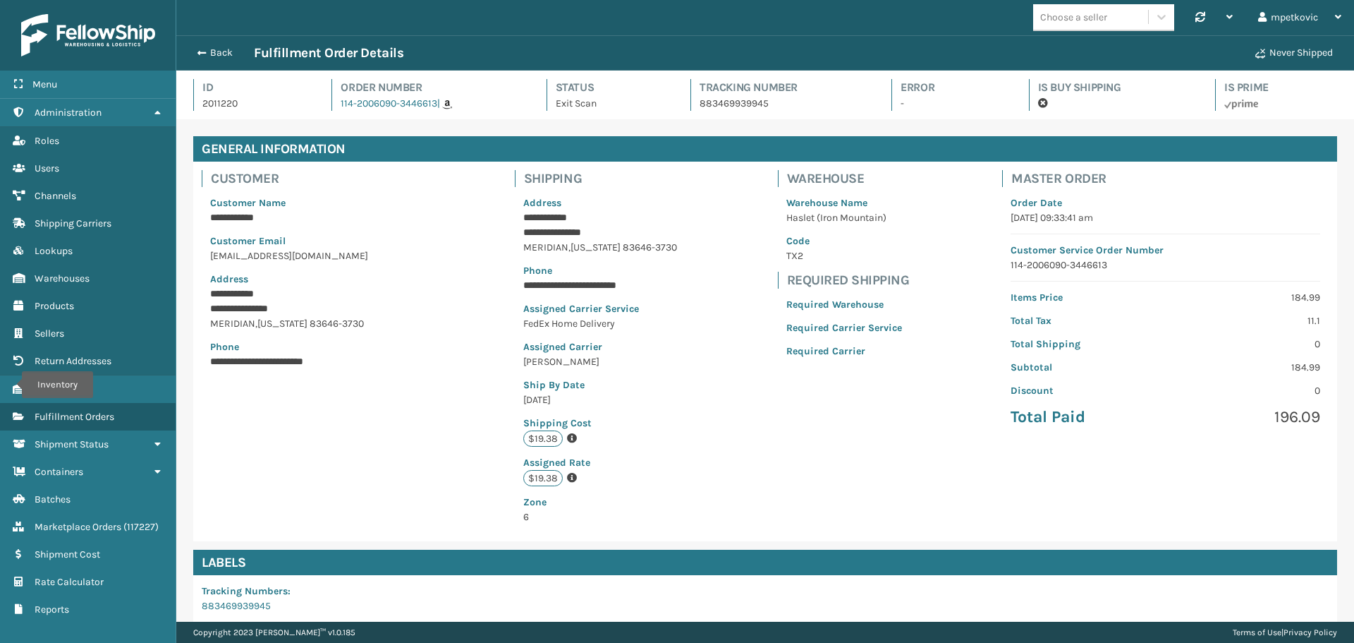
click at [392, 217] on p "**********" at bounding box center [312, 217] width 204 height 15
click at [381, 210] on p "Customer Name" at bounding box center [312, 202] width 204 height 15
click at [384, 205] on p "Customer Name" at bounding box center [312, 202] width 204 height 15
click at [423, 200] on div "**********" at bounding box center [312, 282] width 221 height 190
click at [391, 206] on p "Customer Name" at bounding box center [312, 202] width 204 height 15
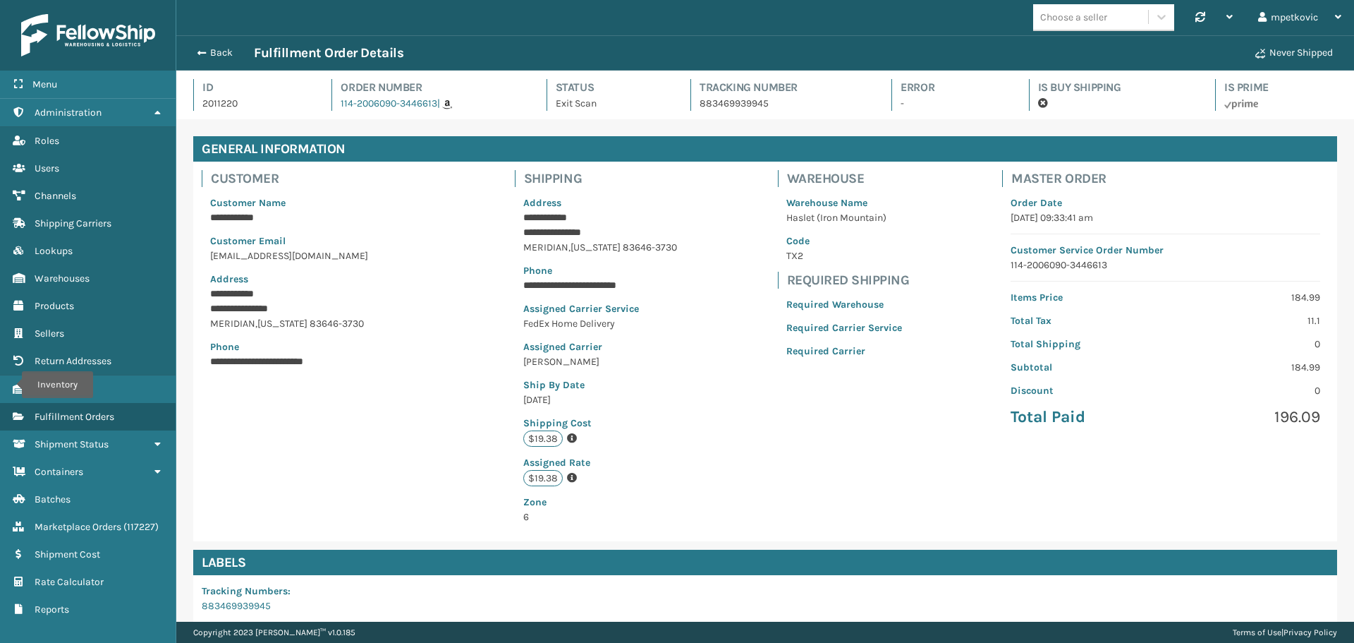
click at [387, 194] on div "**********" at bounding box center [312, 282] width 221 height 190
click at [672, 187] on div "**********" at bounding box center [765, 351] width 1144 height 379
click at [503, 221] on div "**********" at bounding box center [765, 351] width 1144 height 379
click at [723, 201] on div "**********" at bounding box center [765, 351] width 1144 height 379
drag, startPoint x: 683, startPoint y: 193, endPoint x: 727, endPoint y: 185, distance: 44.4
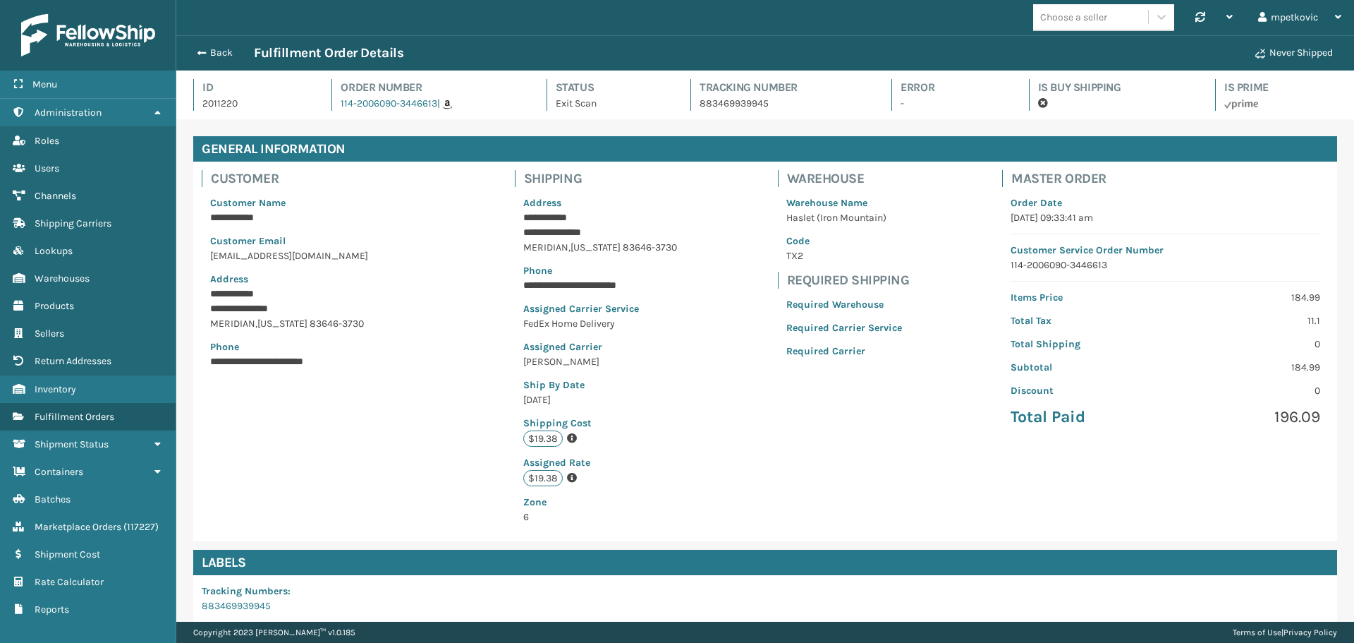
click at [686, 193] on div "**********" at bounding box center [765, 351] width 1144 height 379
click at [727, 185] on div "**********" at bounding box center [765, 351] width 1144 height 379
click at [721, 188] on div "**********" at bounding box center [765, 351] width 1144 height 379
click at [727, 181] on div "**********" at bounding box center [765, 351] width 1144 height 379
click at [475, 360] on div "**********" at bounding box center [765, 351] width 1144 height 379
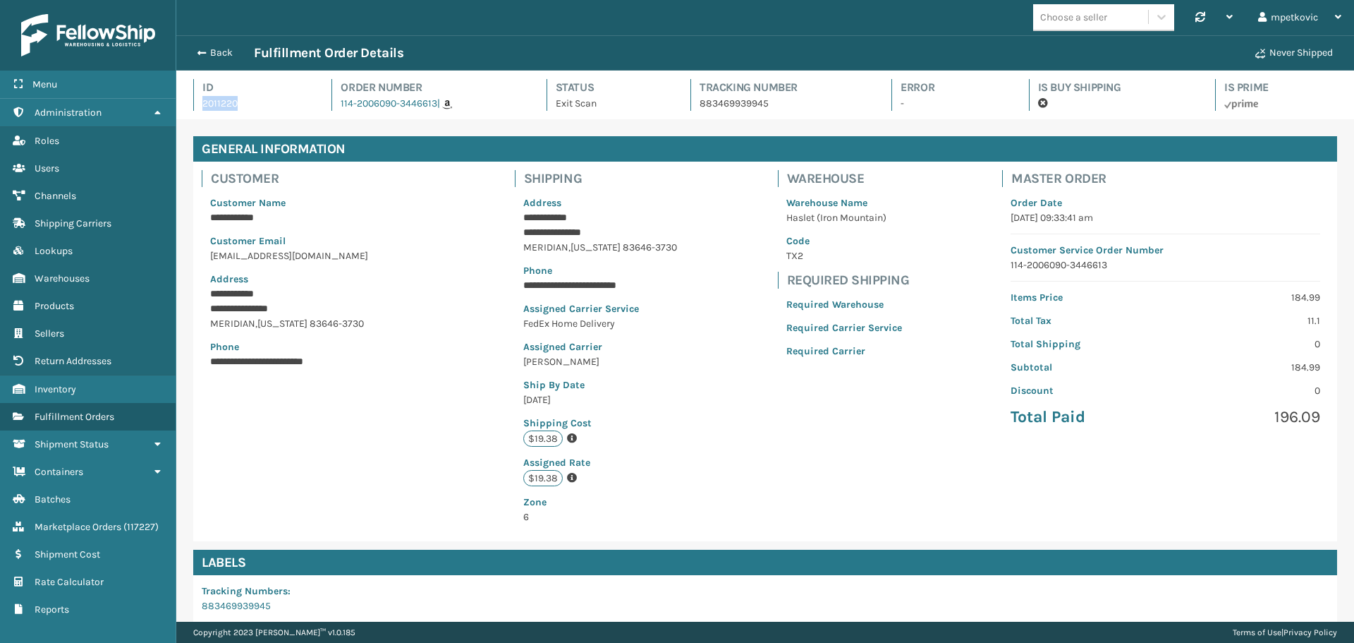
drag, startPoint x: 241, startPoint y: 102, endPoint x: 197, endPoint y: 101, distance: 44.5
click at [197, 101] on div "Id 2011220" at bounding box center [249, 95] width 113 height 32
copy p "2011220"
click at [382, 328] on div "[GEOGRAPHIC_DATA][US_STATE]-3730" at bounding box center [312, 323] width 204 height 15
drag, startPoint x: 480, startPoint y: 293, endPoint x: 510, endPoint y: 288, distance: 30.9
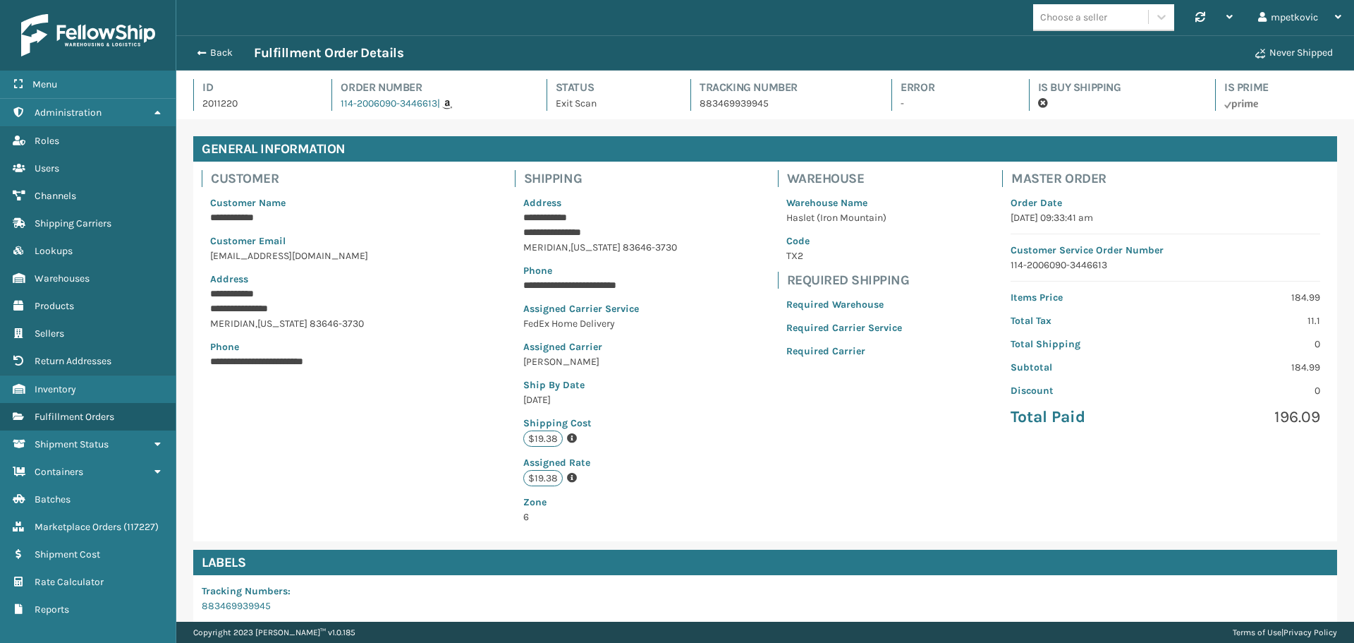
click at [480, 293] on div "**********" at bounding box center [765, 351] width 1144 height 379
click at [513, 275] on div "**********" at bounding box center [600, 351] width 188 height 379
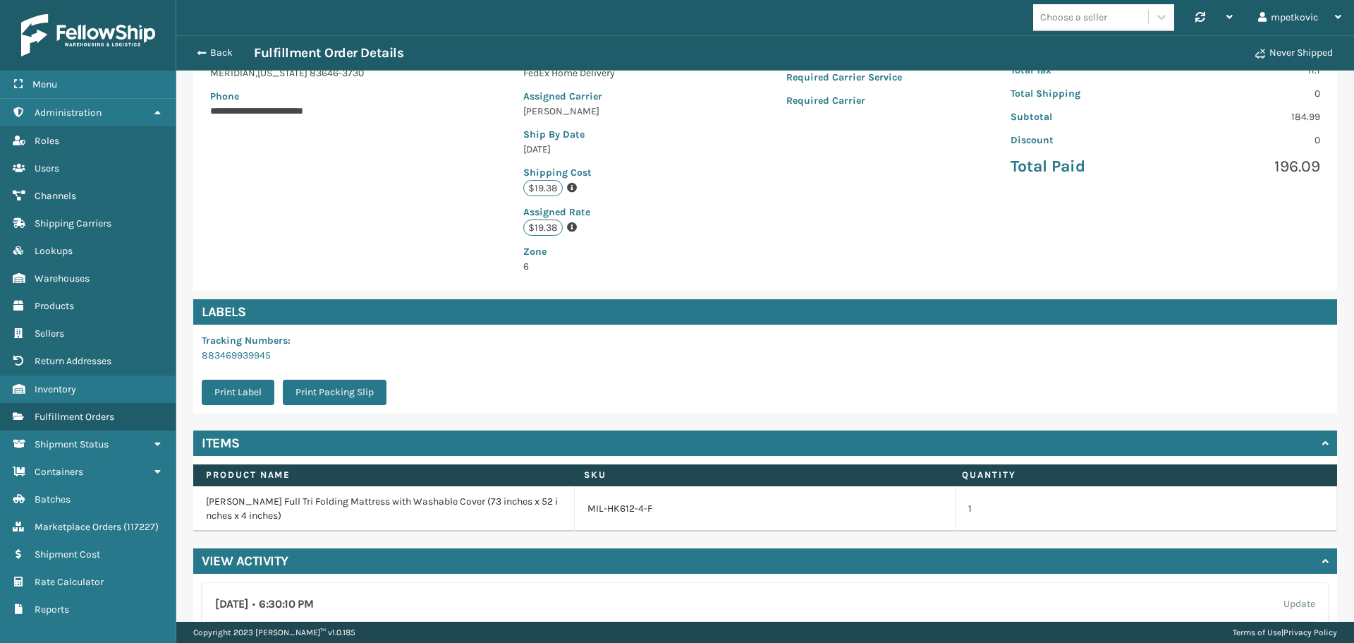
scroll to position [423, 0]
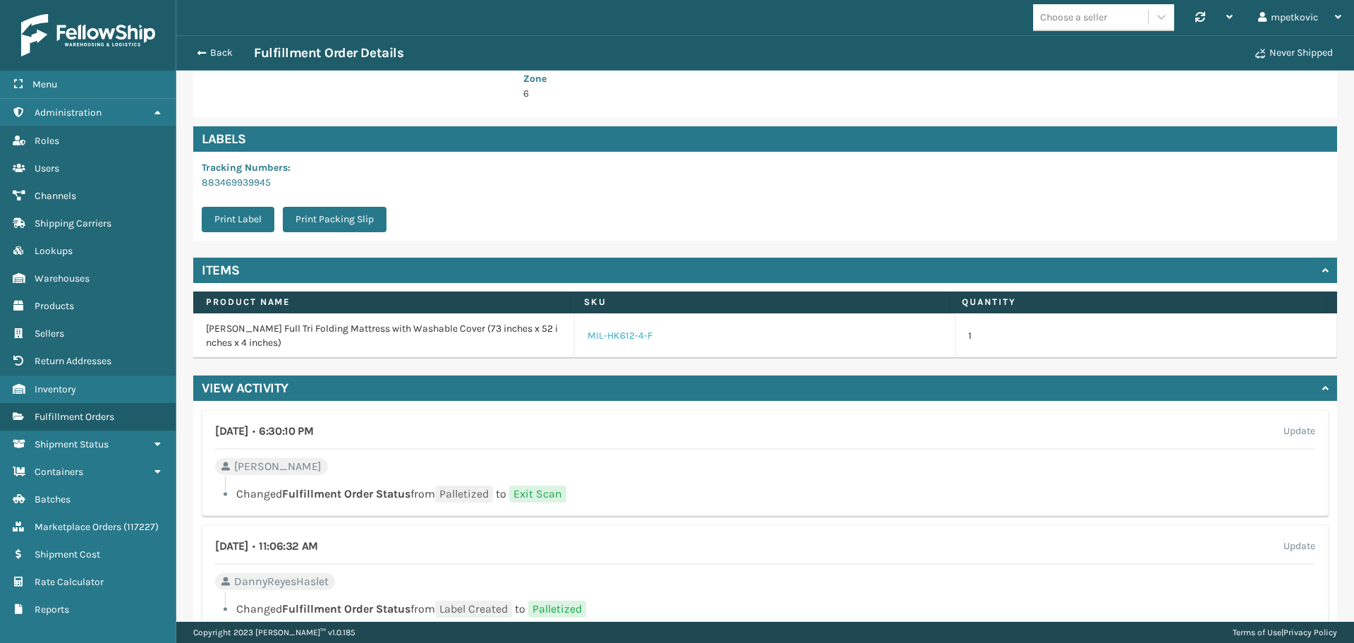
click at [615, 335] on link "MIL-HK612-4-F" at bounding box center [620, 336] width 65 height 14
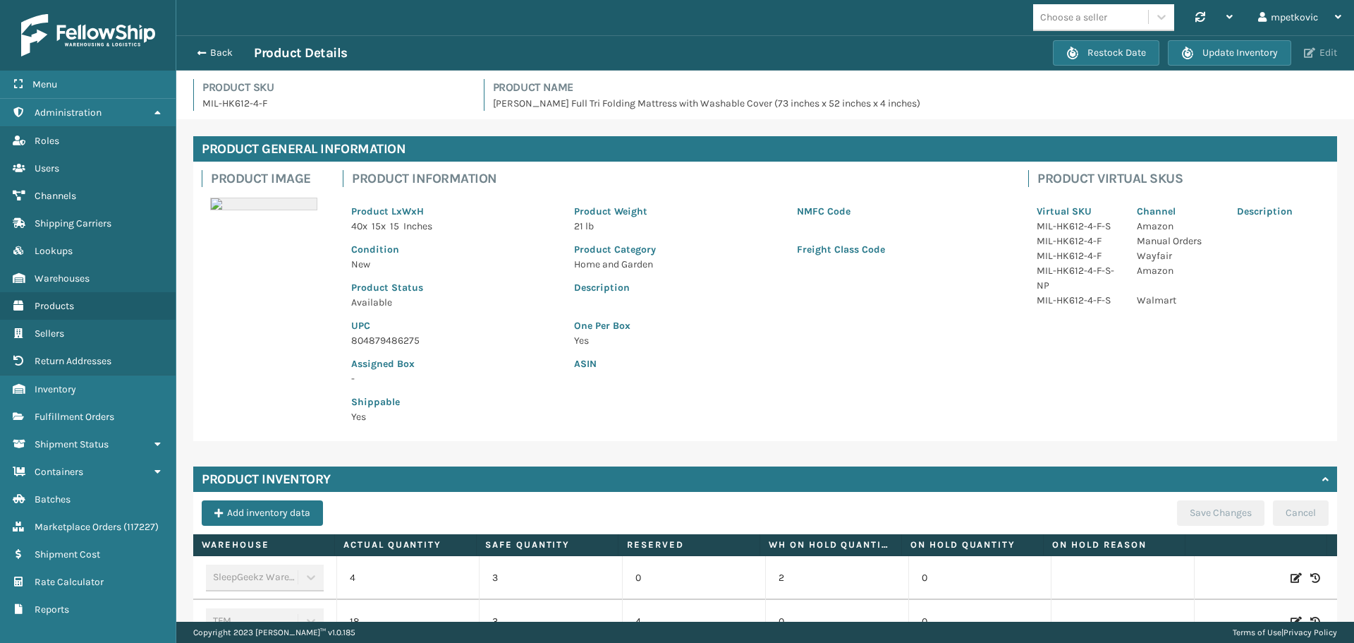
click at [1323, 55] on button "Edit" at bounding box center [1321, 53] width 42 height 13
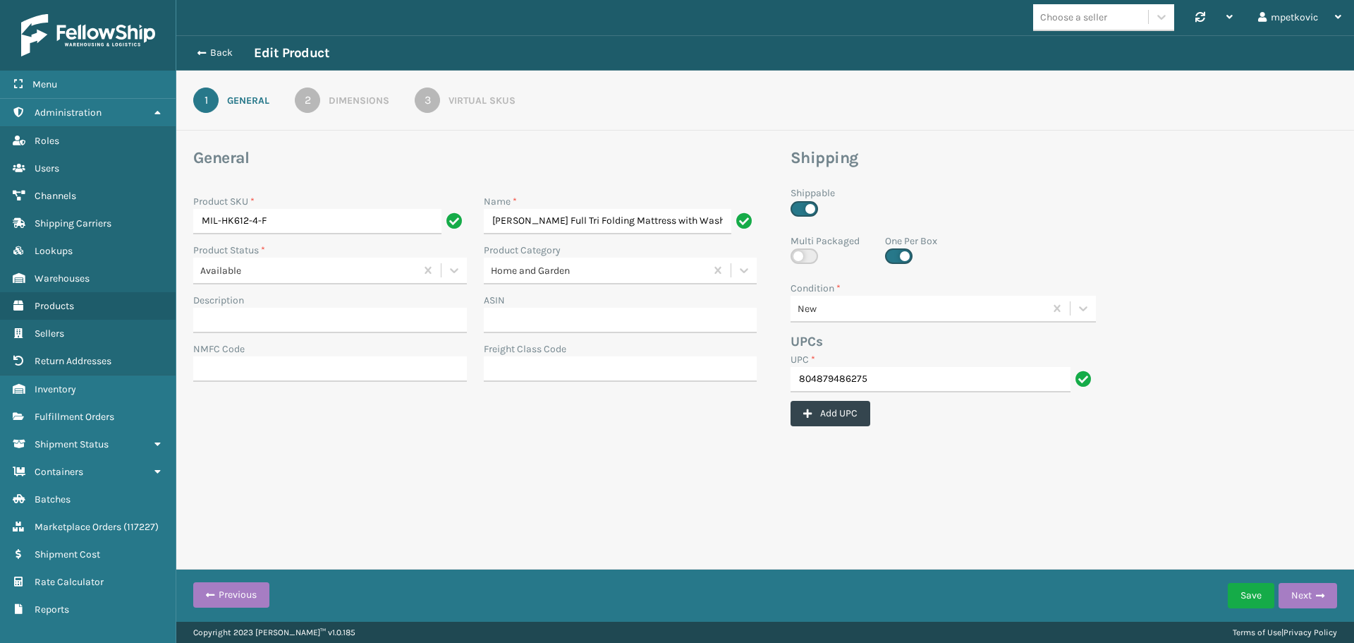
scroll to position [0, 164]
click at [492, 104] on div "Virtual SKUs" at bounding box center [482, 100] width 67 height 15
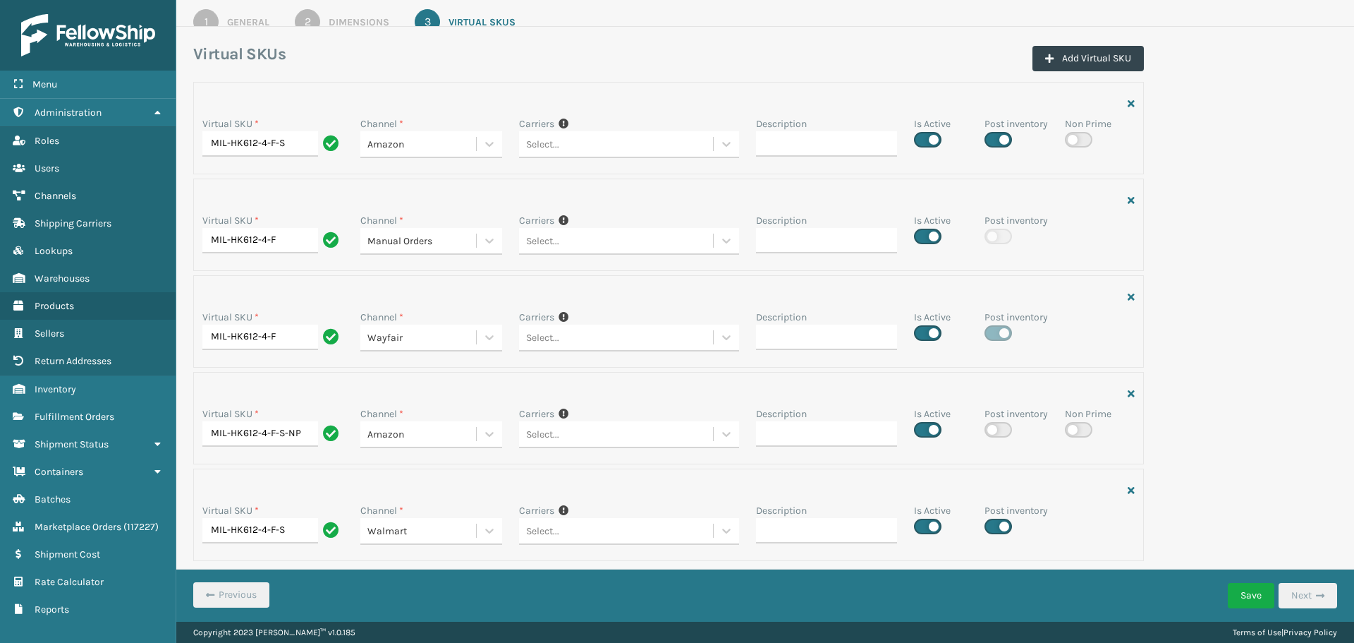
scroll to position [0, 0]
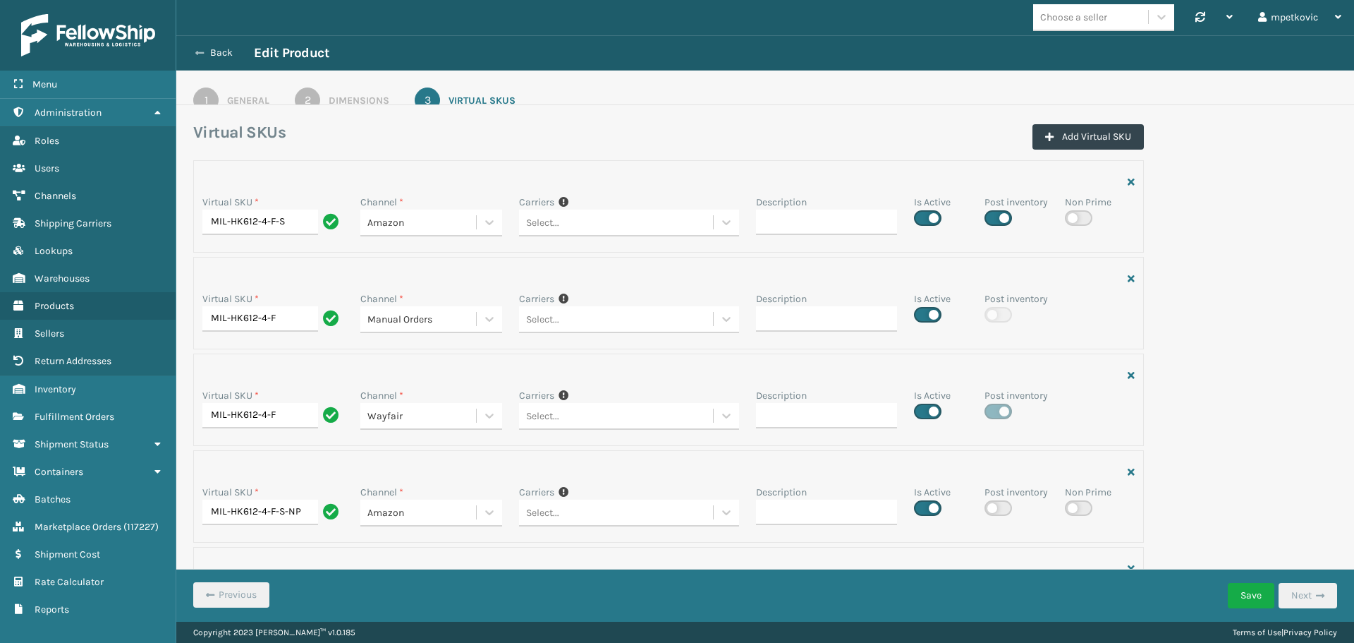
click at [219, 53] on button "Back" at bounding box center [221, 53] width 65 height 13
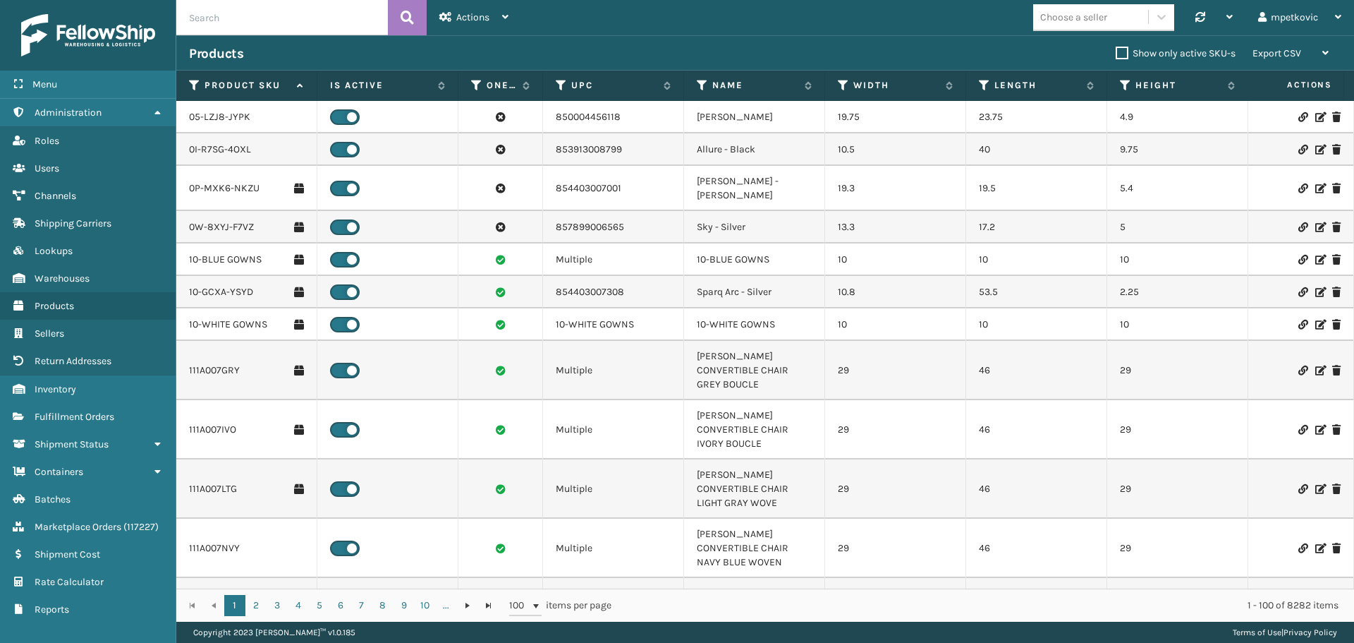
drag, startPoint x: 396, startPoint y: 56, endPoint x: 368, endPoint y: 56, distance: 28.2
click at [396, 56] on div "Products" at bounding box center [652, 53] width 927 height 17
click at [266, 56] on div "Products" at bounding box center [652, 53] width 927 height 17
click at [263, 53] on div "Products" at bounding box center [652, 53] width 927 height 17
click at [61, 625] on div "Menu Products Administration Products Roles Products Users Products Channels Pr…" at bounding box center [88, 321] width 176 height 643
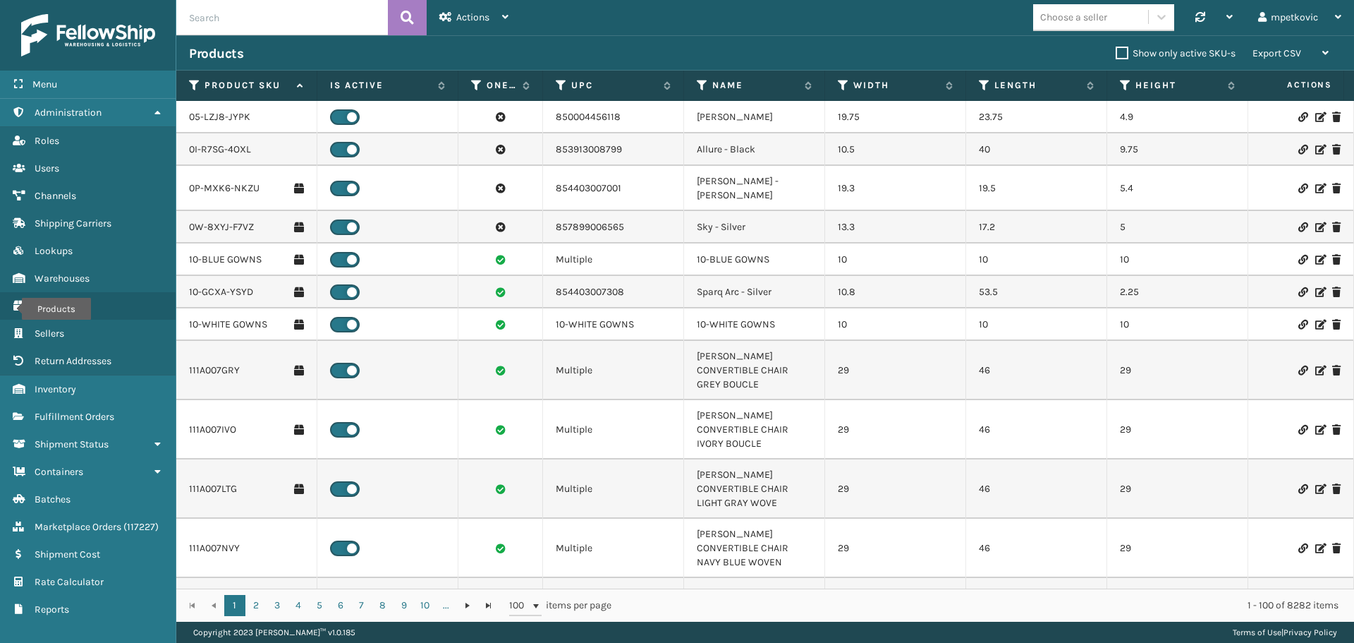
click at [56, 628] on div "Menu Products Administration Products Roles Products Users Products Channels Pr…" at bounding box center [88, 321] width 176 height 643
click at [78, 411] on span "Fulfillment Orders" at bounding box center [75, 417] width 80 height 12
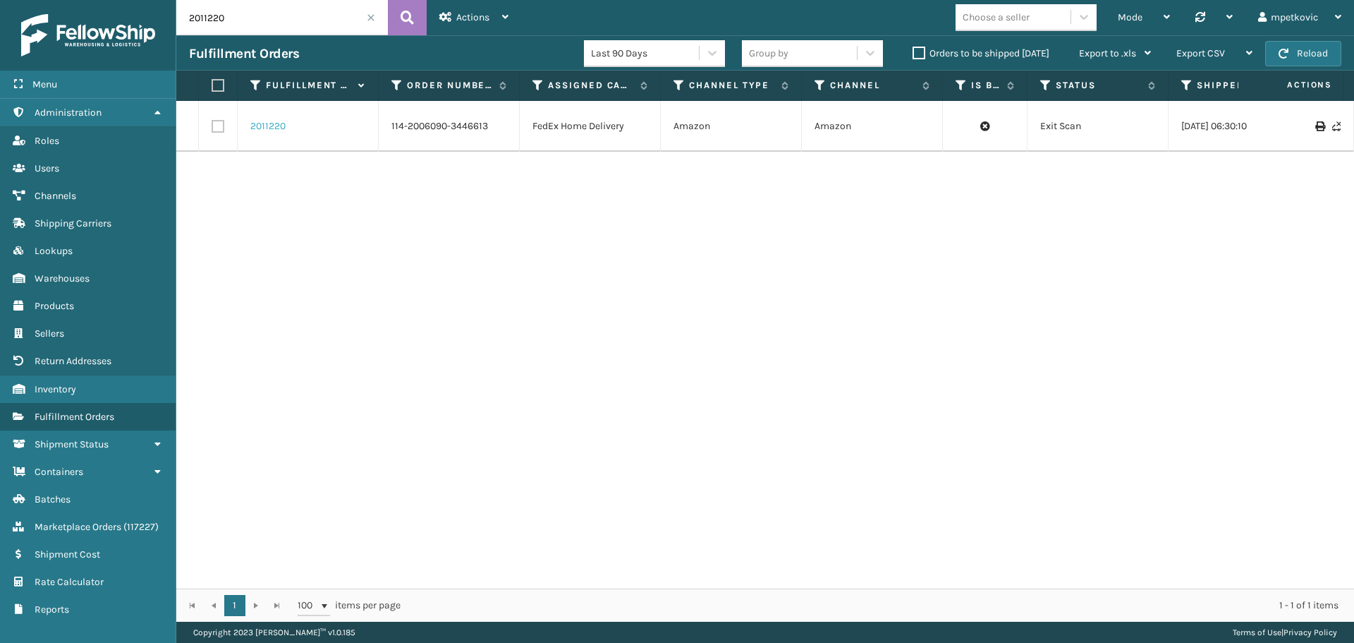
click at [269, 124] on link "2011220" at bounding box center [267, 126] width 35 height 14
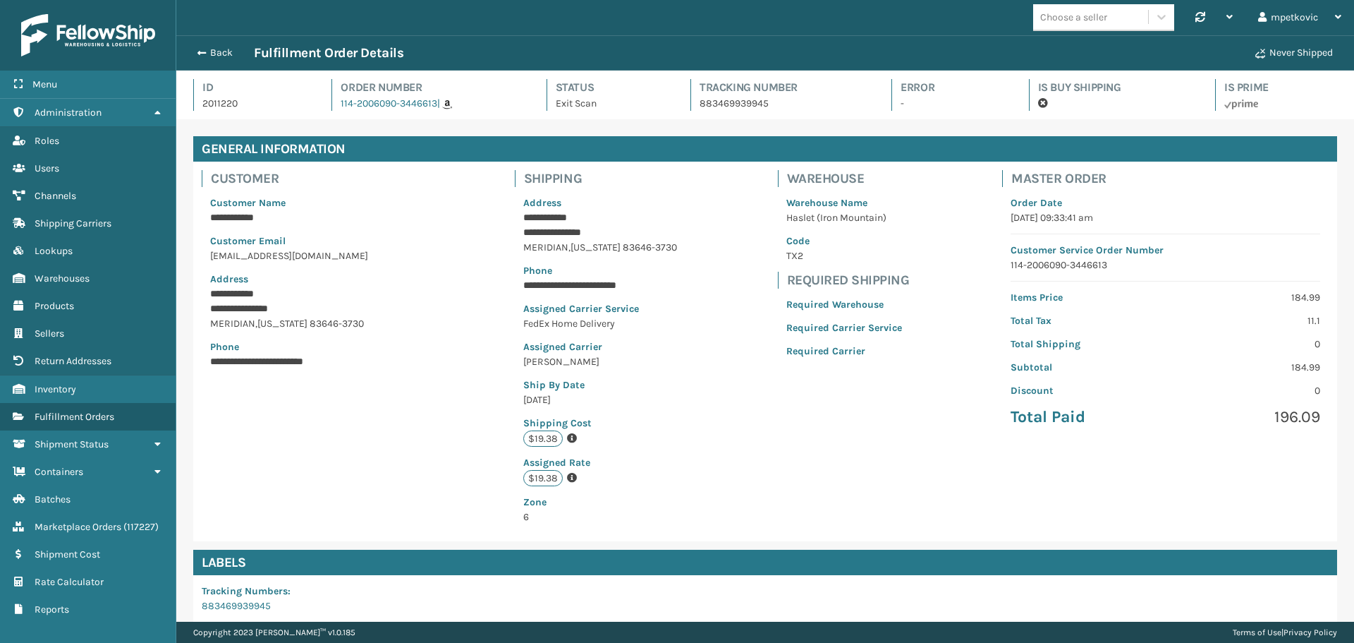
scroll to position [34, 1178]
click at [376, 356] on p "**********" at bounding box center [312, 361] width 204 height 15
click at [393, 425] on div "**********" at bounding box center [765, 351] width 1144 height 379
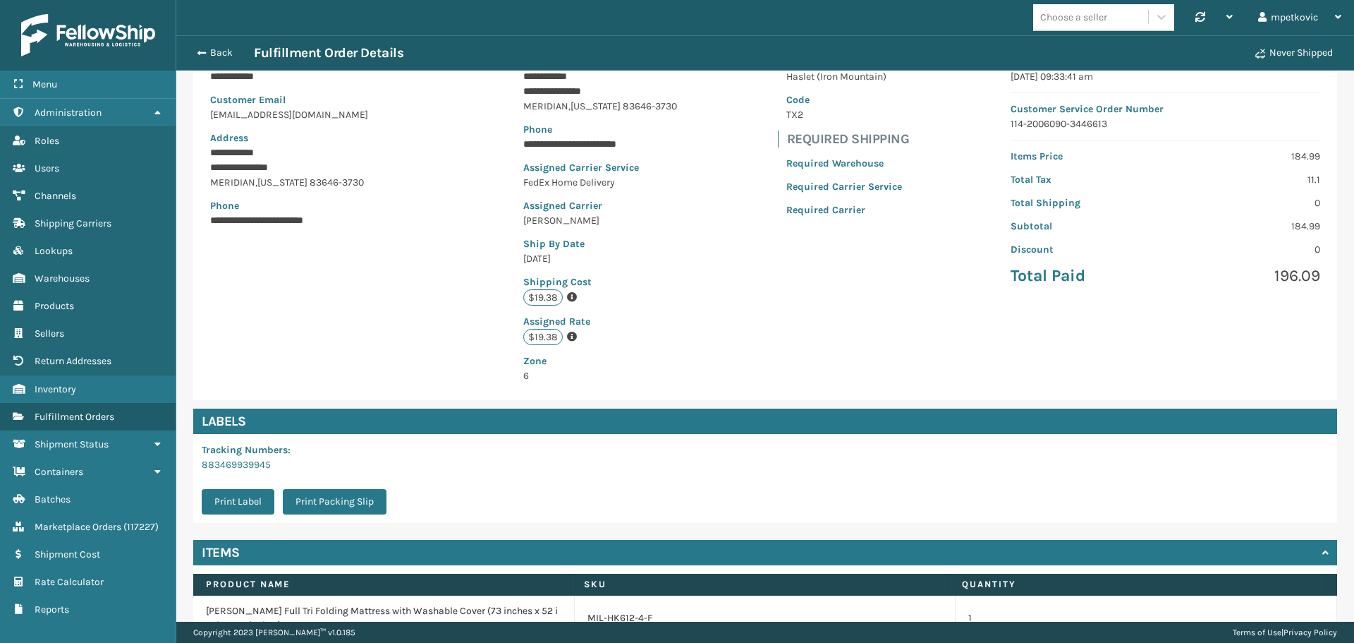
scroll to position [220, 0]
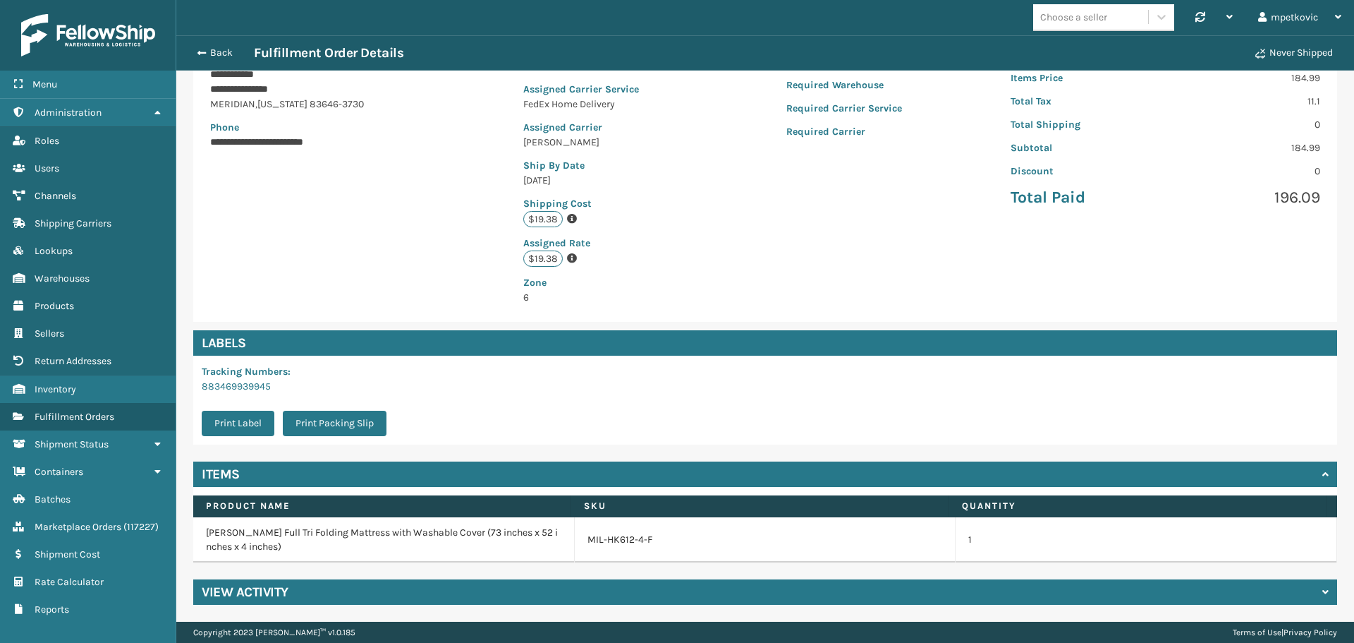
click at [339, 600] on div "View Activity" at bounding box center [765, 591] width 1144 height 25
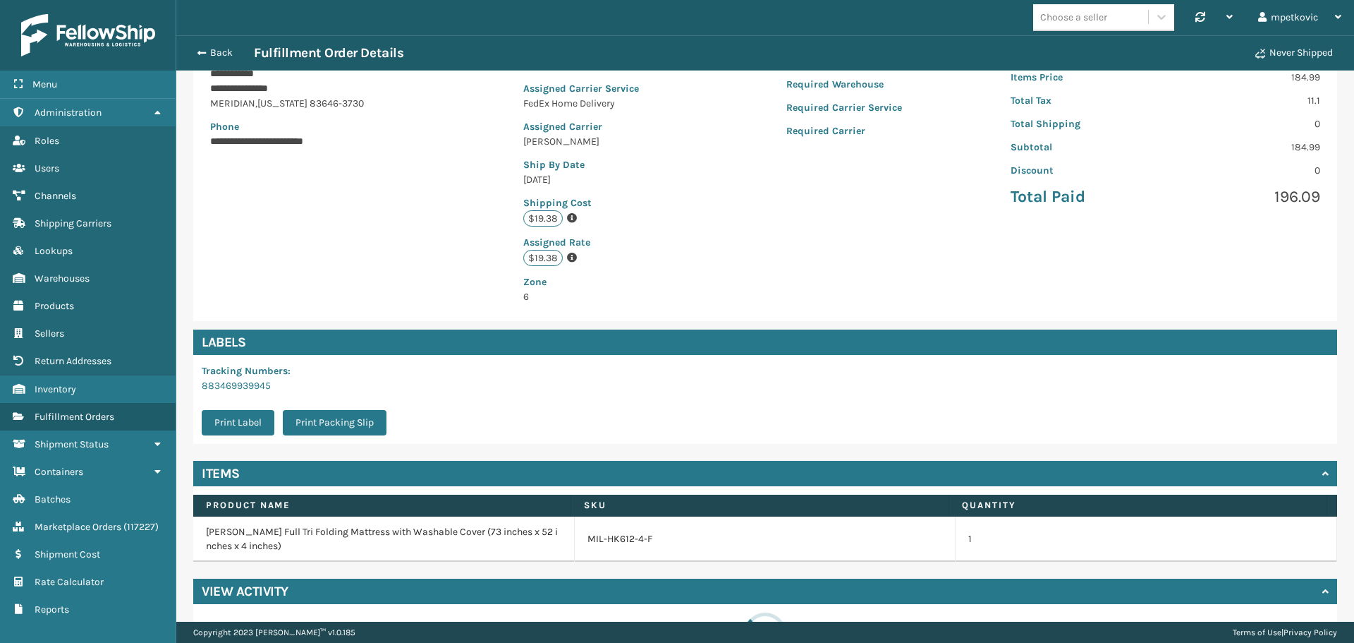
click at [421, 224] on div "**********" at bounding box center [765, 130] width 1144 height 379
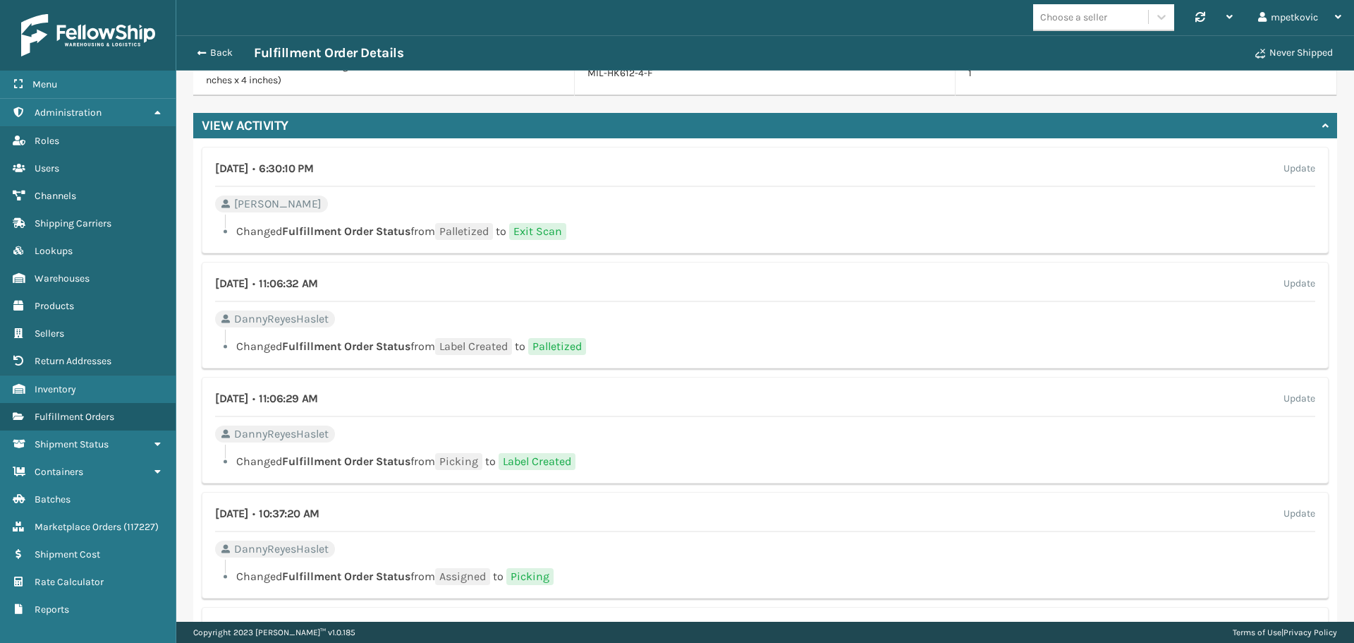
scroll to position [262, 0]
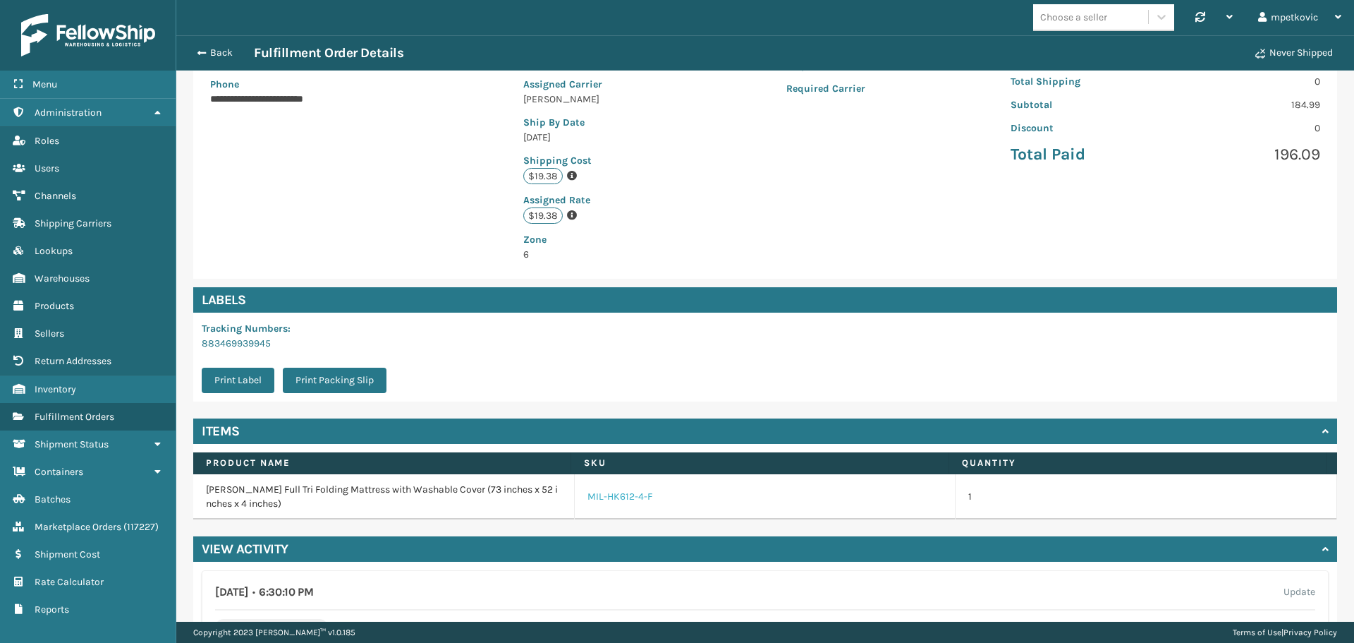
click at [610, 496] on link "MIL-HK612-4-F" at bounding box center [620, 497] width 65 height 14
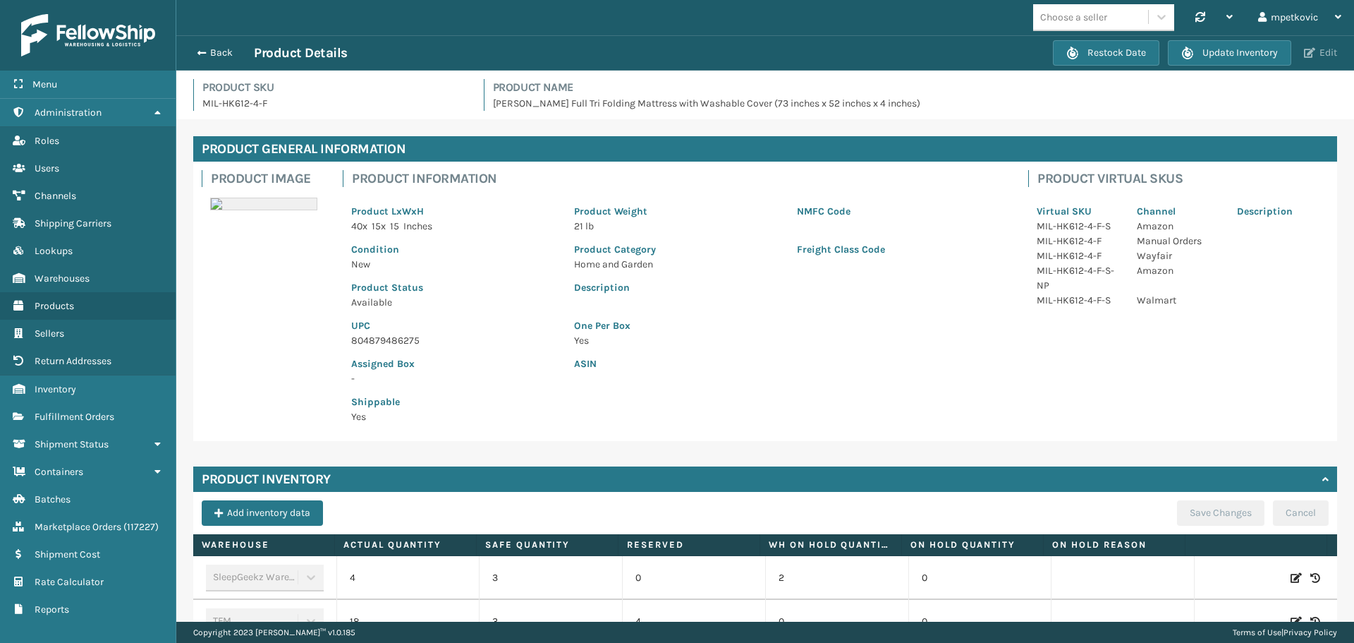
click at [1320, 50] on button "Edit" at bounding box center [1321, 53] width 42 height 13
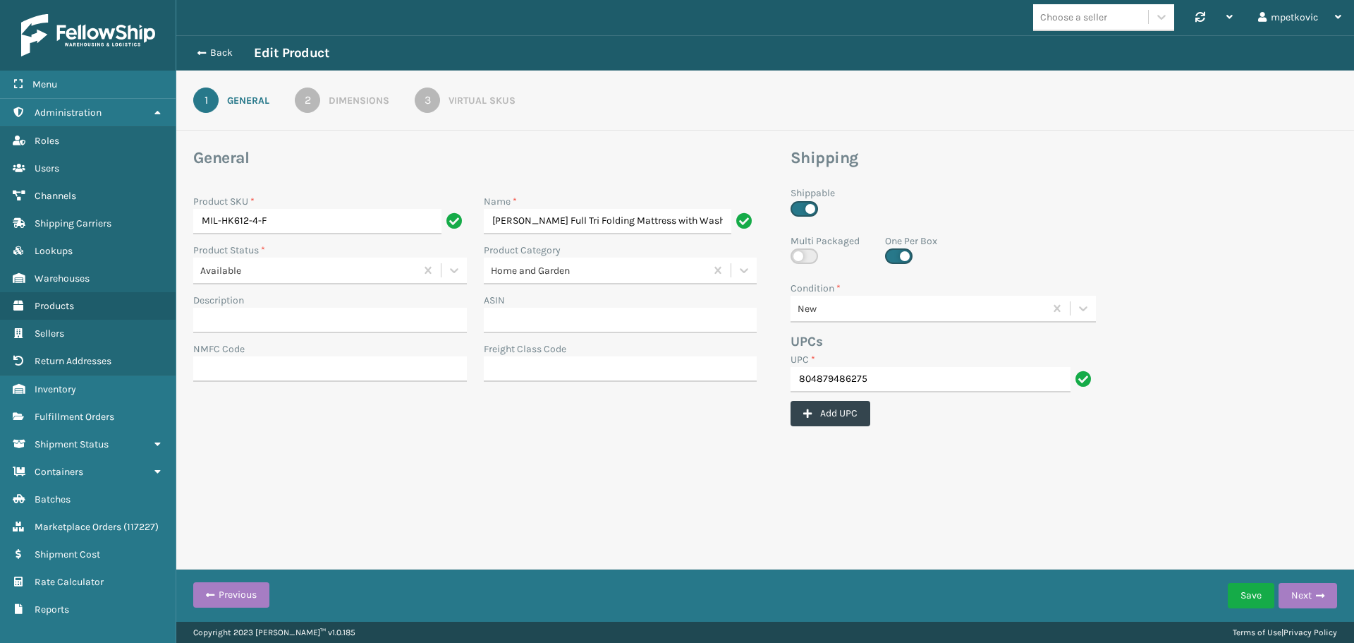
click at [477, 97] on div "Virtual SKUs" at bounding box center [482, 100] width 67 height 15
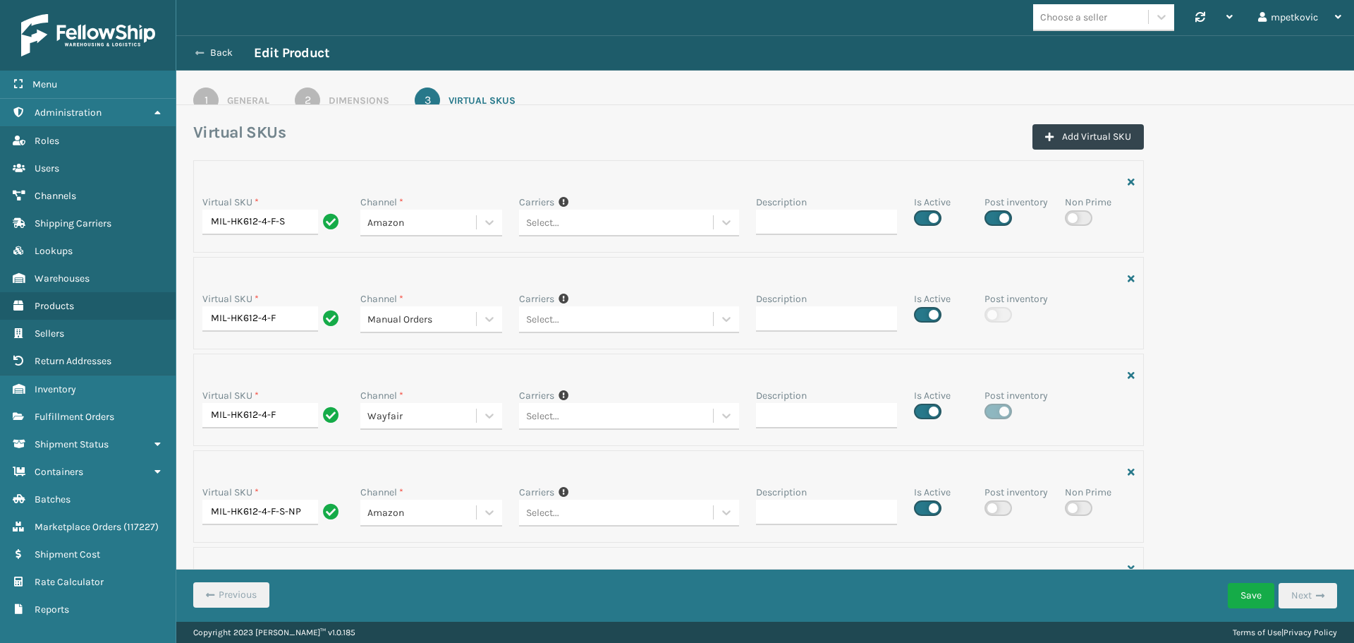
click at [217, 49] on button "Back" at bounding box center [221, 53] width 65 height 13
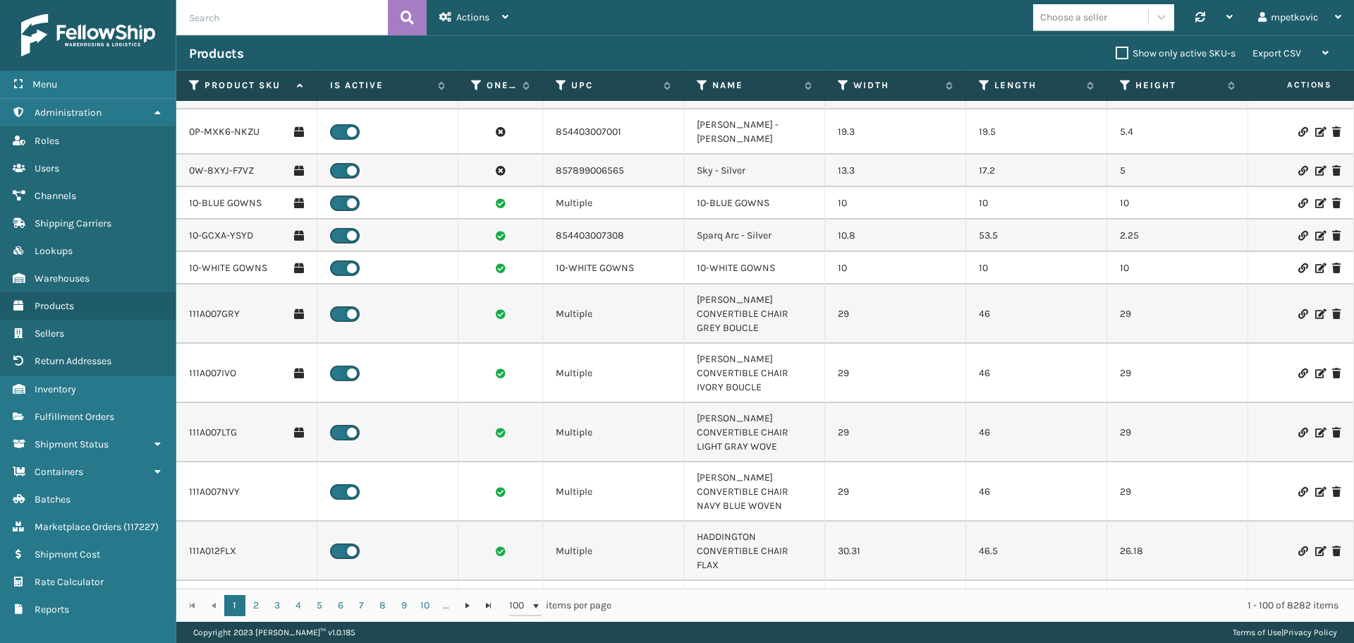
scroll to position [141, 0]
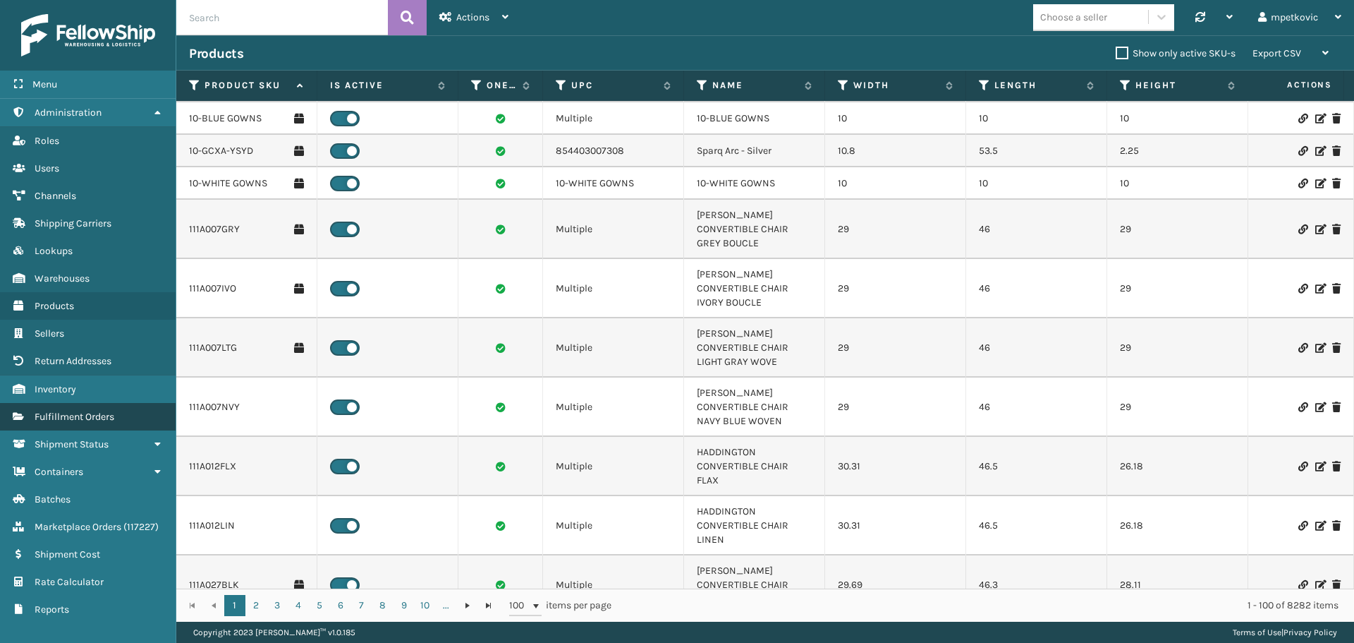
click at [72, 416] on span "Fulfillment Orders" at bounding box center [75, 417] width 80 height 12
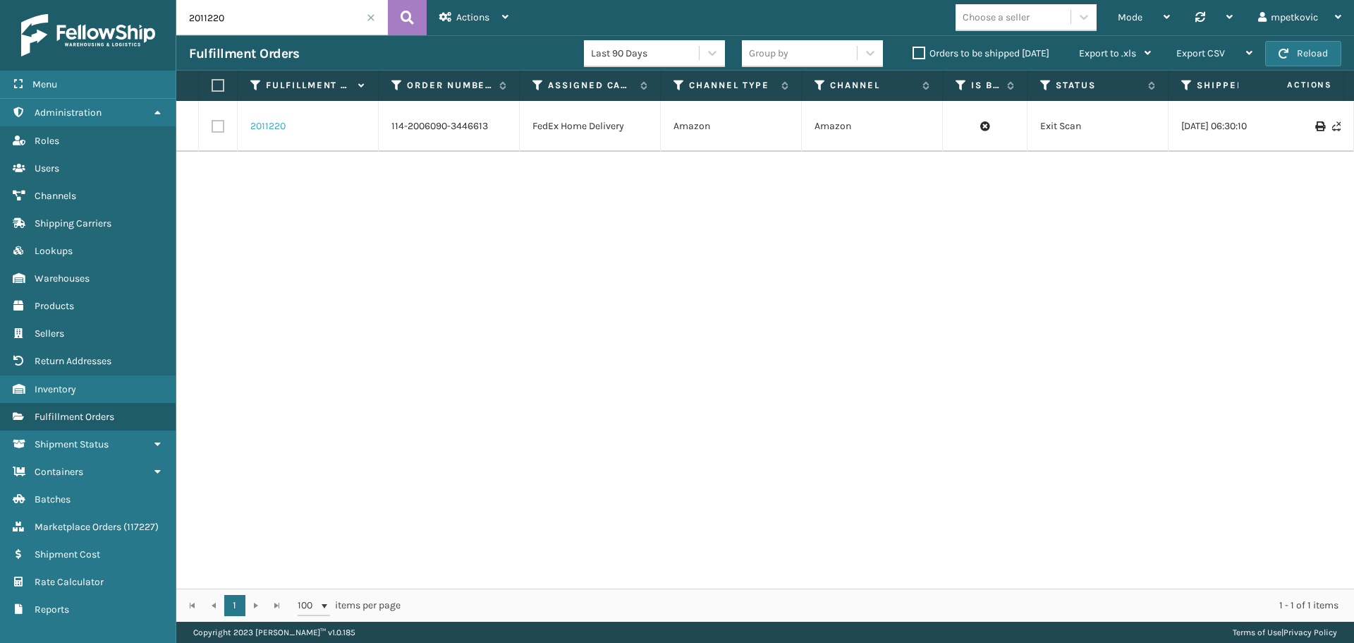
click at [276, 129] on link "2011220" at bounding box center [267, 126] width 35 height 14
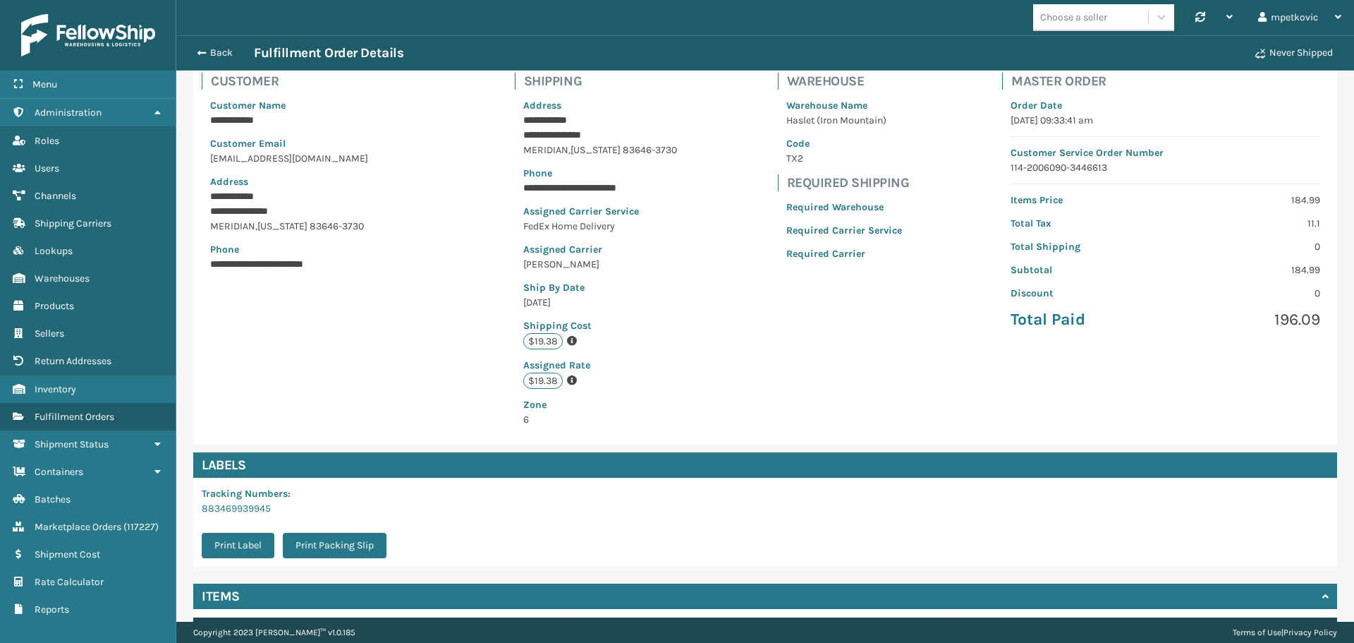
scroll to position [220, 0]
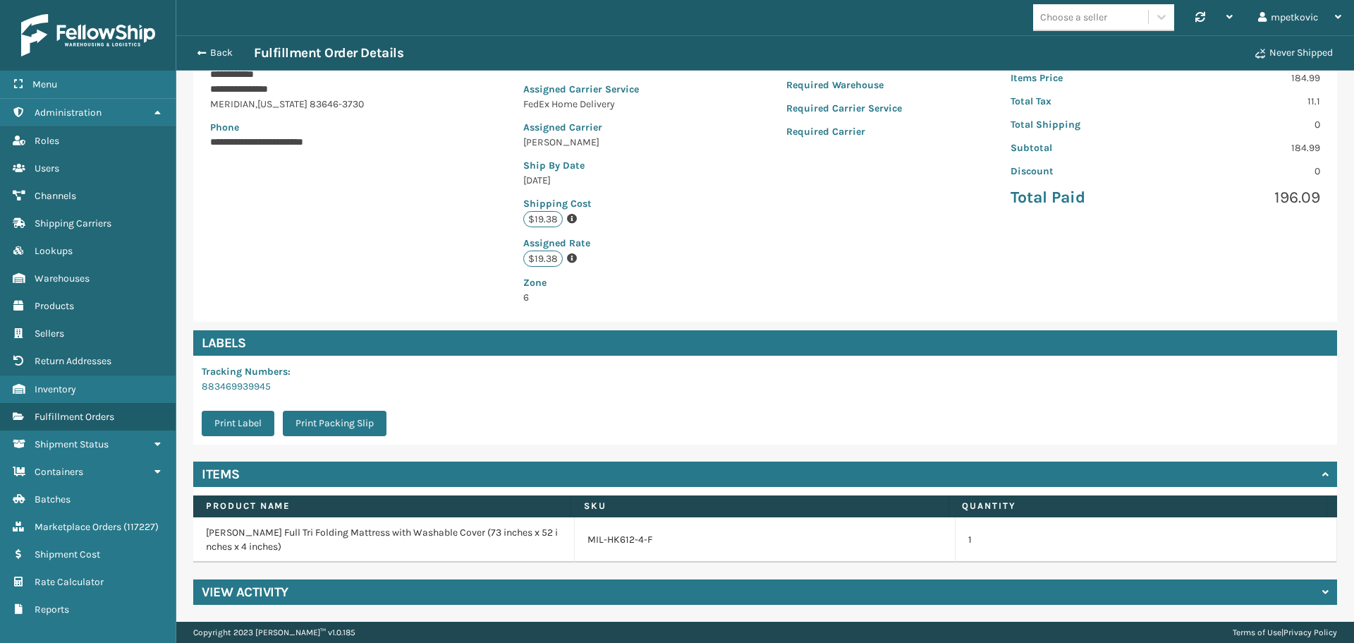
click at [401, 192] on div "**********" at bounding box center [765, 131] width 1144 height 379
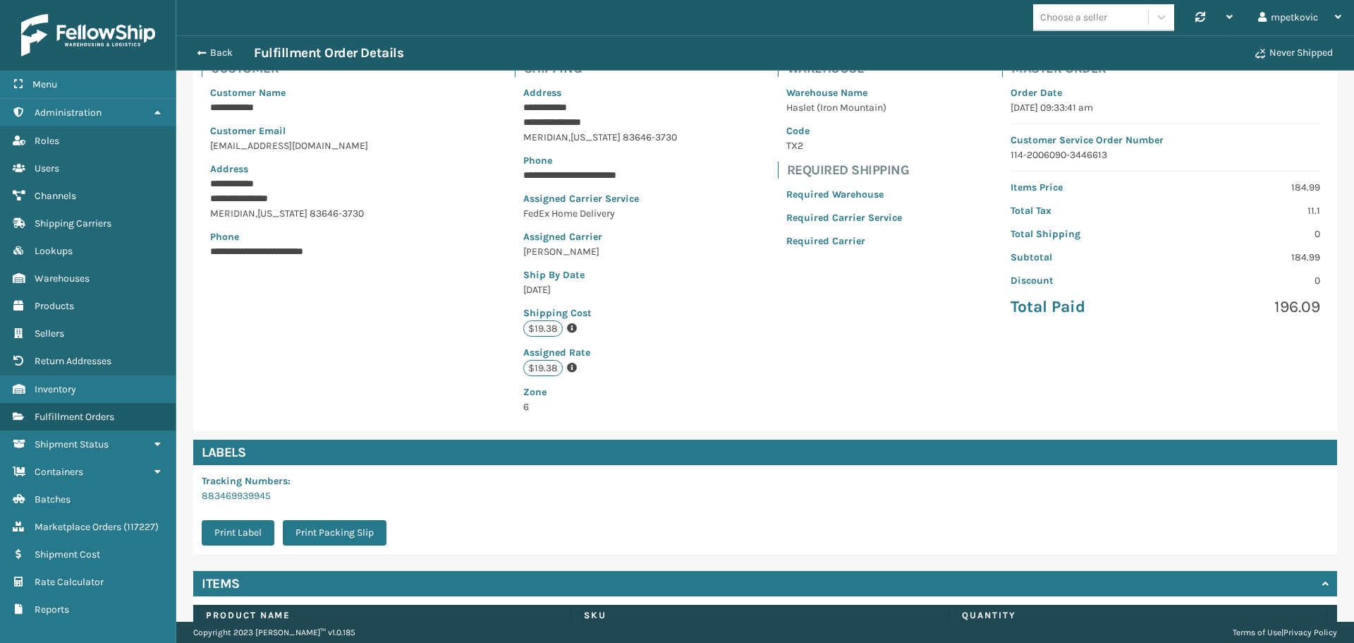
scroll to position [0, 0]
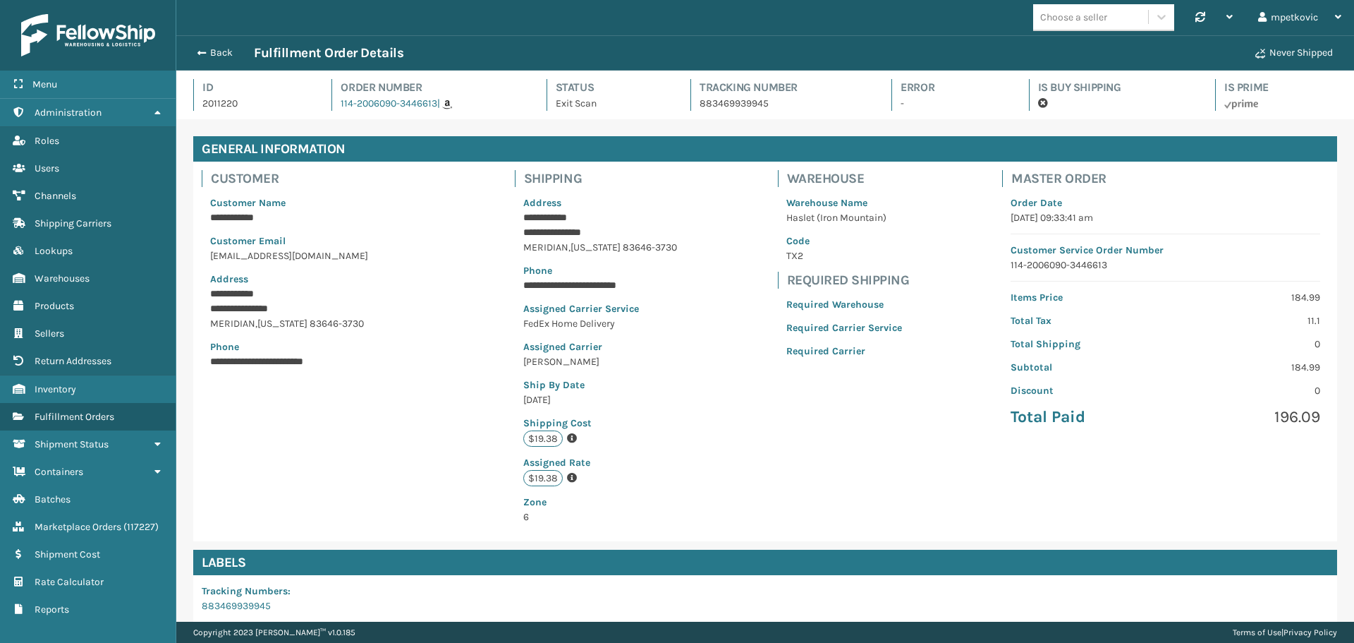
click at [477, 342] on div "**********" at bounding box center [765, 351] width 1144 height 379
drag, startPoint x: 477, startPoint y: 342, endPoint x: 451, endPoint y: 344, distance: 25.5
click at [451, 344] on div "**********" at bounding box center [765, 351] width 1144 height 379
click at [492, 310] on div "**********" at bounding box center [765, 351] width 1144 height 379
click at [497, 289] on div "**********" at bounding box center [765, 351] width 1144 height 379
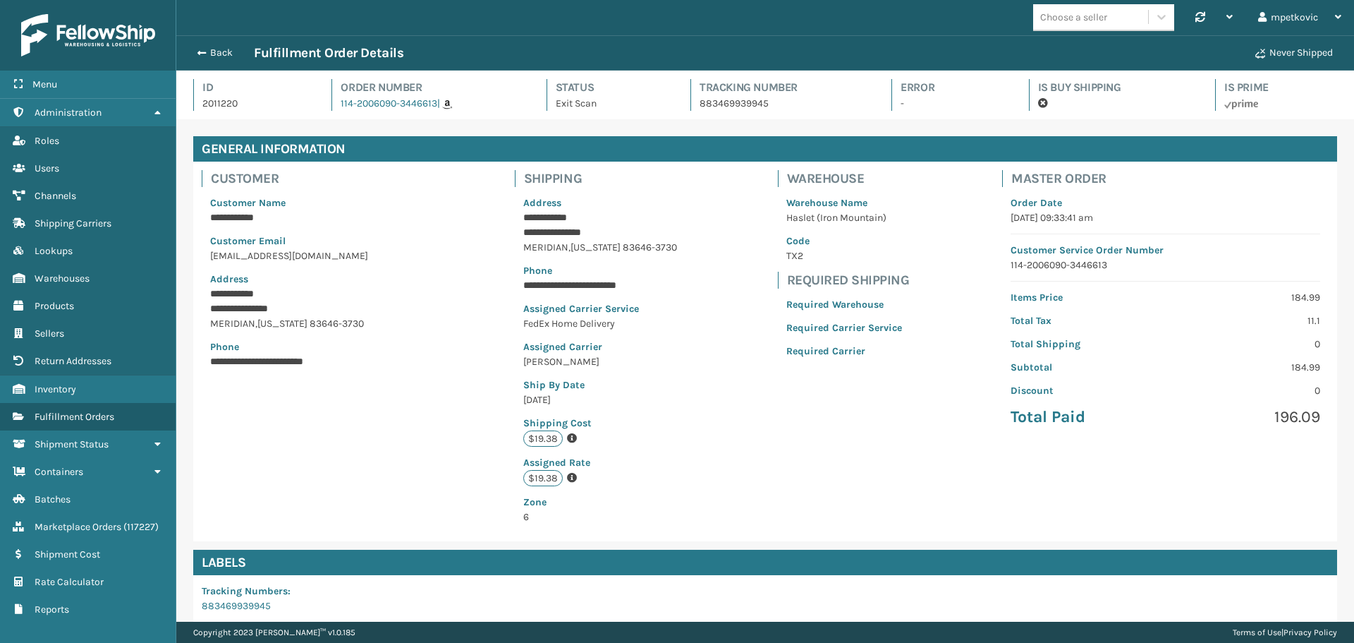
click at [480, 293] on div "**********" at bounding box center [765, 351] width 1144 height 379
drag, startPoint x: 439, startPoint y: 110, endPoint x: 331, endPoint y: 105, distance: 108.7
click at [332, 105] on div "Order Number 114-2006090-3446613 |" at bounding box center [426, 95] width 189 height 32
drag, startPoint x: 358, startPoint y: 141, endPoint x: 341, endPoint y: 122, distance: 26.0
click at [358, 138] on h4 "General Information" at bounding box center [765, 148] width 1144 height 25
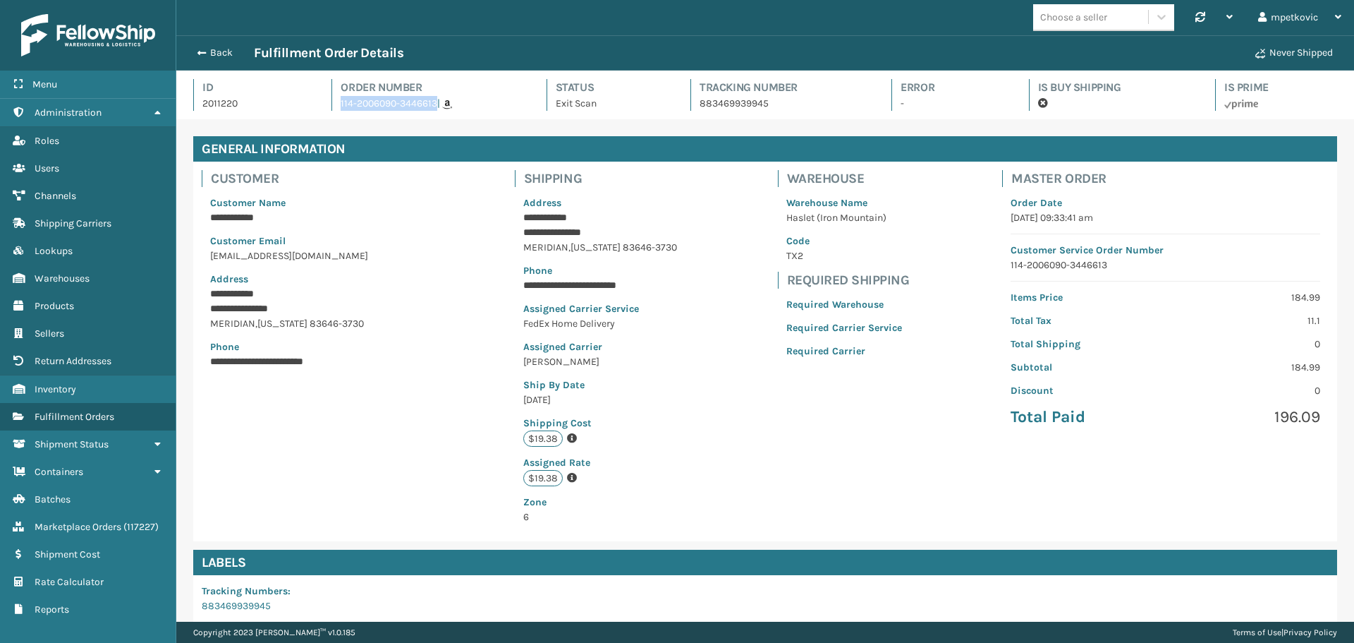
drag, startPoint x: 339, startPoint y: 111, endPoint x: 433, endPoint y: 110, distance: 94.5
click at [433, 110] on div "Order Number 114-2006090-3446613 |" at bounding box center [426, 95] width 189 height 32
copy link "114-2006090-3446613"
click at [404, 117] on div "Id 2011220 Order Number 114-2006090-3446613 | Status Exit Scan Tracking Number …" at bounding box center [765, 99] width 1144 height 40
drag, startPoint x: 486, startPoint y: 243, endPoint x: 948, endPoint y: 123, distance: 477.3
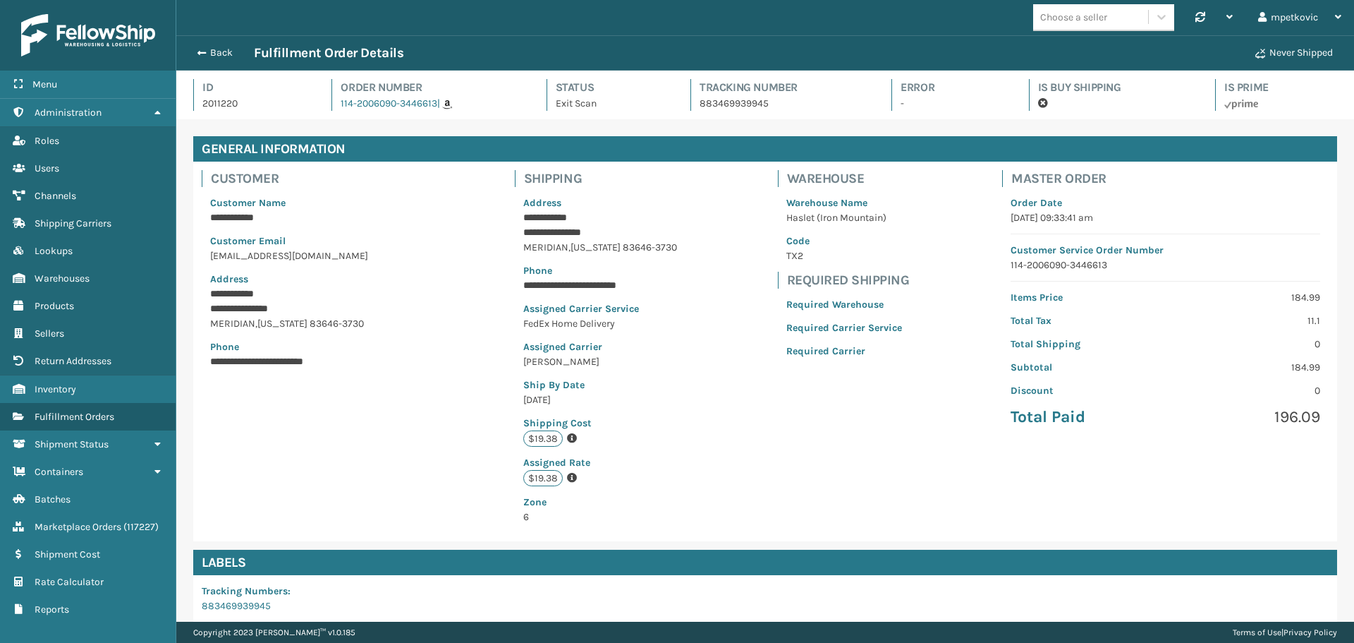
click at [487, 243] on div "**********" at bounding box center [765, 351] width 1144 height 379
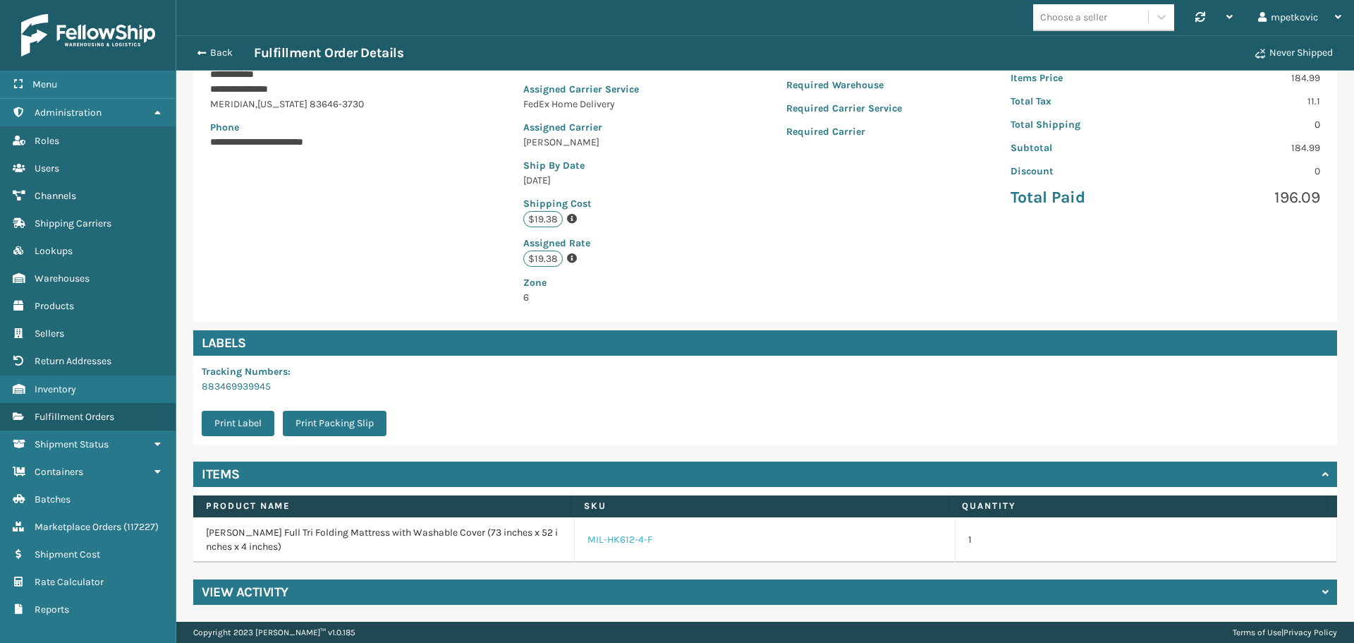
click at [614, 542] on link "MIL-HK612-4-F" at bounding box center [620, 540] width 65 height 14
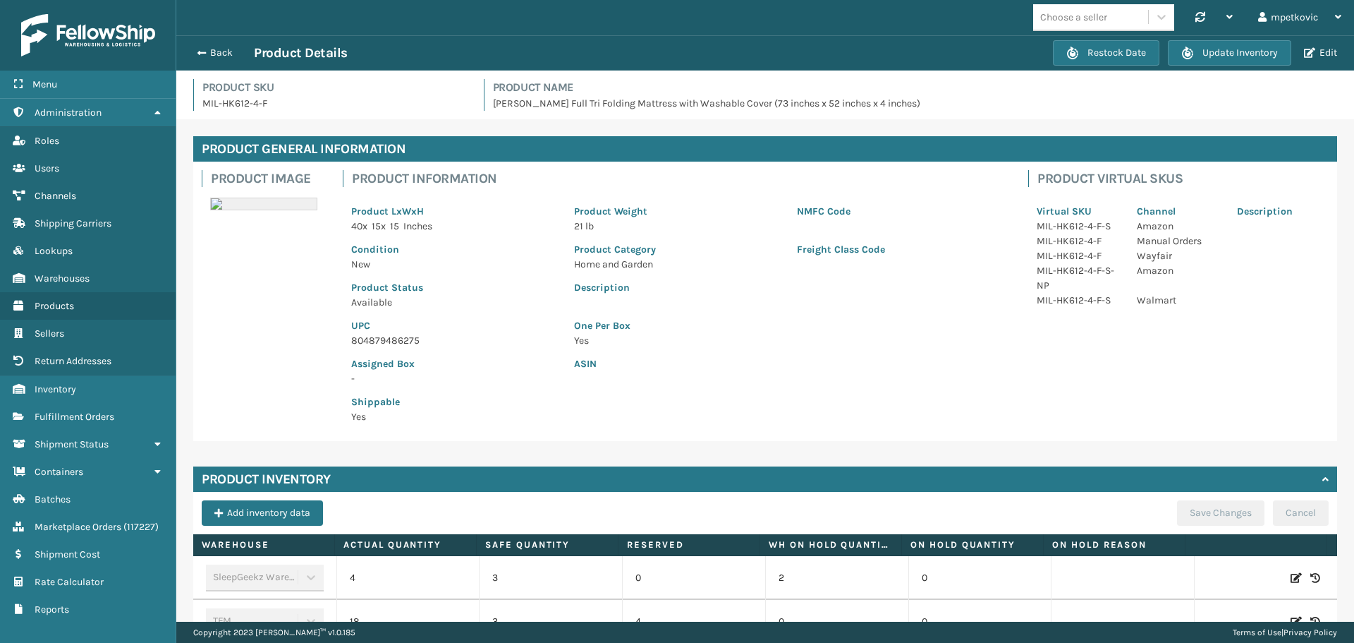
click at [467, 367] on p "Assigned Box" at bounding box center [454, 363] width 206 height 15
click at [491, 379] on p "-" at bounding box center [454, 378] width 206 height 15
click at [78, 322] on link "Inventory Sellers" at bounding box center [88, 334] width 176 height 28
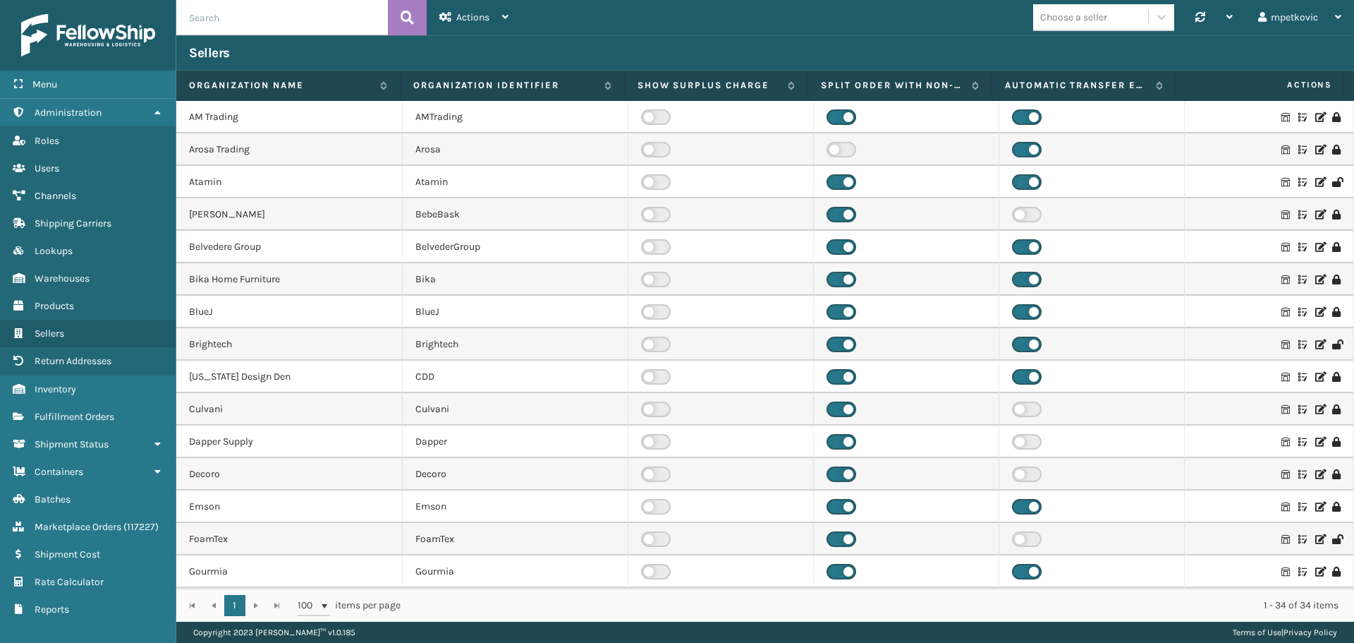
click at [295, 7] on input "text" at bounding box center [282, 17] width 212 height 35
type input "[PERSON_NAME]"
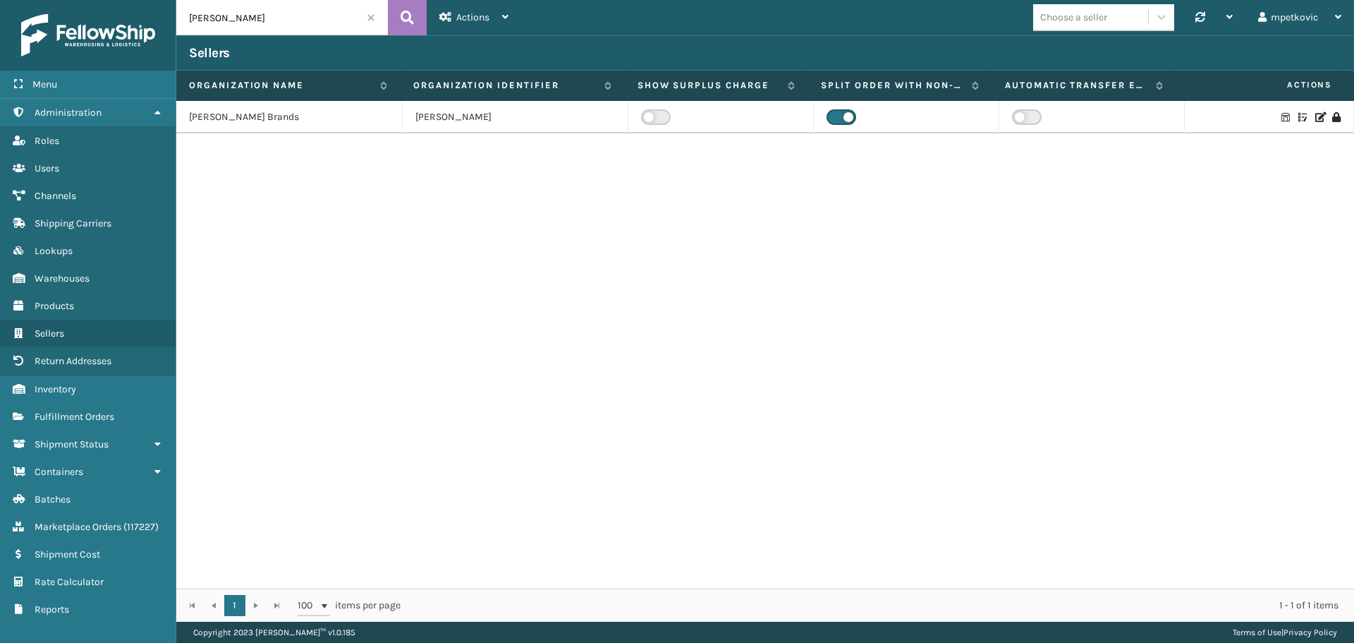
click at [1282, 114] on icon at bounding box center [1286, 117] width 8 height 10
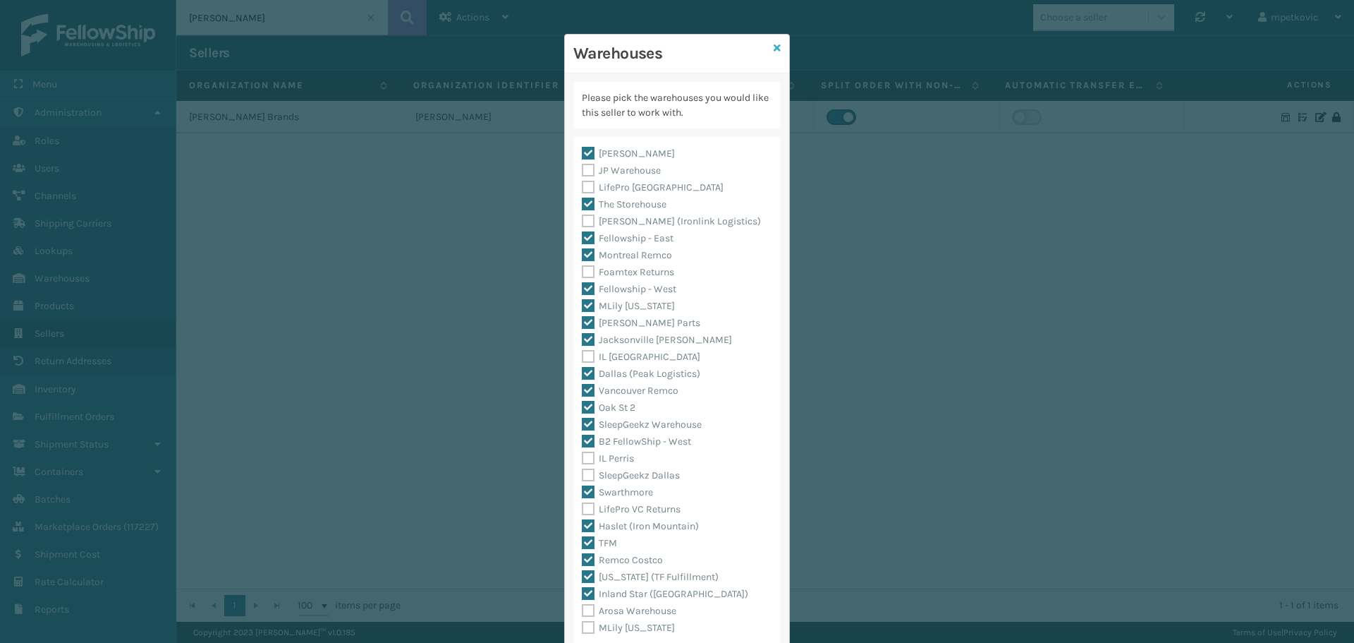
click at [774, 49] on icon at bounding box center [777, 48] width 7 height 10
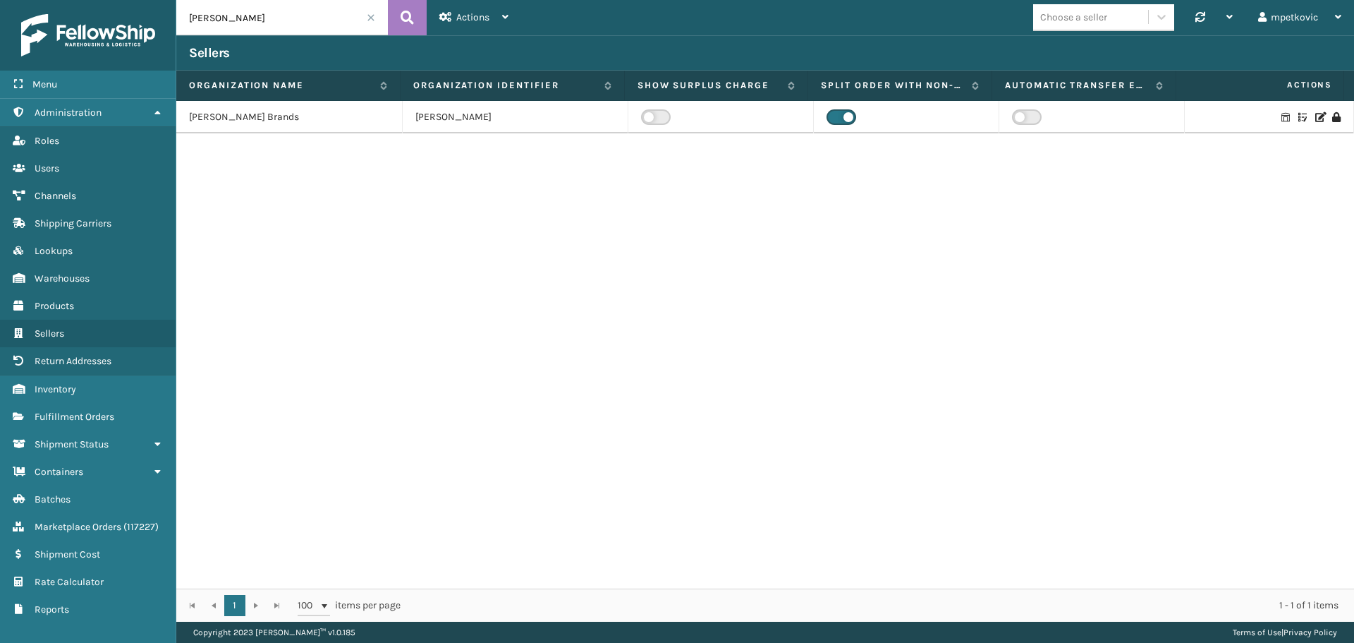
click at [966, 216] on div "[PERSON_NAME] Brands [PERSON_NAME]" at bounding box center [765, 344] width 1178 height 487
click at [569, 178] on div "[PERSON_NAME] Brands [PERSON_NAME]" at bounding box center [765, 344] width 1178 height 487
click at [348, 245] on div "[PERSON_NAME] Brands [PERSON_NAME]" at bounding box center [765, 344] width 1178 height 487
click at [850, 265] on div "[PERSON_NAME] Brands [PERSON_NAME]" at bounding box center [765, 344] width 1178 height 487
click at [747, 212] on div "[PERSON_NAME] Brands [PERSON_NAME]" at bounding box center [765, 344] width 1178 height 487
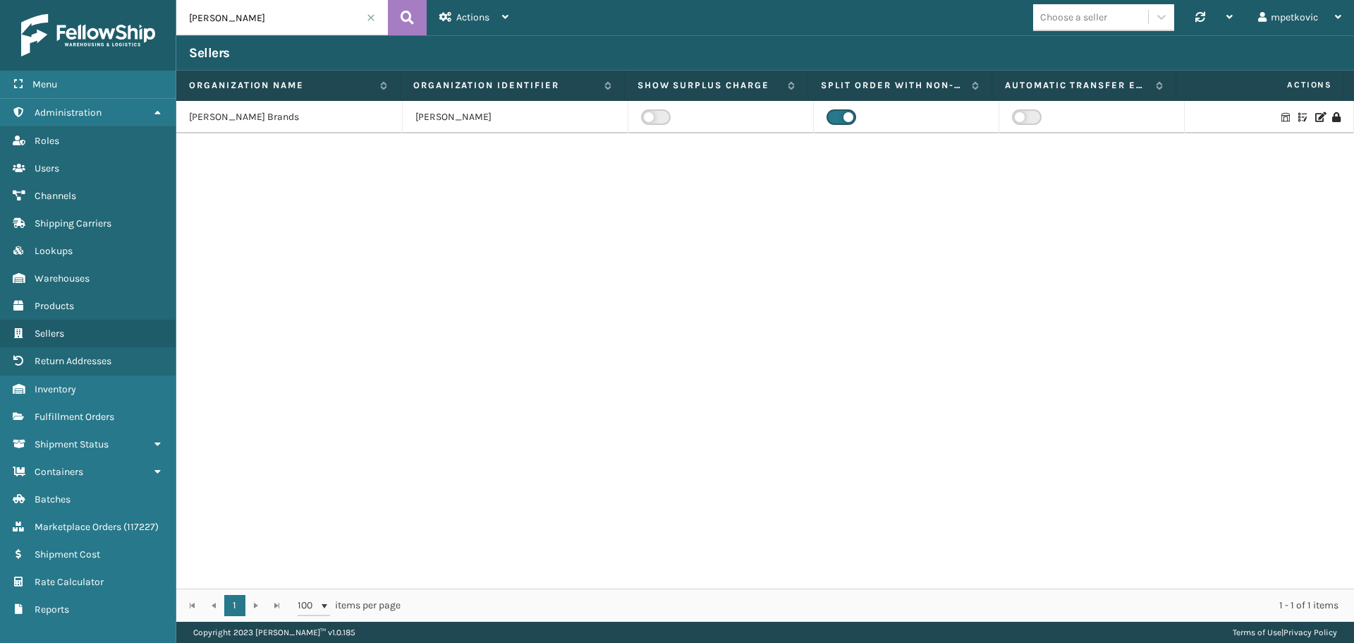
click at [722, 216] on div "[PERSON_NAME] Brands [PERSON_NAME]" at bounding box center [765, 344] width 1178 height 487
drag, startPoint x: 686, startPoint y: 219, endPoint x: 652, endPoint y: 219, distance: 33.9
click at [685, 219] on div "[PERSON_NAME] Brands [PERSON_NAME]" at bounding box center [765, 344] width 1178 height 487
click at [563, 226] on div "[PERSON_NAME] Brands [PERSON_NAME]" at bounding box center [765, 344] width 1178 height 487
click at [456, 216] on div "[PERSON_NAME] Brands [PERSON_NAME]" at bounding box center [765, 344] width 1178 height 487
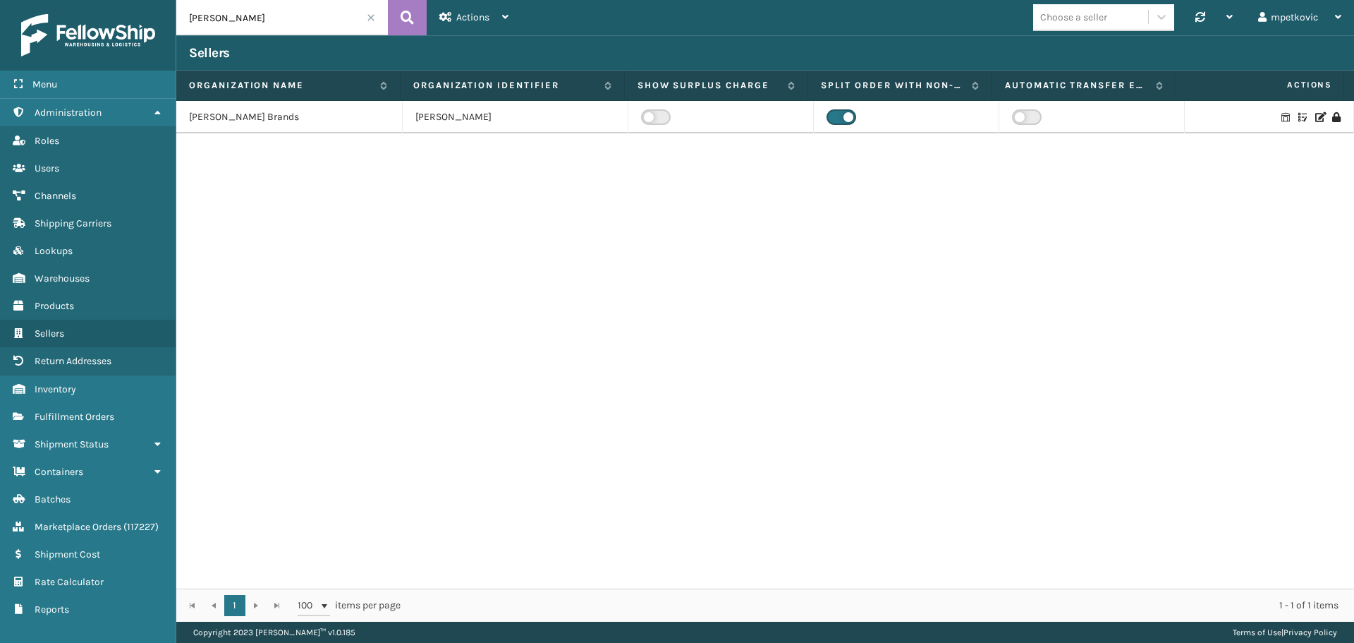
click at [466, 195] on div "[PERSON_NAME] Brands [PERSON_NAME]" at bounding box center [765, 344] width 1178 height 487
click at [360, 208] on div "[PERSON_NAME] Brands [PERSON_NAME]" at bounding box center [765, 344] width 1178 height 487
click at [275, 214] on div "[PERSON_NAME] Brands [PERSON_NAME]" at bounding box center [765, 344] width 1178 height 487
click at [242, 198] on div "[PERSON_NAME] Brands [PERSON_NAME]" at bounding box center [765, 344] width 1178 height 487
click at [232, 183] on div "[PERSON_NAME] Brands [PERSON_NAME]" at bounding box center [765, 344] width 1178 height 487
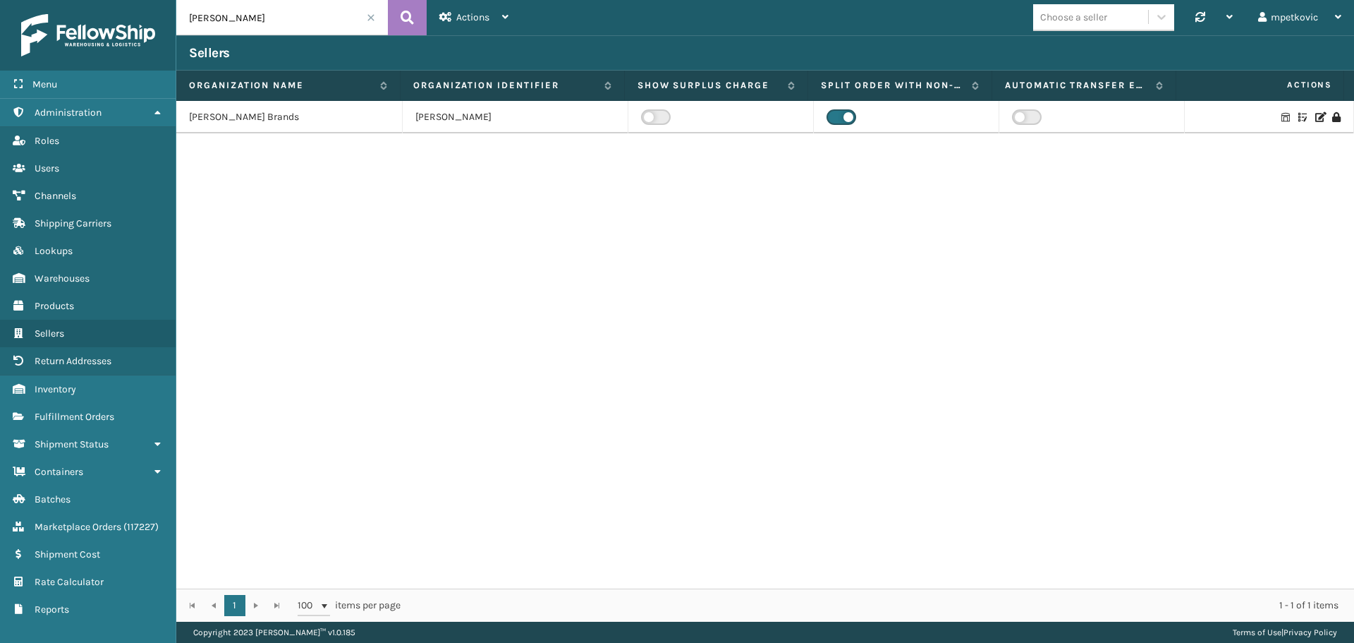
click at [337, 192] on div "[PERSON_NAME] Brands [PERSON_NAME]" at bounding box center [765, 344] width 1178 height 487
click at [337, 180] on div "[PERSON_NAME] Brands [PERSON_NAME]" at bounding box center [765, 344] width 1178 height 487
click at [586, 244] on div "[PERSON_NAME] Brands [PERSON_NAME]" at bounding box center [765, 344] width 1178 height 487
click at [85, 415] on span "Fulfillment Orders" at bounding box center [75, 417] width 80 height 12
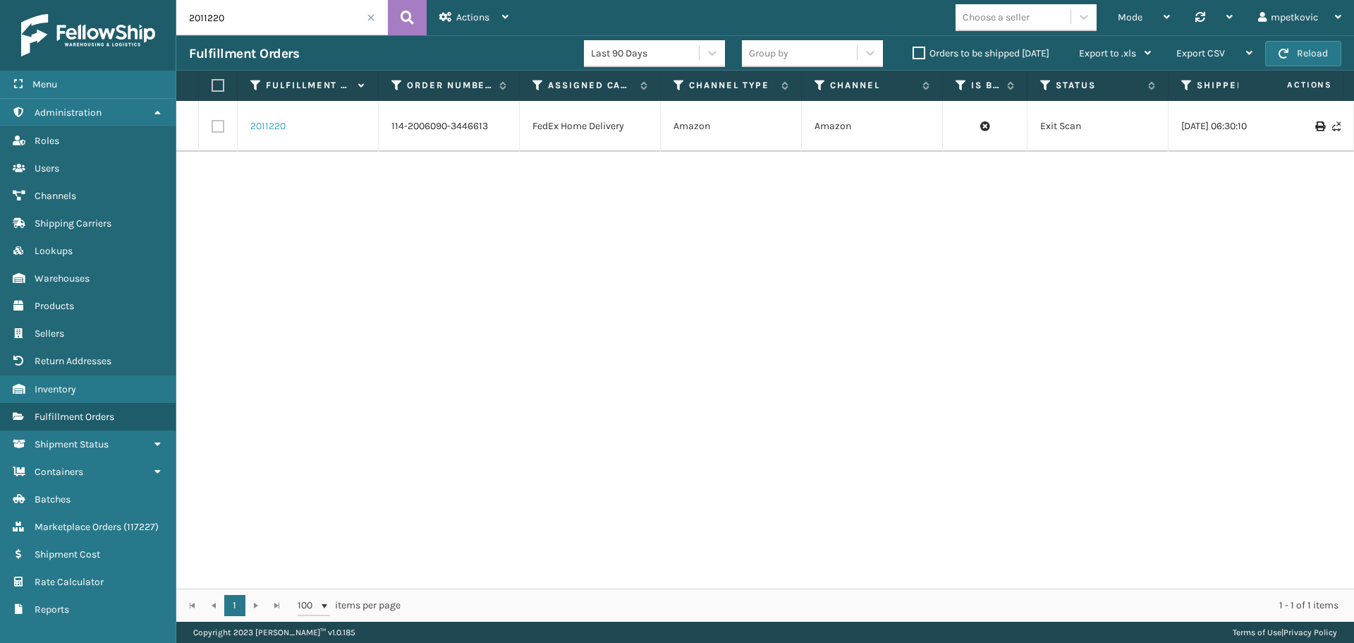
click at [271, 122] on link "2011220" at bounding box center [267, 126] width 35 height 14
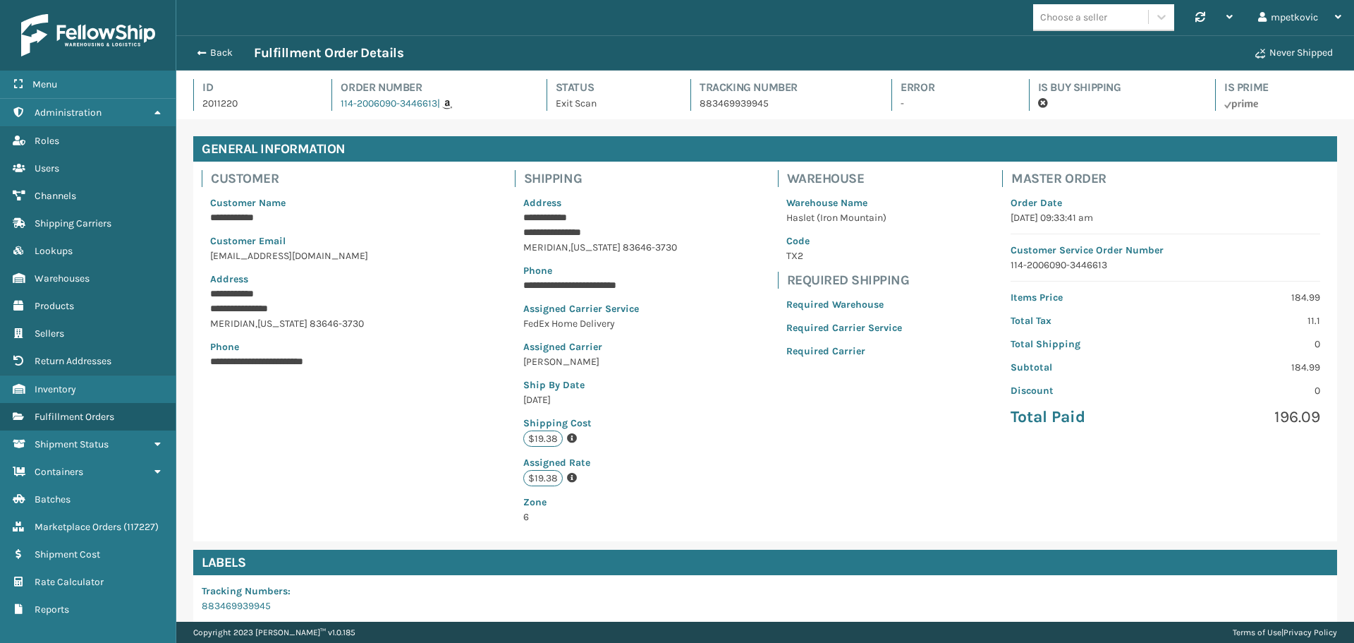
scroll to position [34, 1178]
